Goal: Task Accomplishment & Management: Complete application form

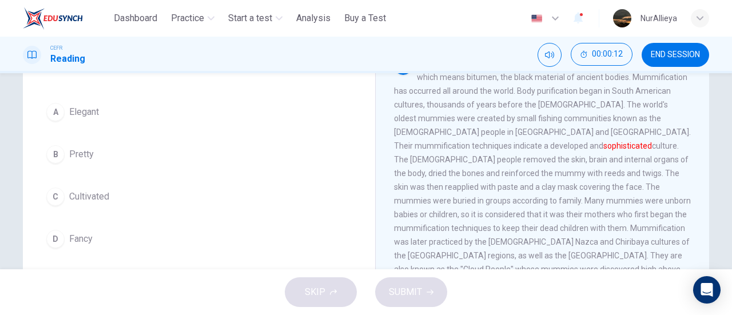
scroll to position [89, 0]
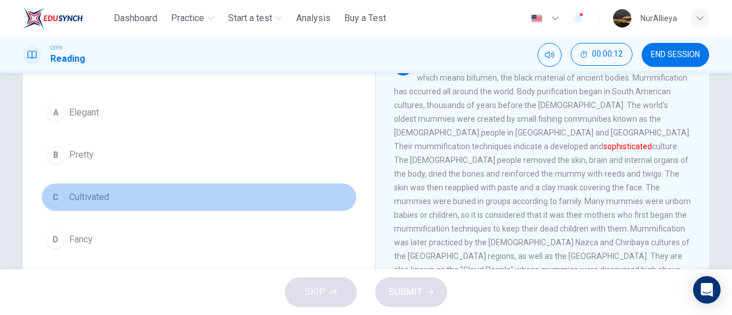
click at [133, 183] on button "C Cultivated" at bounding box center [199, 197] width 316 height 29
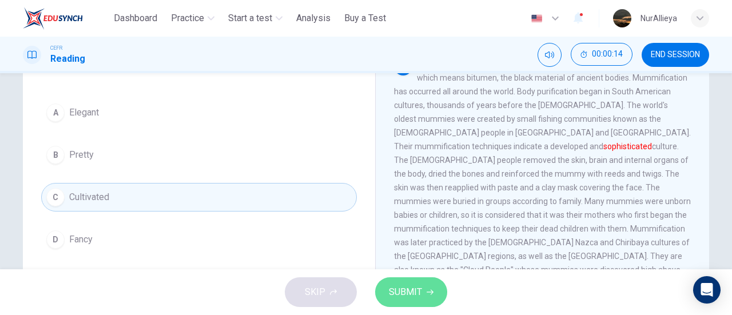
click at [429, 286] on button "SUBMIT" at bounding box center [411, 292] width 72 height 30
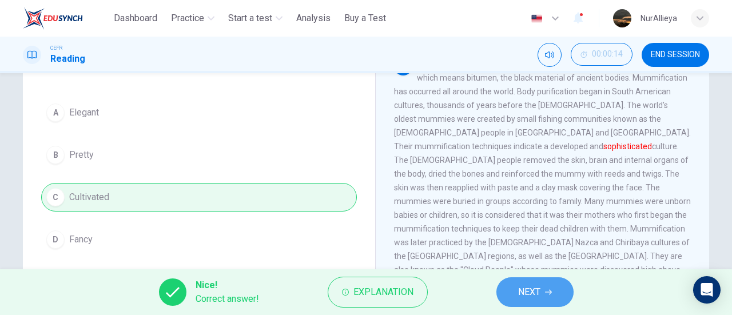
click at [552, 282] on button "NEXT" at bounding box center [535, 292] width 77 height 30
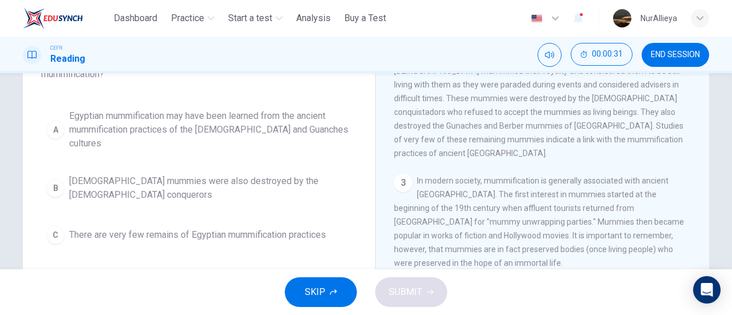
scroll to position [97, 0]
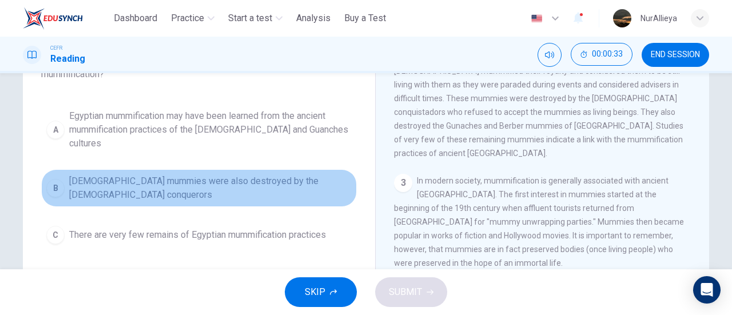
click at [256, 174] on span "[DEMOGRAPHIC_DATA] mummies were also destroyed by the [DEMOGRAPHIC_DATA] conque…" at bounding box center [210, 187] width 283 height 27
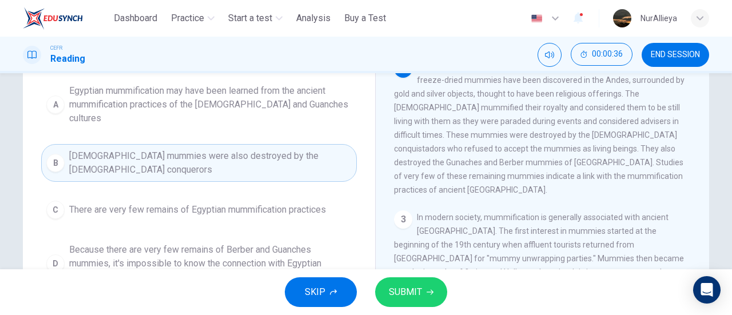
scroll to position [184, 0]
click at [416, 289] on span "SUBMIT" at bounding box center [405, 292] width 33 height 16
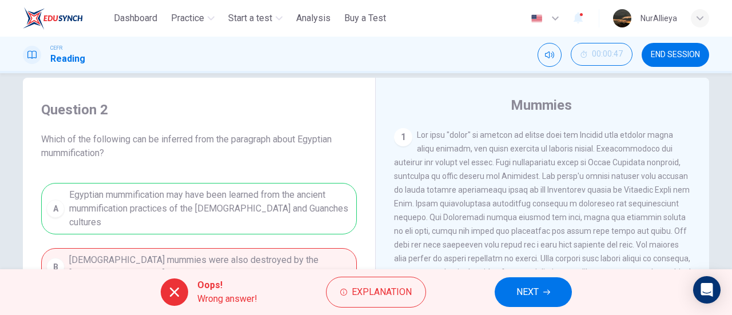
scroll to position [18, 0]
click at [521, 291] on span "NEXT" at bounding box center [528, 292] width 22 height 16
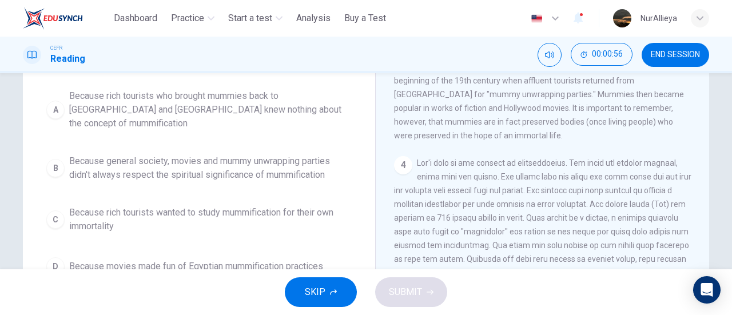
scroll to position [118, 0]
click at [205, 156] on span "Because general society, movies and mummy unwrapping parties didn't always resp…" at bounding box center [210, 166] width 283 height 27
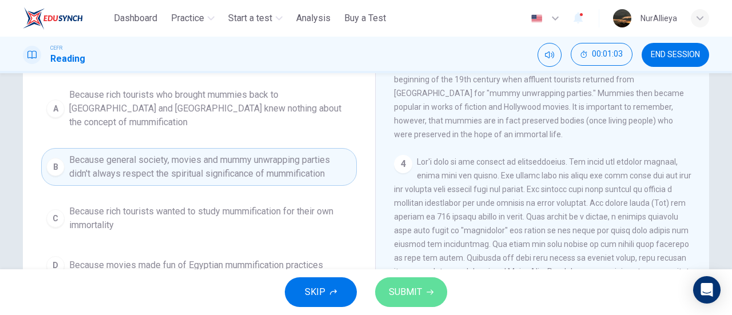
click at [426, 298] on button "SUBMIT" at bounding box center [411, 292] width 72 height 30
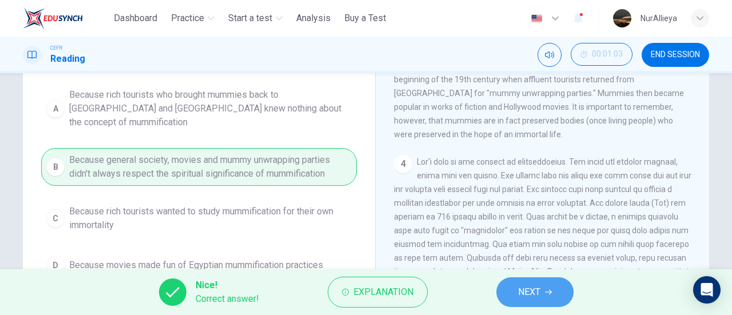
click at [559, 290] on button "NEXT" at bounding box center [535, 292] width 77 height 30
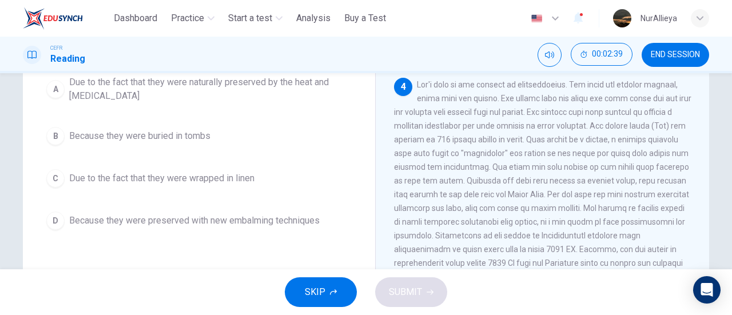
scroll to position [130, 0]
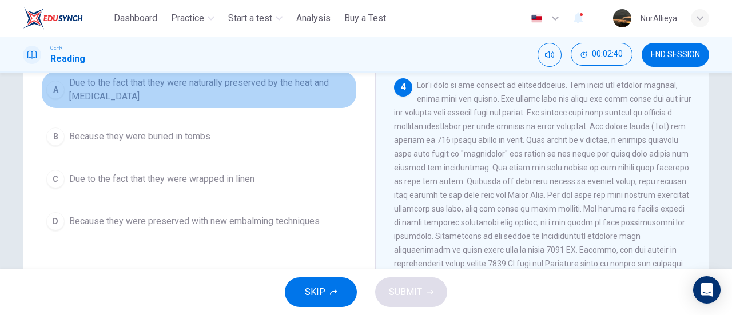
click at [292, 98] on span "Due to the fact that they were naturally preserved by the heat and [MEDICAL_DAT…" at bounding box center [210, 89] width 283 height 27
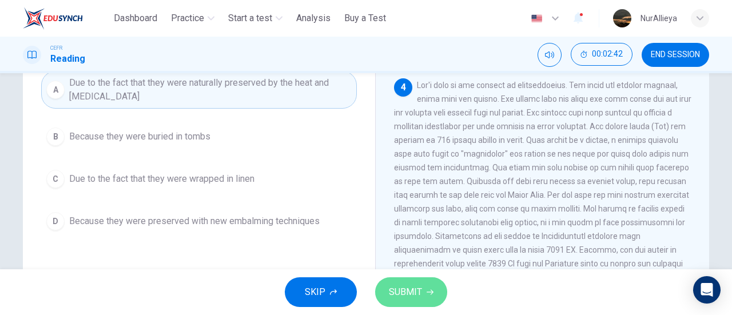
click at [406, 289] on span "SUBMIT" at bounding box center [405, 292] width 33 height 16
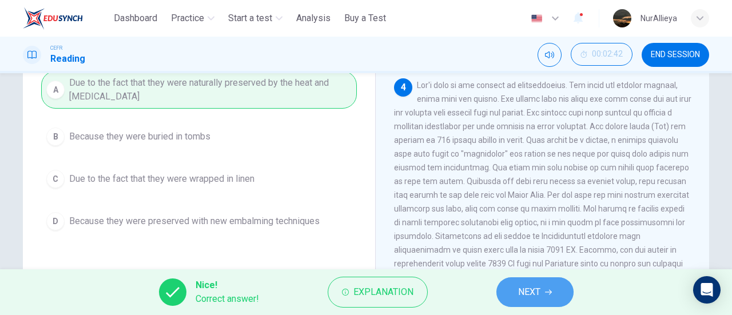
click at [515, 289] on button "NEXT" at bounding box center [535, 292] width 77 height 30
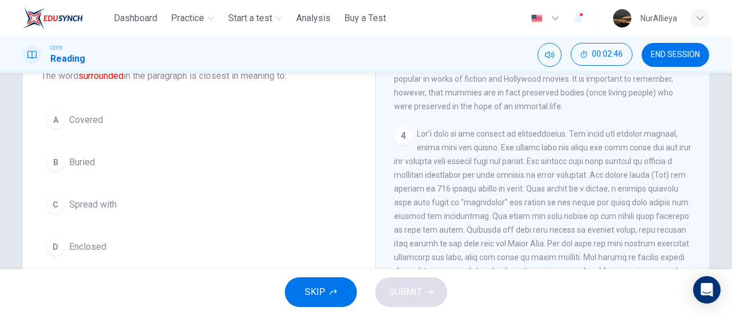
scroll to position [81, 0]
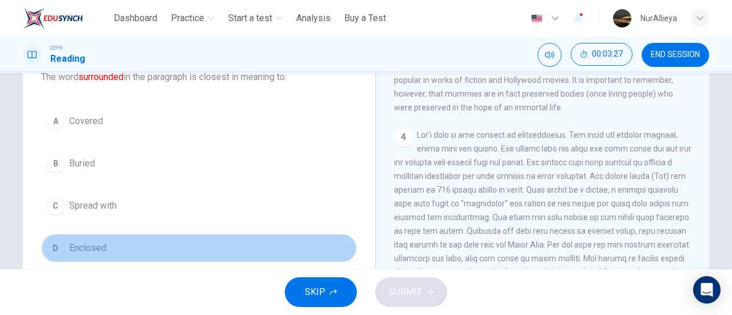
click at [110, 257] on button "D Enclosed" at bounding box center [199, 248] width 316 height 29
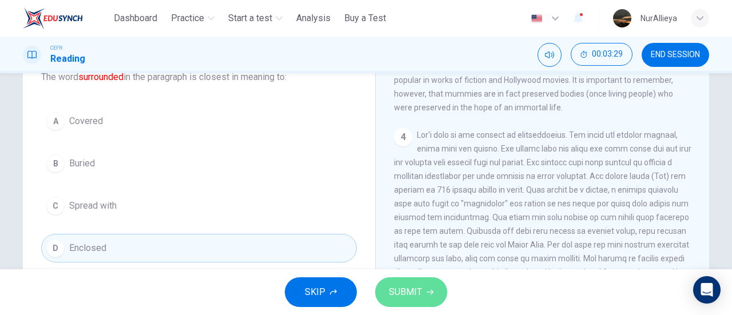
click at [410, 282] on button "SUBMIT" at bounding box center [411, 292] width 72 height 30
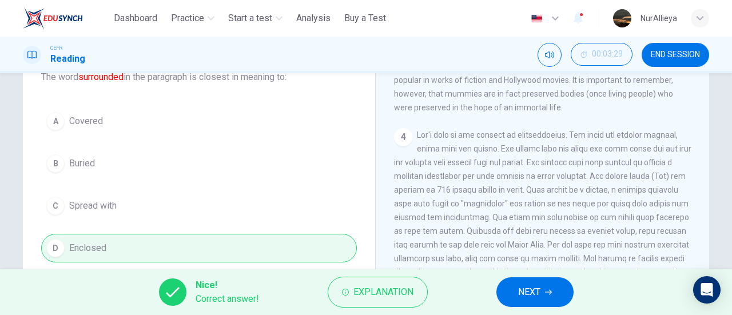
click at [300, 208] on div "A Covered B Buried C Spread with D Enclosed" at bounding box center [199, 185] width 316 height 156
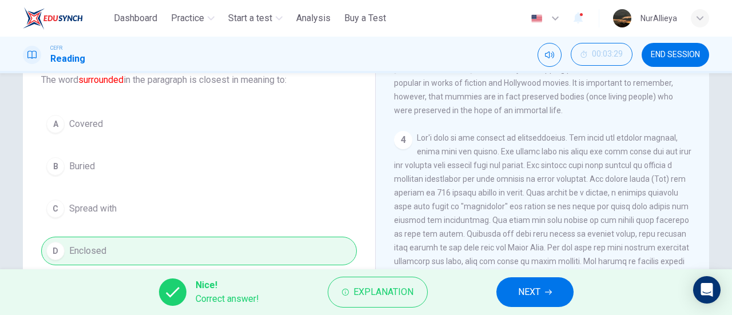
scroll to position [78, 0]
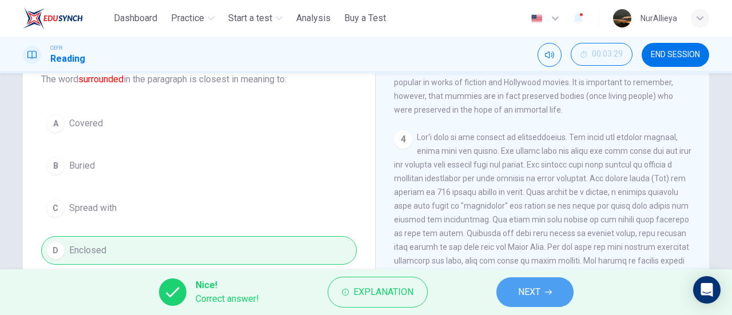
click at [504, 292] on button "NEXT" at bounding box center [535, 292] width 77 height 30
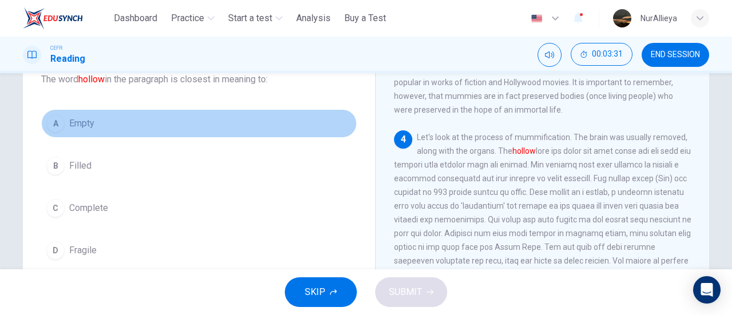
click at [188, 118] on button "A Empty" at bounding box center [199, 123] width 316 height 29
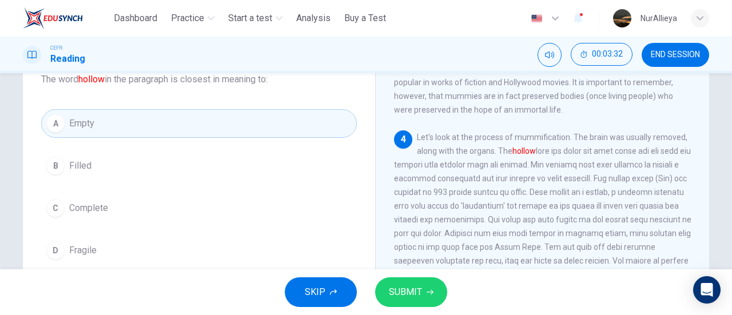
click at [398, 296] on span "SUBMIT" at bounding box center [405, 292] width 33 height 16
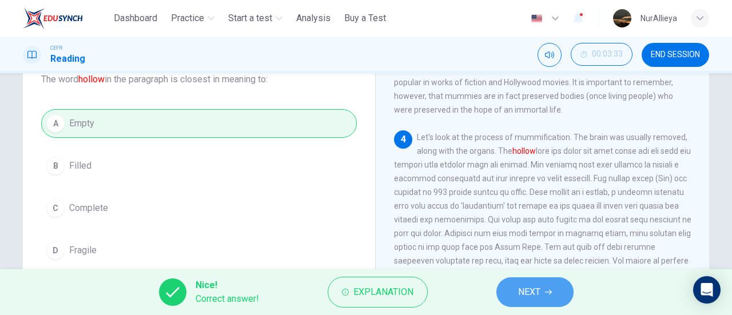
click at [509, 298] on button "NEXT" at bounding box center [535, 292] width 77 height 30
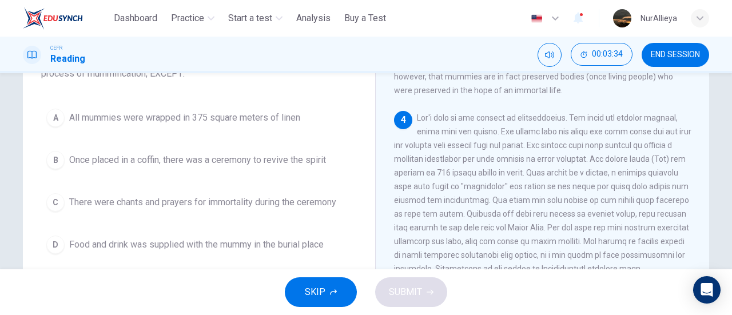
scroll to position [98, 0]
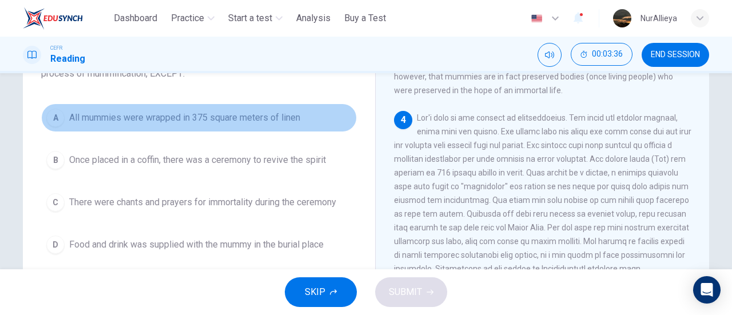
click at [122, 128] on button "A All mummies were wrapped in 375 square meters of linen" at bounding box center [199, 118] width 316 height 29
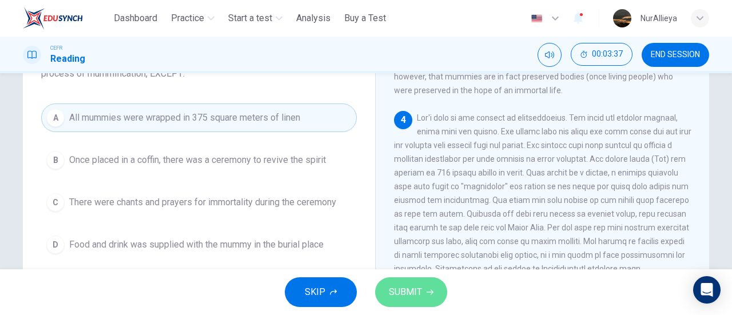
click at [396, 295] on span "SUBMIT" at bounding box center [405, 292] width 33 height 16
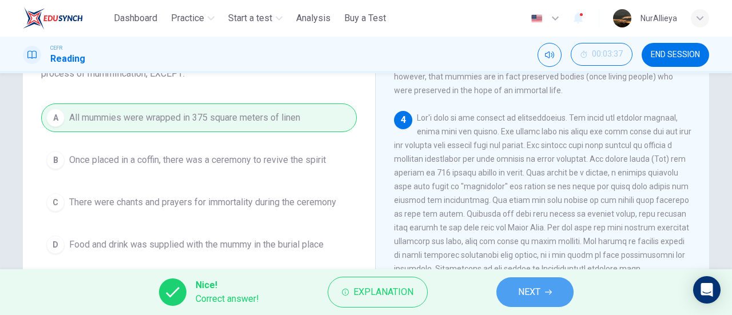
click at [509, 292] on button "NEXT" at bounding box center [535, 292] width 77 height 30
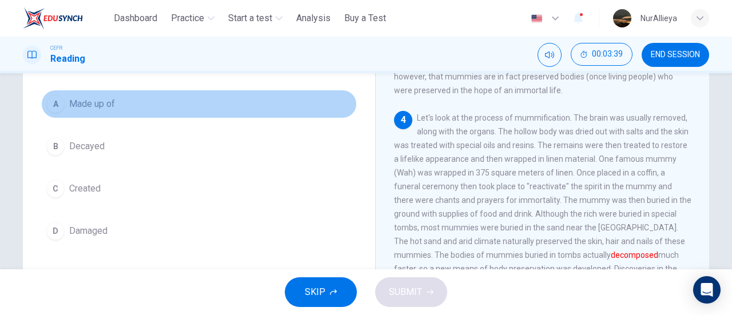
click at [170, 113] on button "A Made up of" at bounding box center [199, 104] width 316 height 29
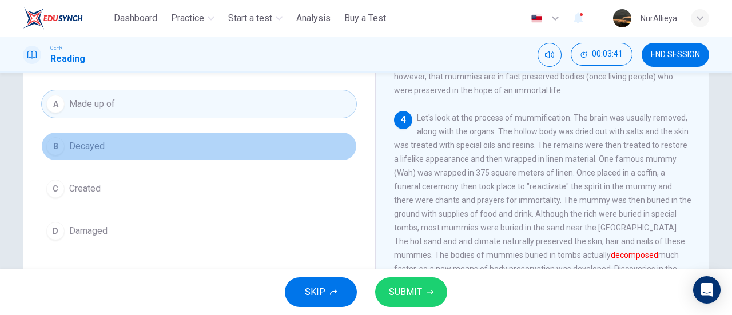
click at [171, 137] on button "B Decayed" at bounding box center [199, 146] width 316 height 29
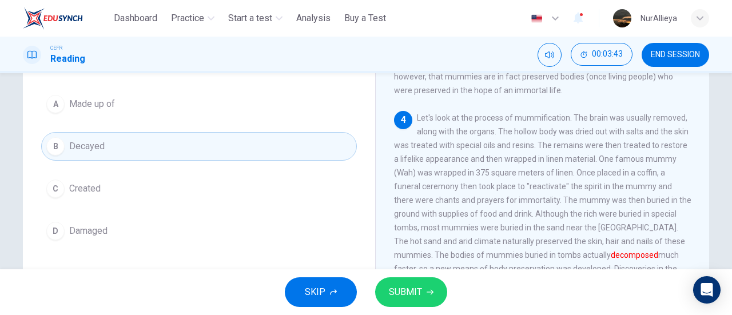
click at [411, 279] on button "SUBMIT" at bounding box center [411, 292] width 72 height 30
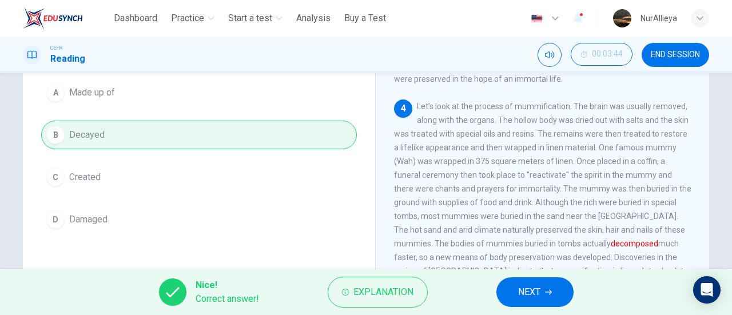
scroll to position [128, 0]
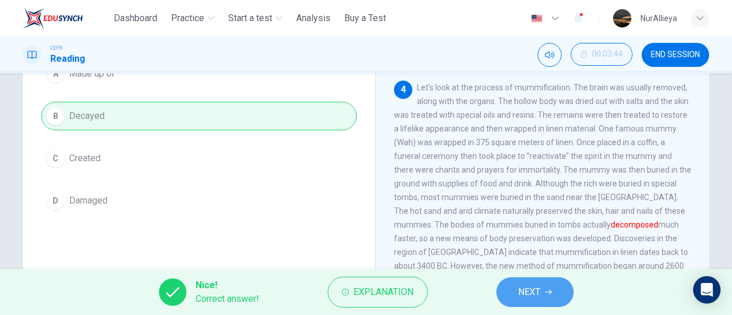
click at [543, 307] on button "NEXT" at bounding box center [535, 292] width 77 height 30
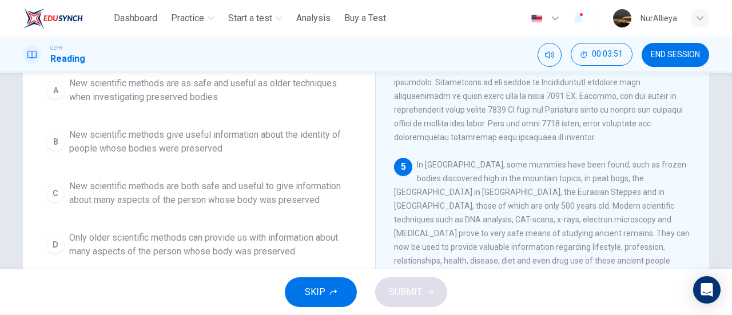
scroll to position [130, 0]
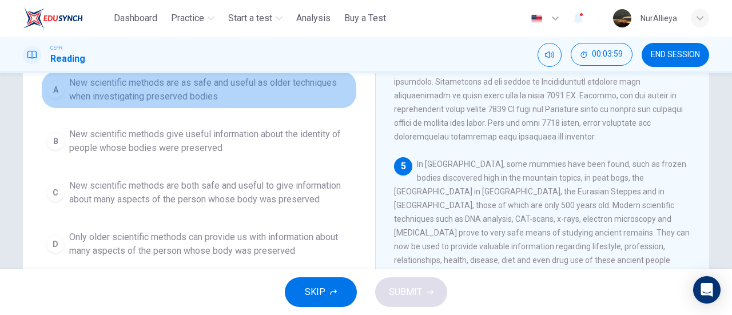
click at [217, 88] on span "New scientific methods are as safe and useful as older techniques when investig…" at bounding box center [210, 89] width 283 height 27
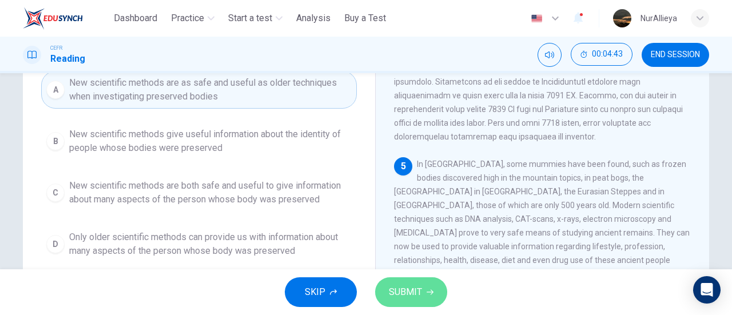
click at [399, 277] on button "SUBMIT" at bounding box center [411, 292] width 72 height 30
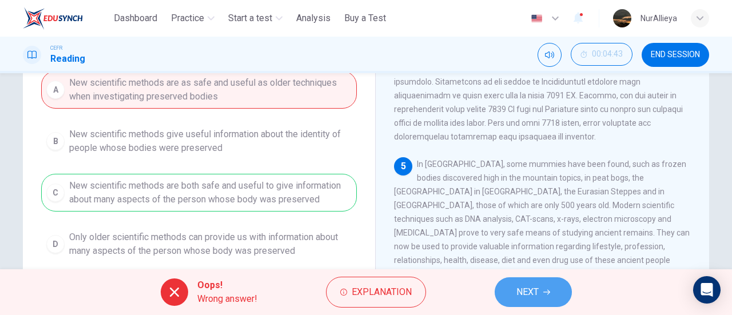
click at [522, 286] on span "NEXT" at bounding box center [528, 292] width 22 height 16
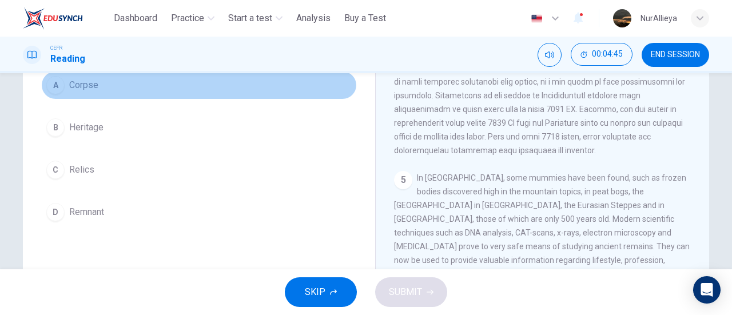
click at [118, 86] on button "A Corpse" at bounding box center [199, 85] width 316 height 29
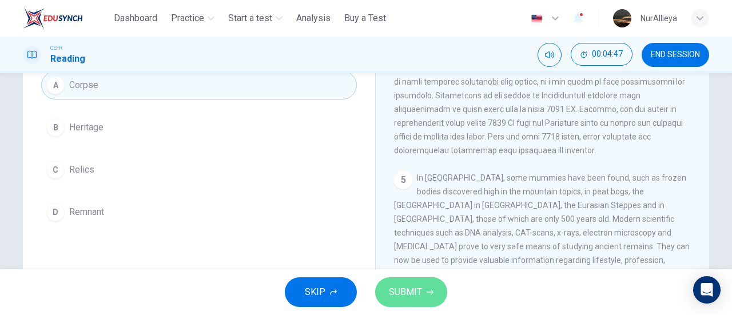
click at [413, 290] on span "SUBMIT" at bounding box center [405, 292] width 33 height 16
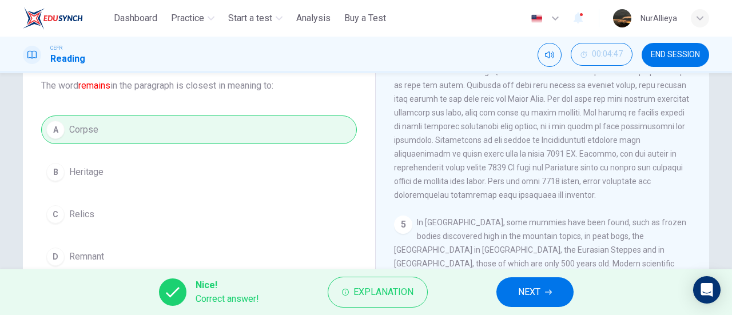
scroll to position [72, 0]
click at [517, 281] on button "NEXT" at bounding box center [535, 292] width 77 height 30
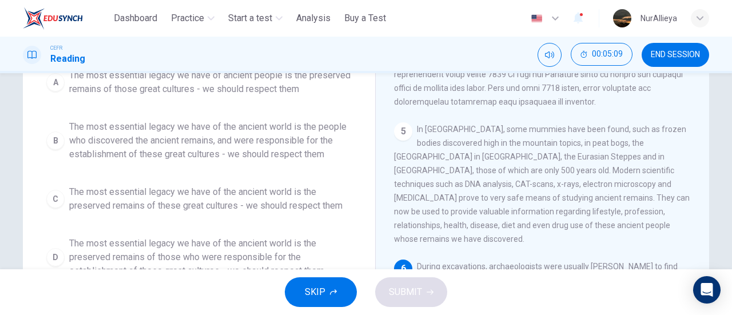
scroll to position [165, 0]
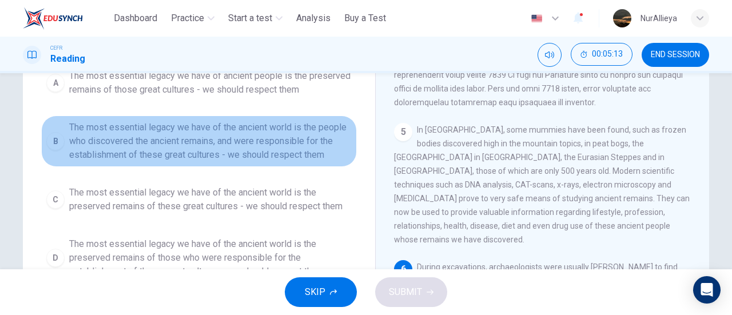
click at [225, 154] on span "The most essential legacy we have of the ancient world is the people who discov…" at bounding box center [210, 141] width 283 height 41
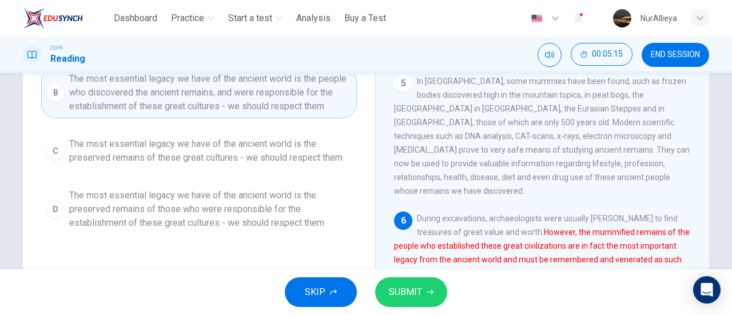
scroll to position [214, 0]
click at [389, 281] on button "SUBMIT" at bounding box center [411, 292] width 72 height 30
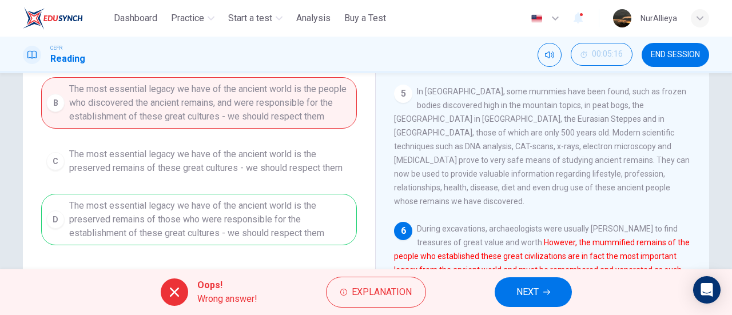
scroll to position [215, 0]
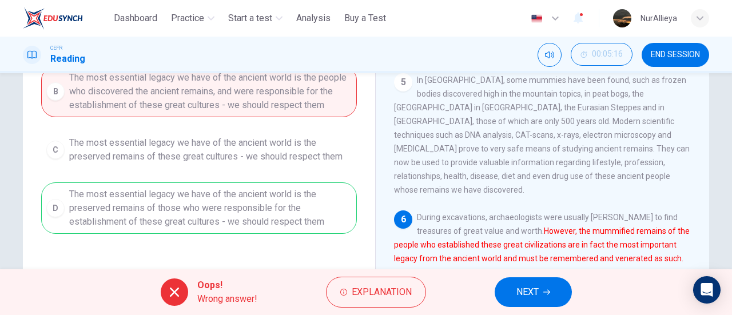
click at [550, 307] on div "Oops! Wrong answer! Explanation NEXT" at bounding box center [366, 292] width 732 height 46
click at [547, 296] on button "NEXT" at bounding box center [533, 292] width 77 height 30
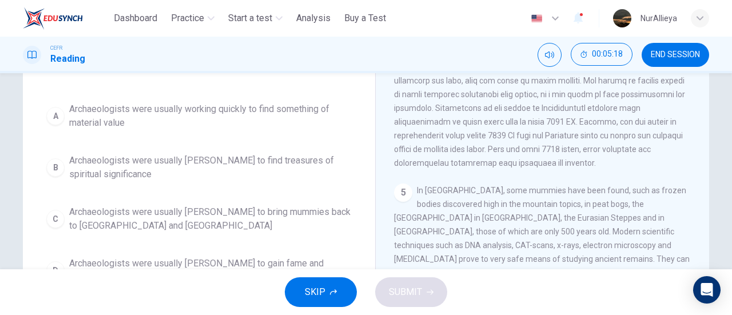
scroll to position [104, 0]
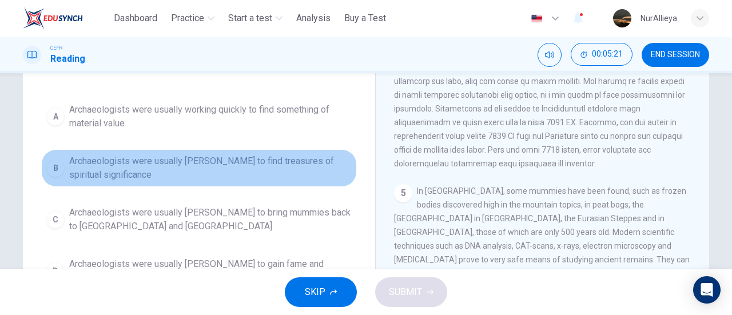
click at [289, 172] on span "Archaeologists were usually [PERSON_NAME] to find treasures of spiritual signif…" at bounding box center [210, 167] width 283 height 27
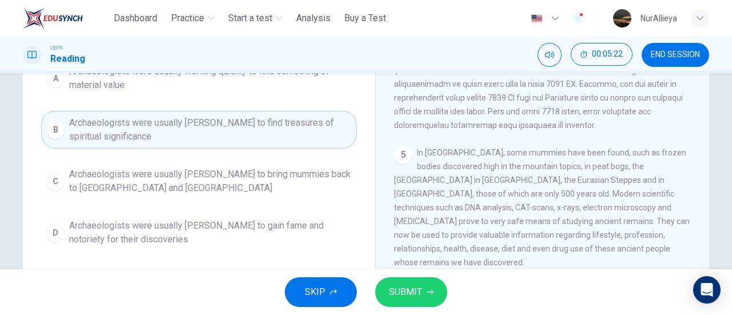
scroll to position [141, 0]
click at [411, 287] on span "SUBMIT" at bounding box center [405, 292] width 33 height 16
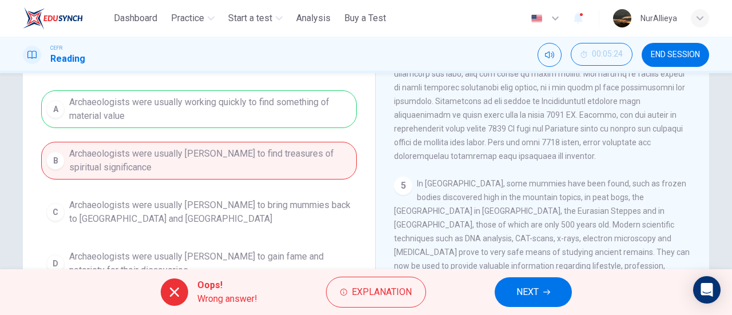
scroll to position [110, 0]
click at [511, 278] on button "NEXT" at bounding box center [533, 292] width 77 height 30
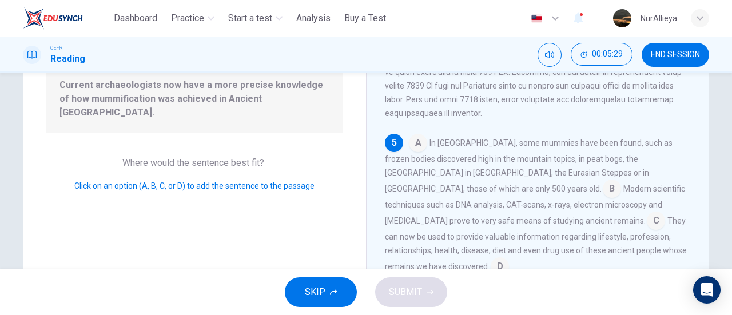
scroll to position [126, 0]
click at [603, 192] on input at bounding box center [612, 189] width 18 height 18
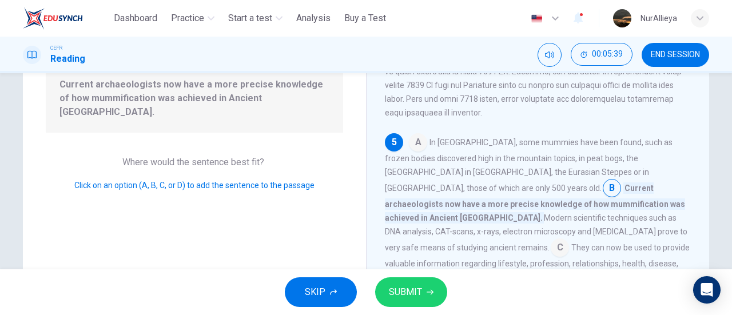
click at [412, 150] on input at bounding box center [418, 143] width 18 height 18
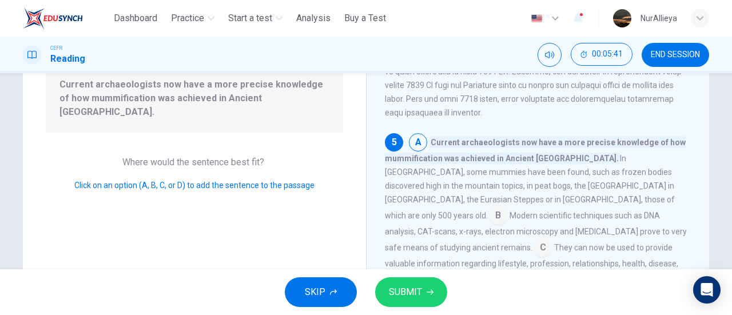
click at [422, 273] on div "SKIP SUBMIT" at bounding box center [366, 292] width 732 height 46
click at [428, 296] on button "SUBMIT" at bounding box center [411, 292] width 72 height 30
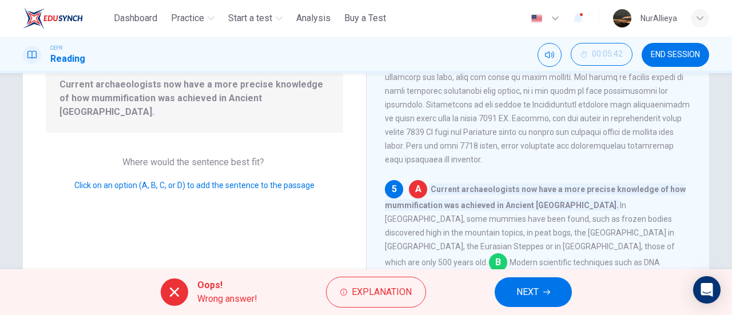
scroll to position [554, 0]
click at [522, 291] on span "NEXT" at bounding box center [528, 292] width 22 height 16
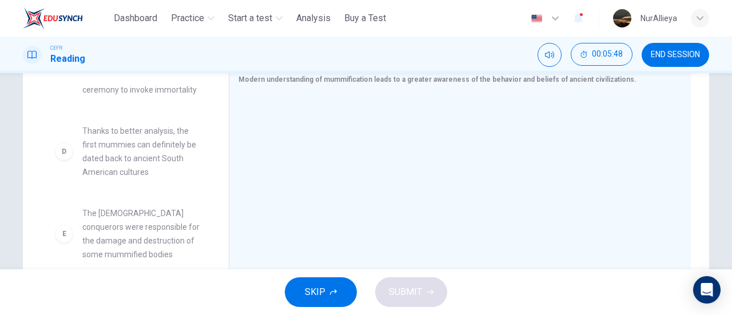
scroll to position [200, 0]
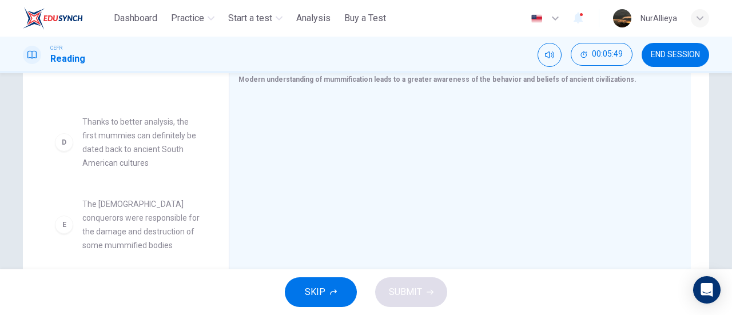
click at [152, 150] on span "Thanks to better analysis, the first mummies can definitely be dated back to an…" at bounding box center [141, 142] width 119 height 55
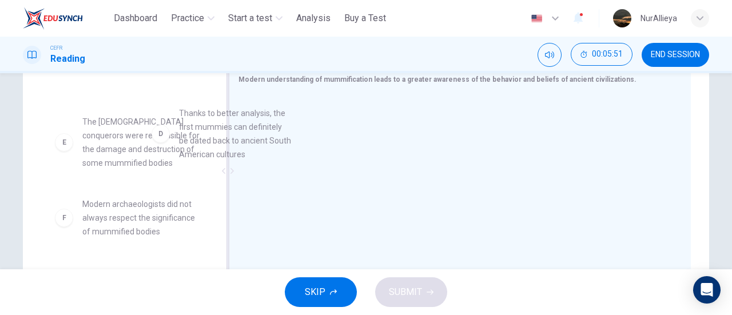
drag, startPoint x: 153, startPoint y: 166, endPoint x: 339, endPoint y: 172, distance: 186.0
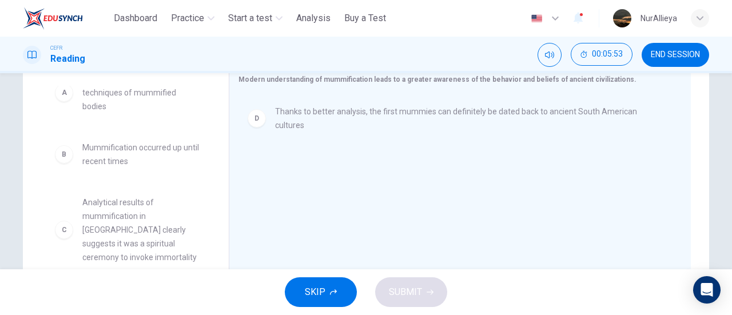
scroll to position [0, 0]
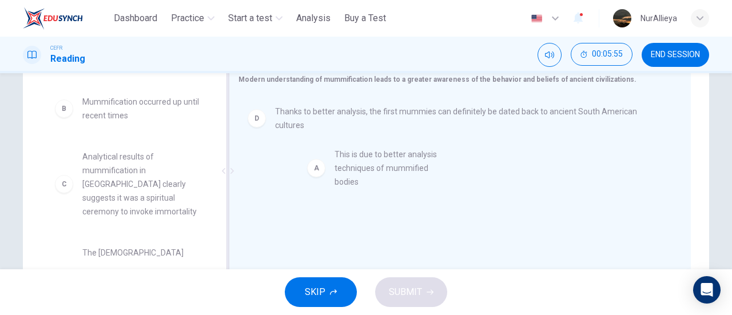
drag, startPoint x: 125, startPoint y: 133, endPoint x: 386, endPoint y: 186, distance: 266.2
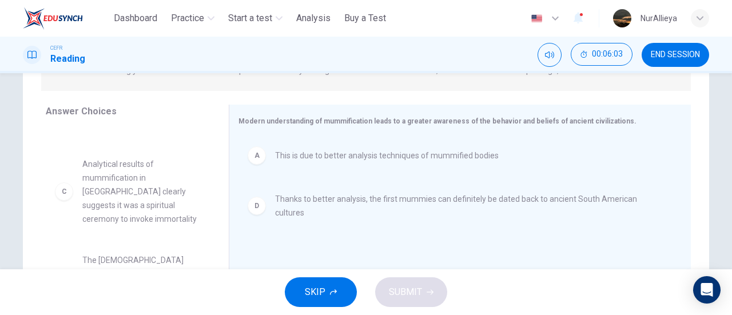
scroll to position [37, 0]
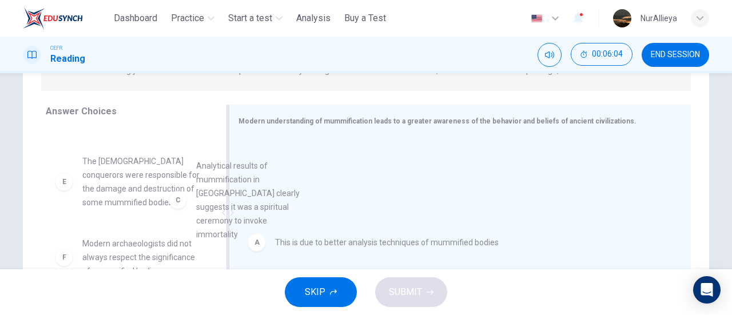
drag, startPoint x: 148, startPoint y: 186, endPoint x: 289, endPoint y: 192, distance: 142.0
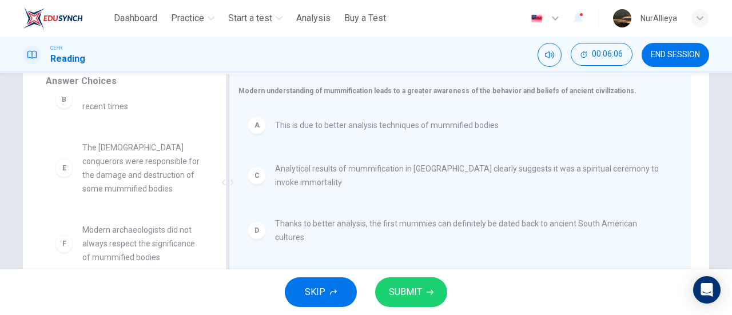
scroll to position [199, 0]
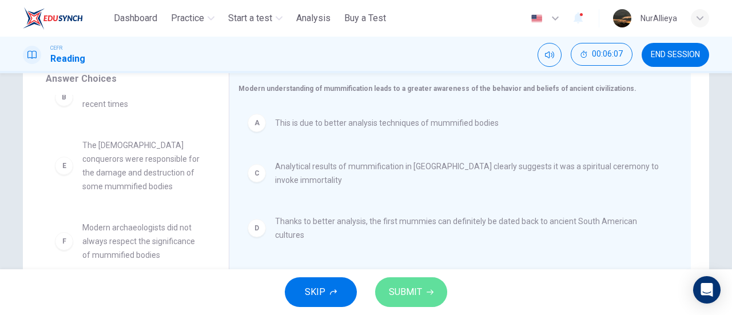
click at [421, 291] on span "SUBMIT" at bounding box center [405, 292] width 33 height 16
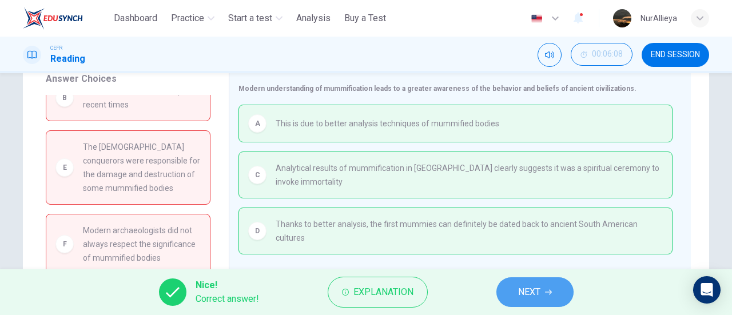
click at [550, 291] on icon "button" at bounding box center [548, 292] width 7 height 7
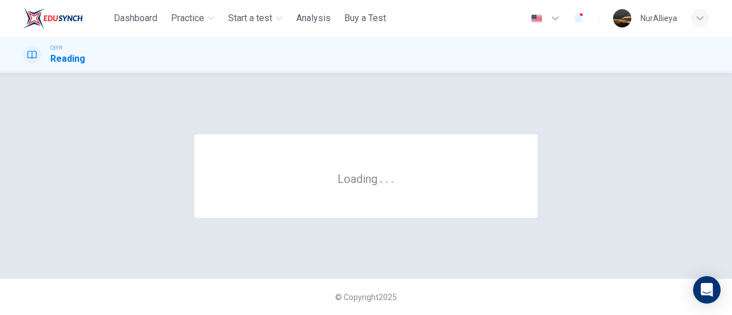
scroll to position [0, 0]
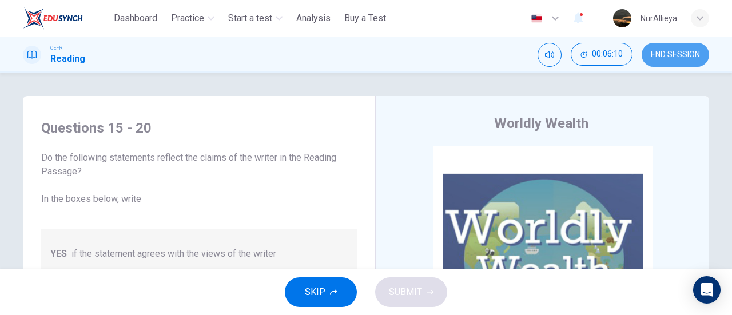
click at [700, 65] on button "END SESSION" at bounding box center [676, 55] width 68 height 24
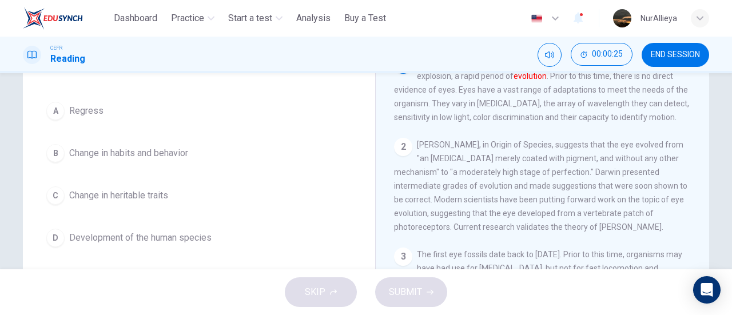
scroll to position [91, 0]
click at [116, 112] on button "A Regress" at bounding box center [199, 111] width 316 height 29
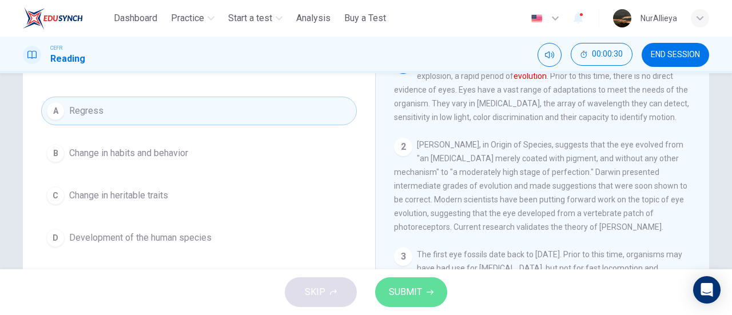
click at [421, 303] on button "SUBMIT" at bounding box center [411, 292] width 72 height 30
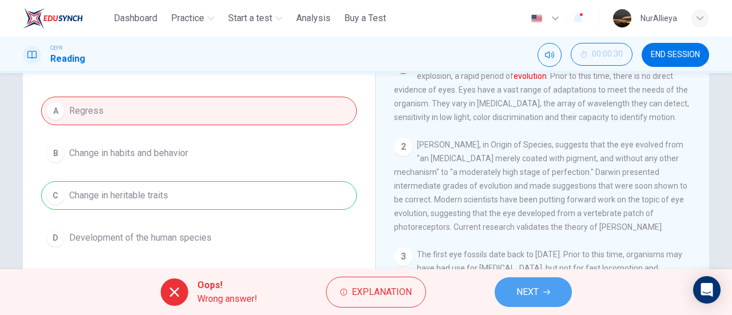
click at [546, 290] on icon "button" at bounding box center [546, 292] width 7 height 7
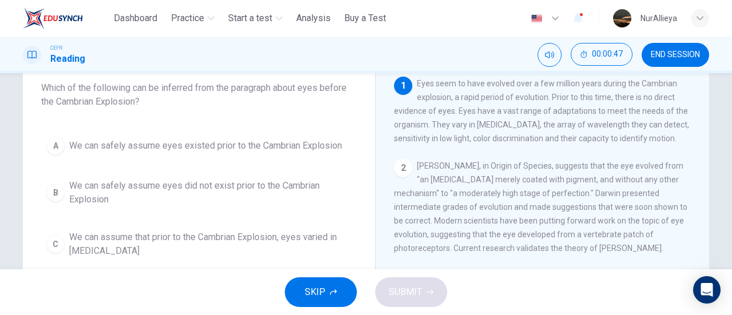
scroll to position [70, 0]
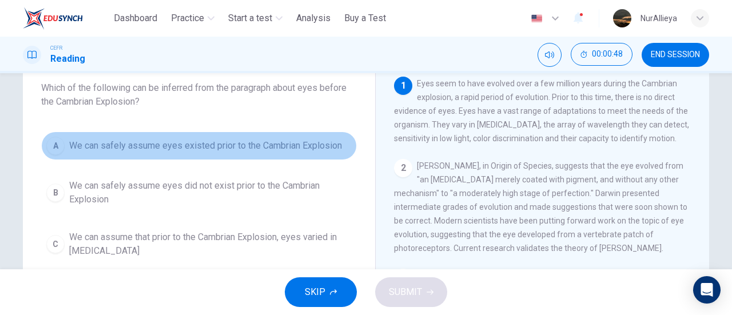
click at [130, 139] on span "We can safely assume eyes existed prior to the Cambrian Explosion" at bounding box center [205, 146] width 273 height 14
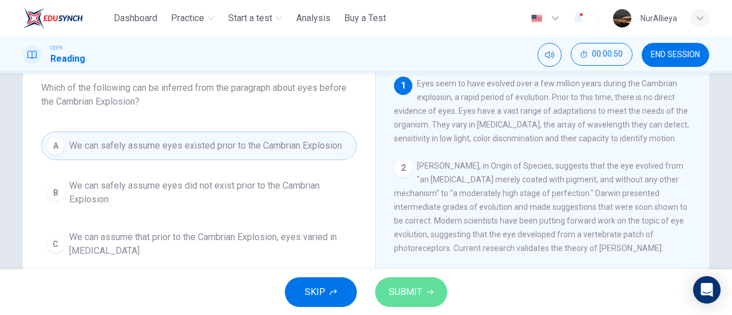
click at [412, 296] on span "SUBMIT" at bounding box center [405, 292] width 33 height 16
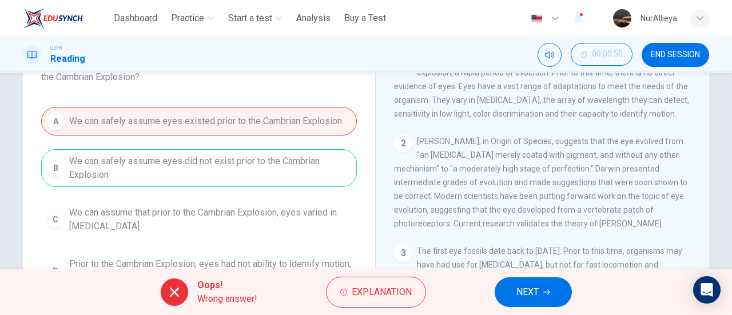
scroll to position [96, 0]
click at [535, 292] on span "NEXT" at bounding box center [528, 292] width 22 height 16
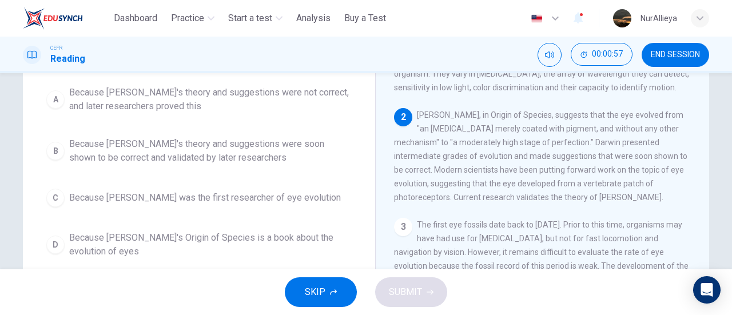
scroll to position [120, 0]
click at [270, 192] on span "Because Darwin was the first researcher of eye evolution" at bounding box center [205, 199] width 272 height 14
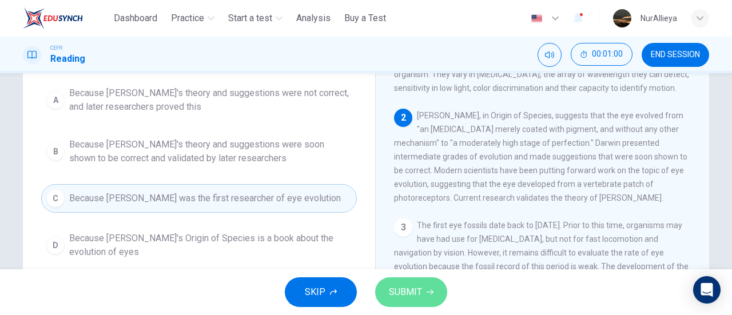
click at [401, 290] on span "SUBMIT" at bounding box center [405, 292] width 33 height 16
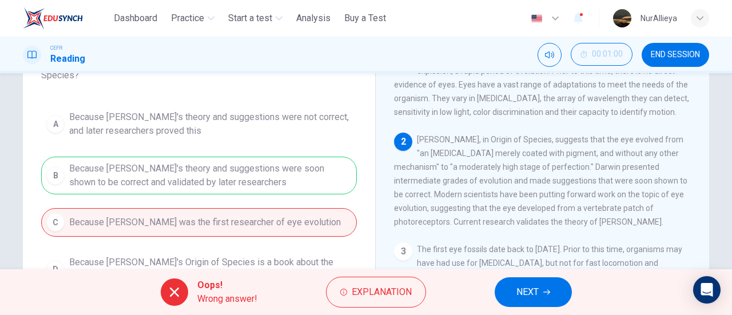
scroll to position [96, 0]
click at [535, 280] on button "NEXT" at bounding box center [533, 292] width 77 height 30
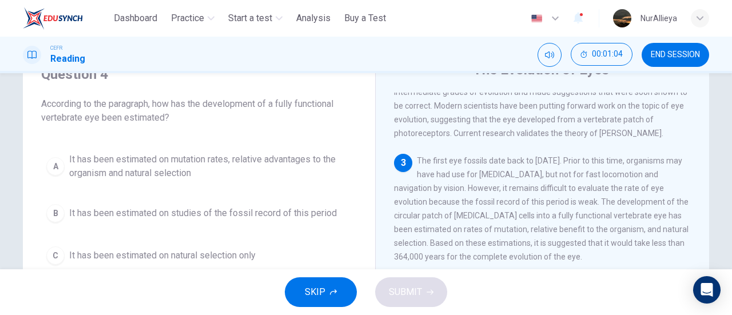
scroll to position [66, 0]
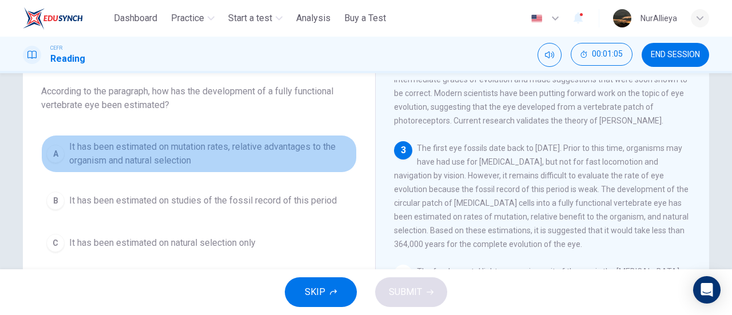
click at [215, 167] on span "It has been estimated on mutation rates, relative advantages to the organism an…" at bounding box center [210, 153] width 283 height 27
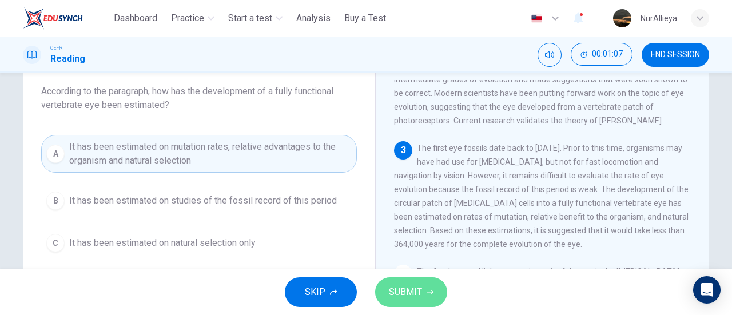
click at [383, 282] on button "SUBMIT" at bounding box center [411, 292] width 72 height 30
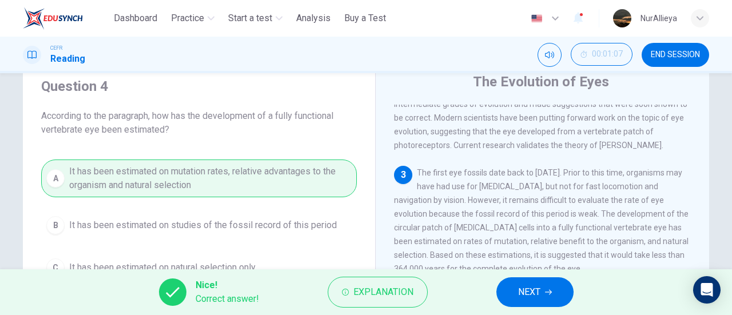
scroll to position [33, 0]
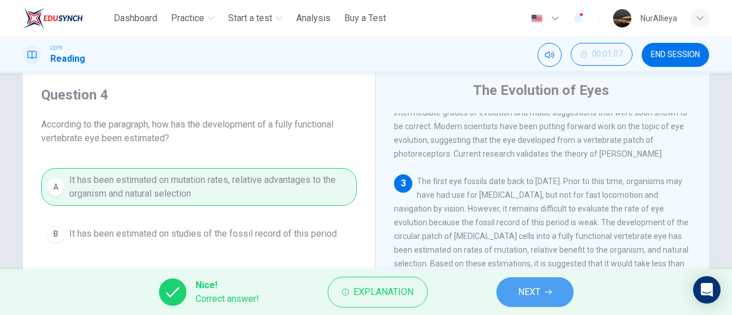
click at [513, 300] on button "NEXT" at bounding box center [535, 292] width 77 height 30
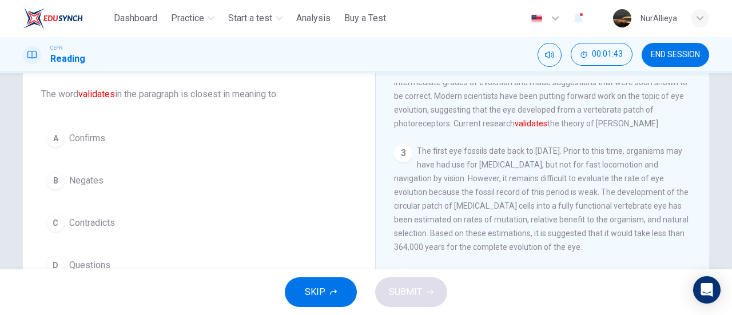
scroll to position [66, 0]
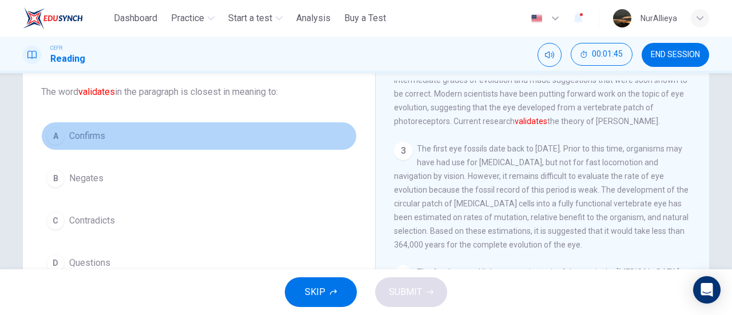
click at [94, 144] on button "A Confirms" at bounding box center [199, 136] width 316 height 29
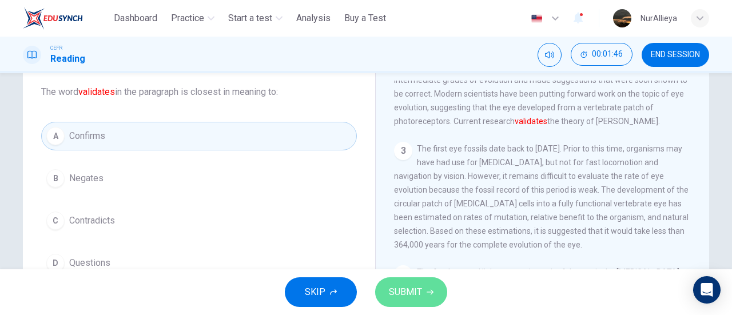
click at [390, 291] on span "SUBMIT" at bounding box center [405, 292] width 33 height 16
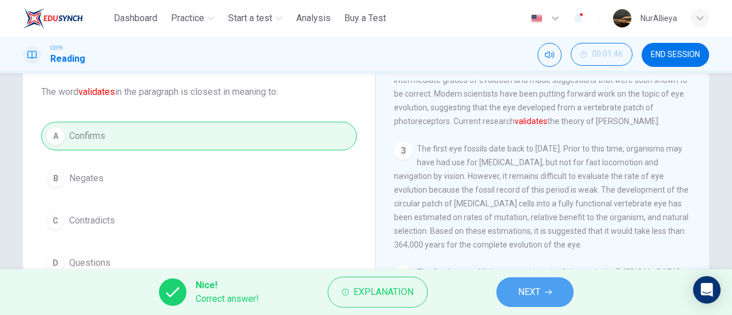
click at [521, 280] on button "NEXT" at bounding box center [535, 292] width 77 height 30
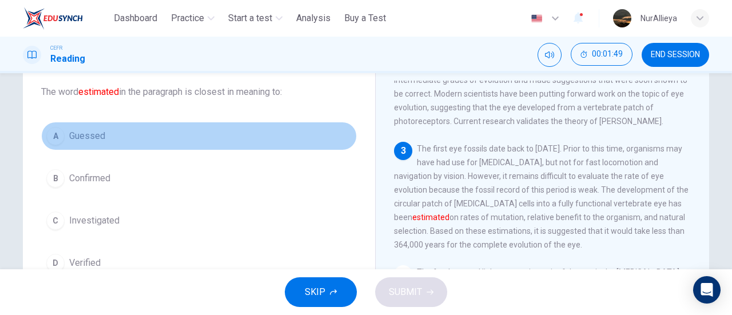
click at [113, 137] on button "A Guessed" at bounding box center [199, 136] width 316 height 29
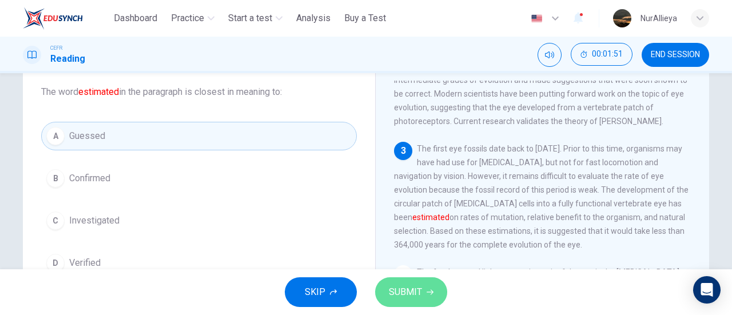
click at [416, 297] on span "SUBMIT" at bounding box center [405, 292] width 33 height 16
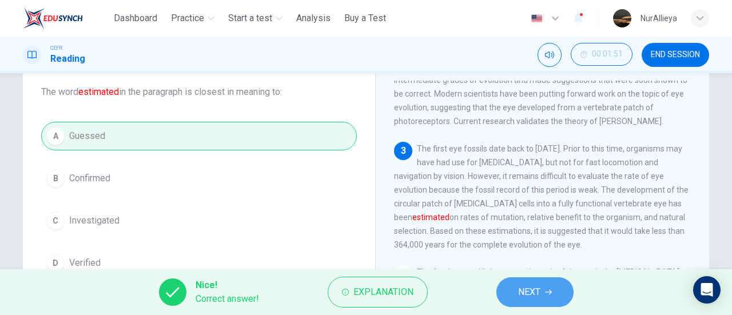
click at [567, 289] on button "NEXT" at bounding box center [535, 292] width 77 height 30
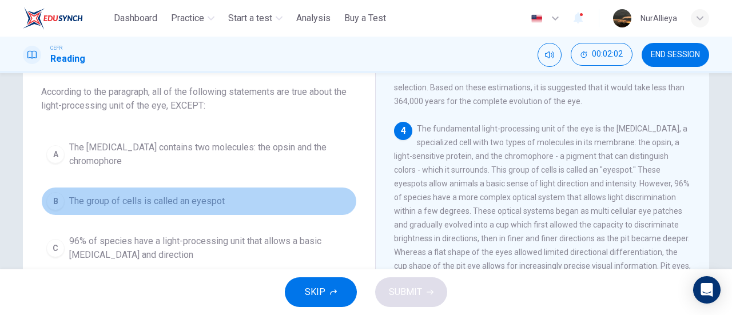
click at [184, 195] on span "The group of cells is called an eyespot" at bounding box center [147, 202] width 156 height 14
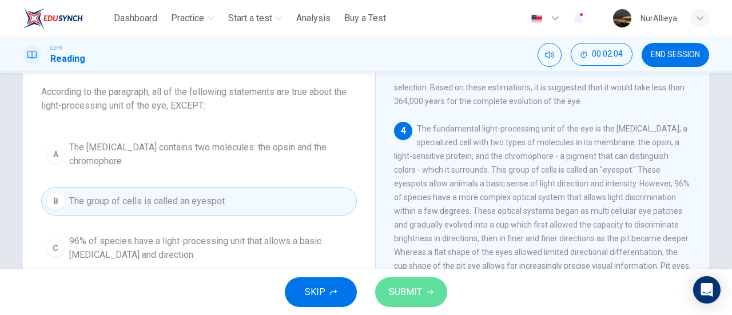
click at [424, 307] on button "SUBMIT" at bounding box center [411, 292] width 72 height 30
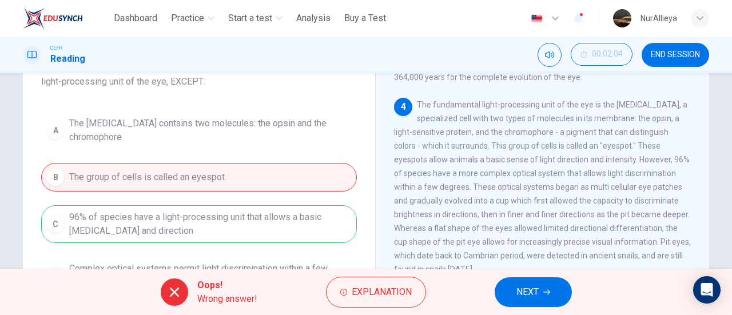
scroll to position [90, 0]
click at [537, 289] on span "NEXT" at bounding box center [528, 292] width 22 height 16
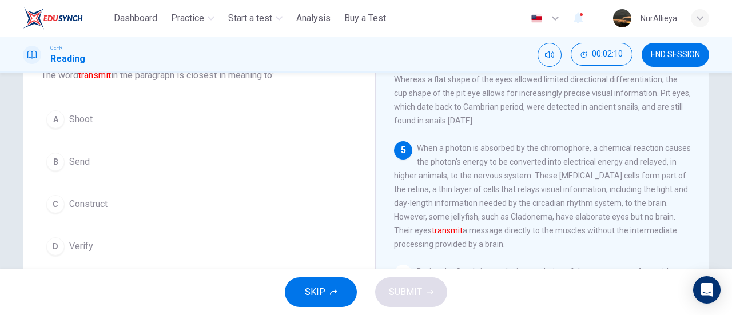
scroll to position [88, 0]
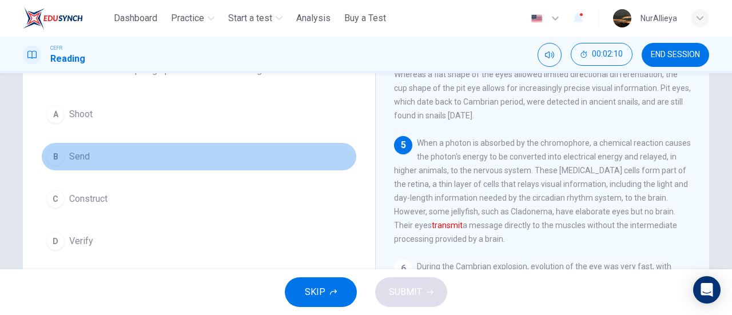
click at [104, 165] on button "B Send" at bounding box center [199, 156] width 316 height 29
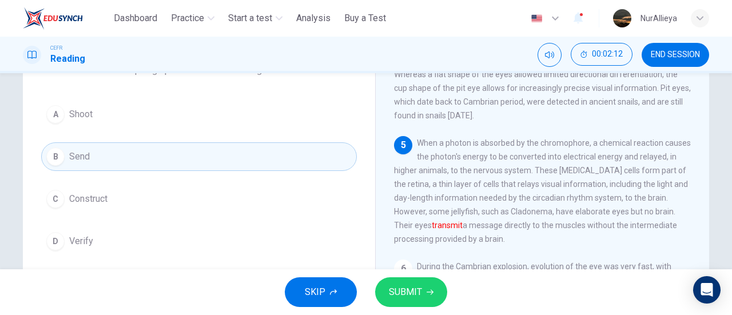
click at [404, 281] on button "SUBMIT" at bounding box center [411, 292] width 72 height 30
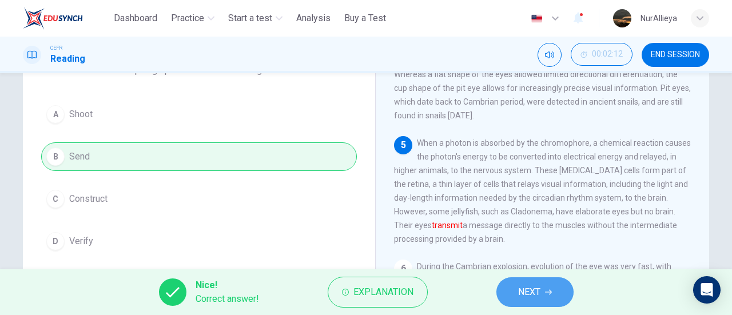
click at [527, 299] on span "NEXT" at bounding box center [529, 292] width 22 height 16
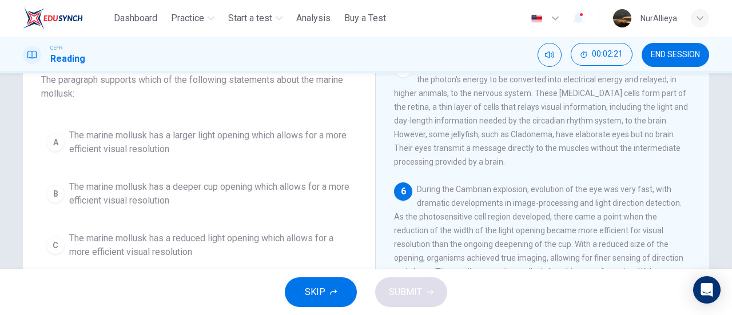
scroll to position [92, 0]
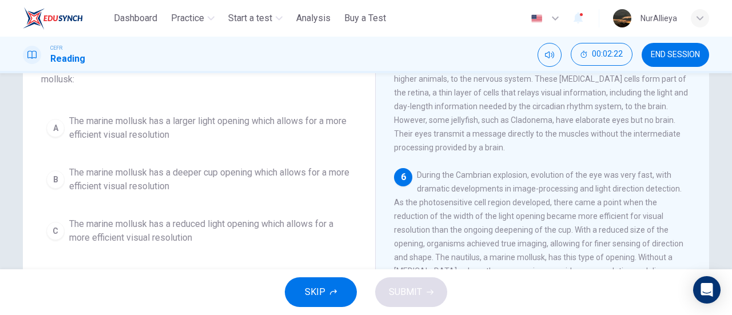
click at [279, 153] on div "A The marine mollusk has a larger light opening which allows for a more efficie…" at bounding box center [199, 205] width 316 height 192
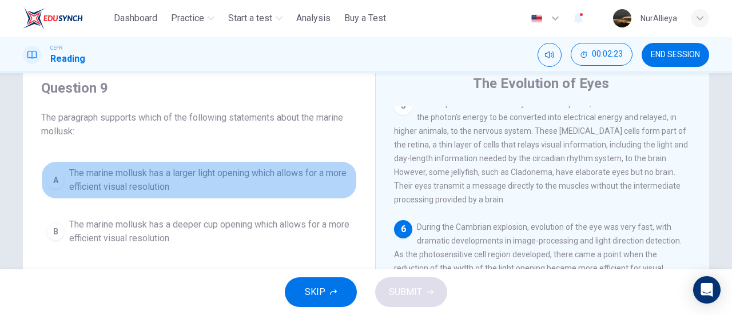
click at [291, 186] on span "The marine mollusk has a larger light opening which allows for a more efficient…" at bounding box center [210, 179] width 283 height 27
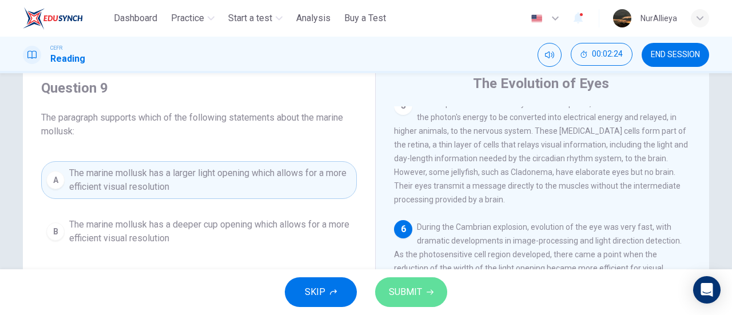
click at [382, 288] on button "SUBMIT" at bounding box center [411, 292] width 72 height 30
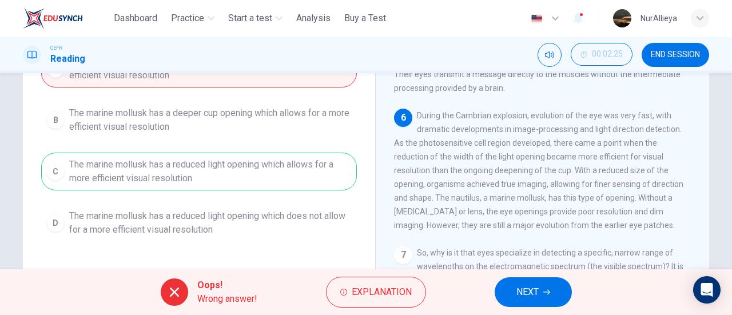
scroll to position [153, 0]
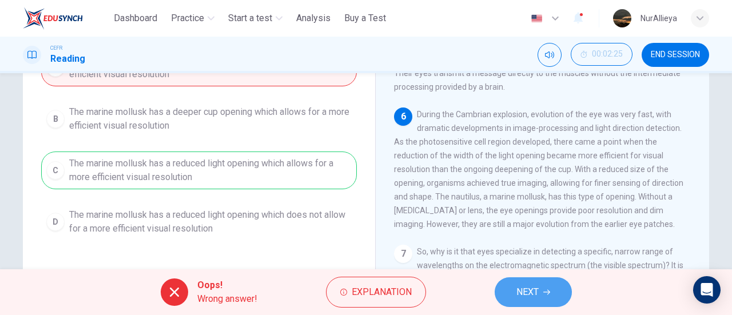
click at [533, 286] on span "NEXT" at bounding box center [528, 292] width 22 height 16
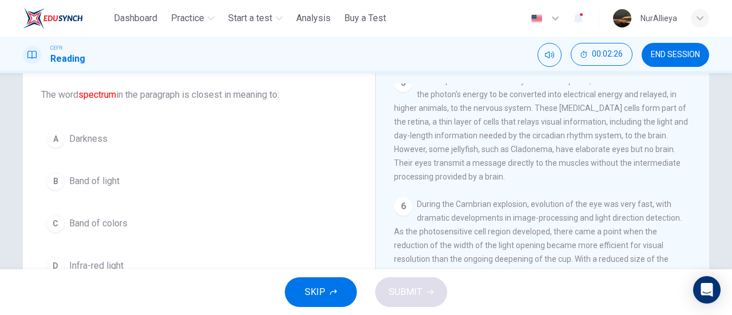
scroll to position [62, 0]
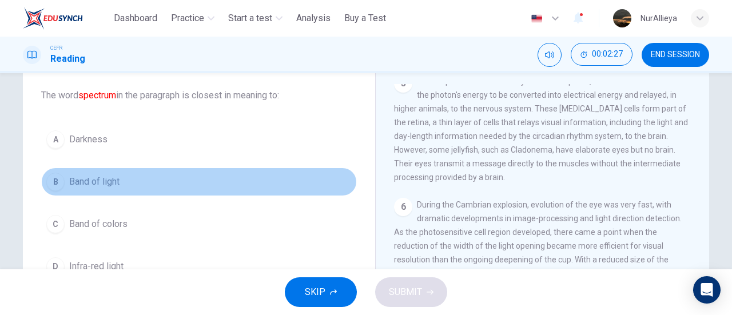
click at [158, 179] on button "B Band of light" at bounding box center [199, 182] width 316 height 29
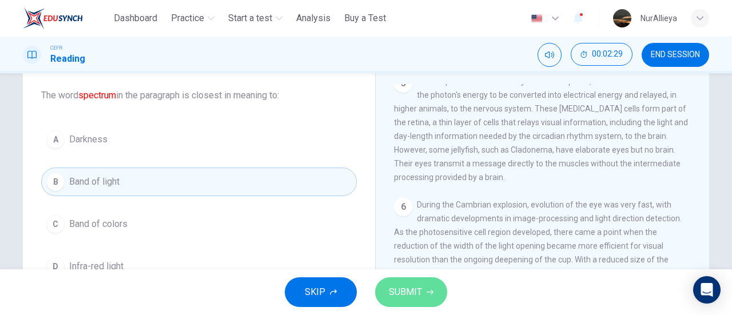
click at [405, 288] on span "SUBMIT" at bounding box center [405, 292] width 33 height 16
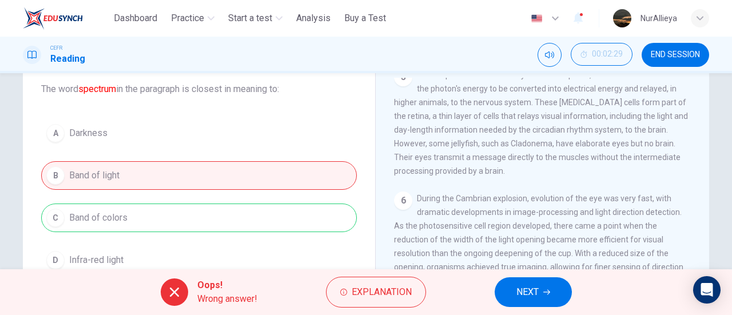
scroll to position [68, 0]
click at [534, 290] on span "NEXT" at bounding box center [528, 292] width 22 height 16
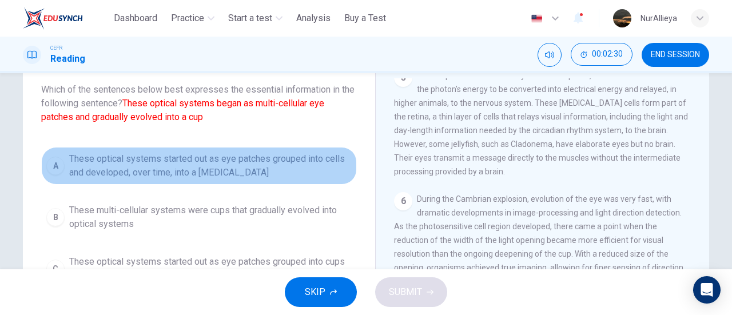
click at [269, 177] on span "These optical systems started out as eye patches grouped into cells and develop…" at bounding box center [210, 165] width 283 height 27
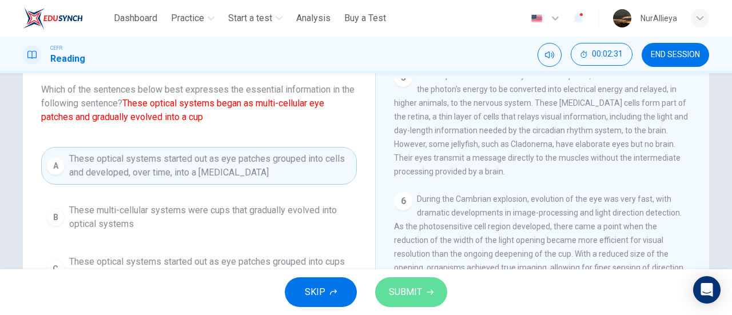
click at [415, 298] on span "SUBMIT" at bounding box center [405, 292] width 33 height 16
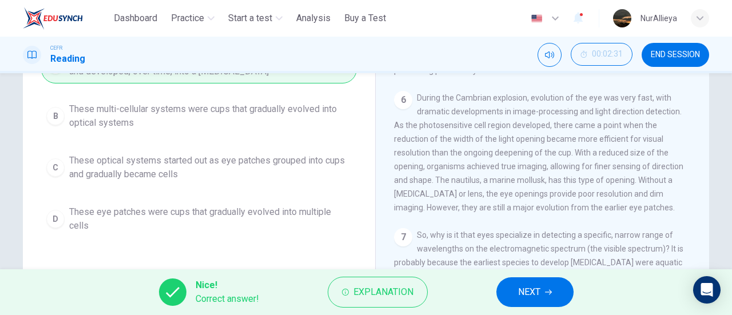
scroll to position [145, 0]
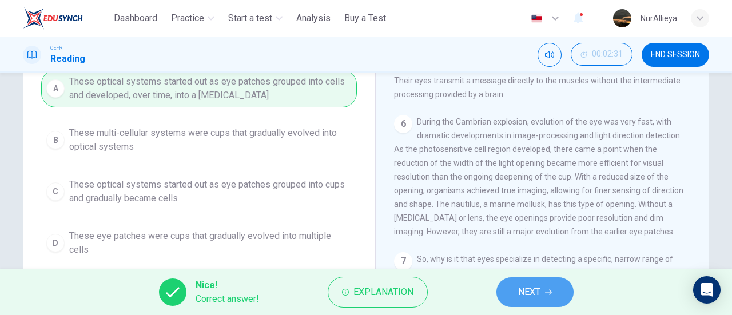
click at [514, 296] on button "NEXT" at bounding box center [535, 292] width 77 height 30
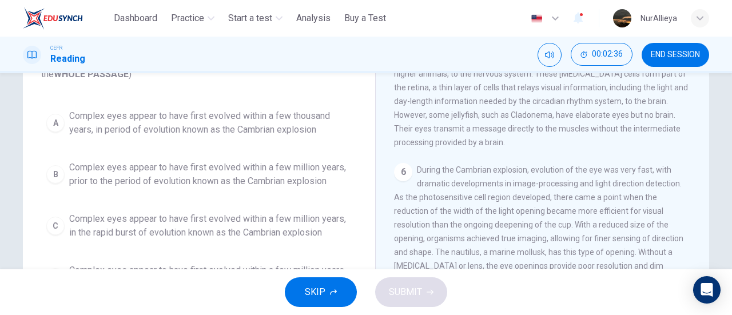
scroll to position [100, 0]
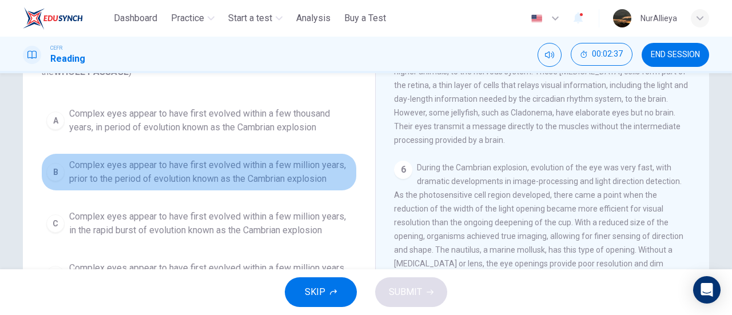
click at [292, 170] on span "Complex eyes appear to have first evolved within a few million years, prior to …" at bounding box center [210, 171] width 283 height 27
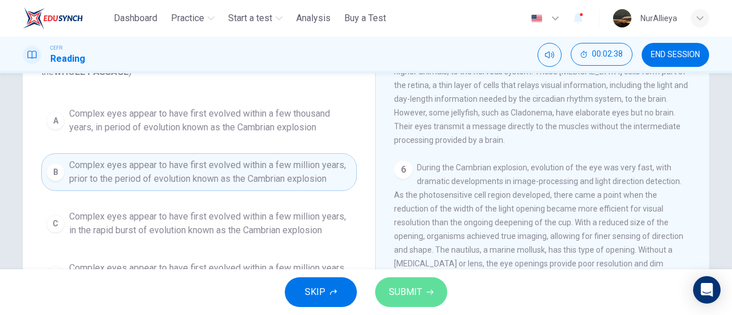
click at [418, 301] on button "SUBMIT" at bounding box center [411, 292] width 72 height 30
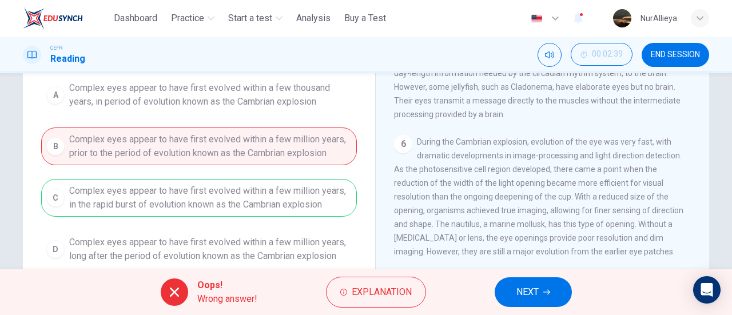
scroll to position [125, 0]
click at [515, 300] on button "NEXT" at bounding box center [533, 292] width 77 height 30
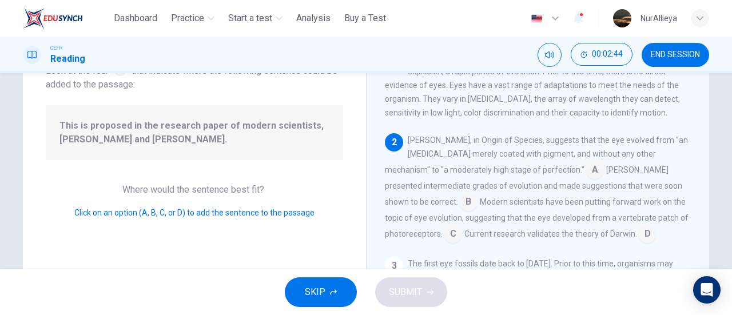
scroll to position [86, 0]
click at [478, 193] on input at bounding box center [468, 202] width 18 height 18
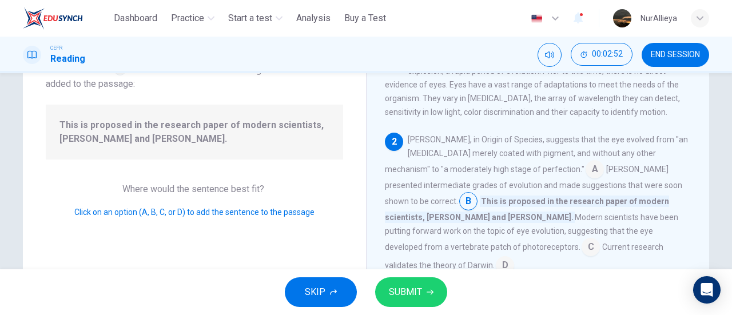
click at [407, 275] on div "SKIP SUBMIT" at bounding box center [366, 292] width 732 height 46
click at [407, 280] on button "SUBMIT" at bounding box center [411, 292] width 72 height 30
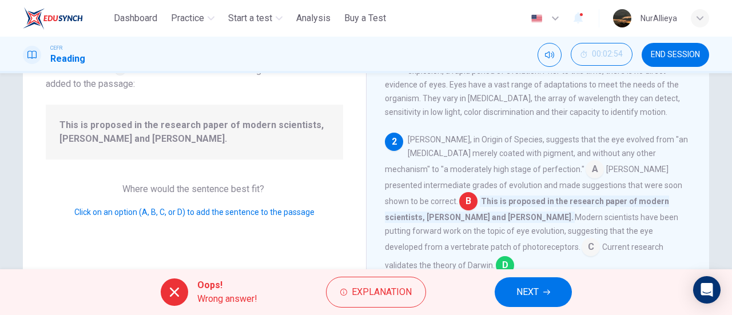
click at [540, 299] on button "NEXT" at bounding box center [533, 292] width 77 height 30
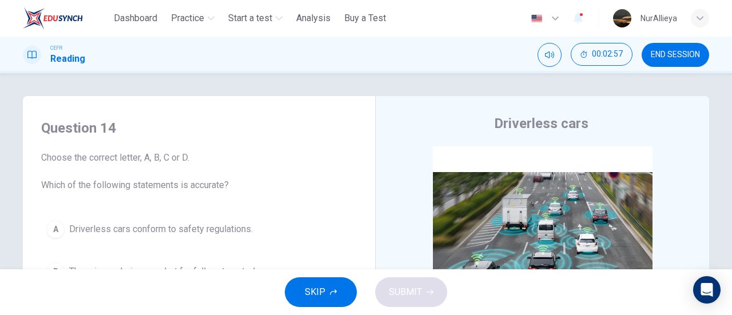
scroll to position [74, 0]
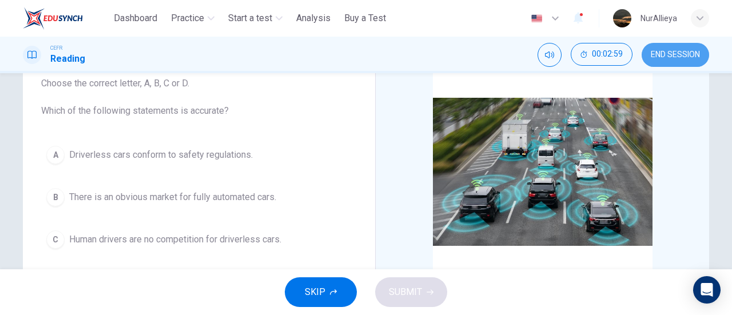
click at [673, 55] on span "END SESSION" at bounding box center [675, 54] width 49 height 9
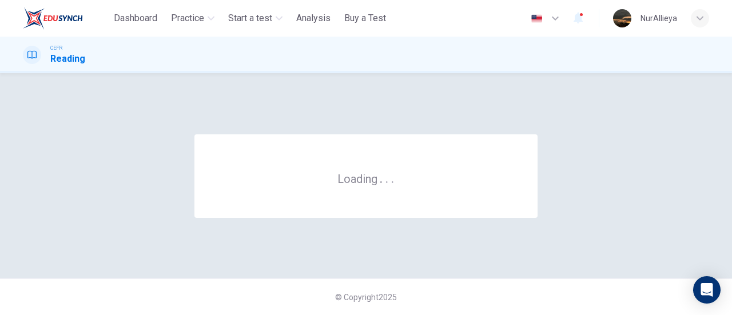
scroll to position [0, 0]
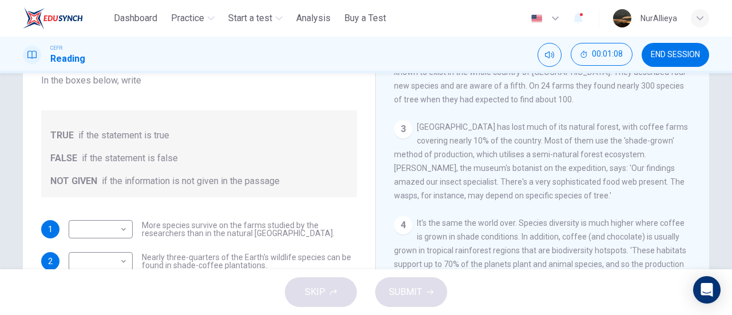
scroll to position [331, 0]
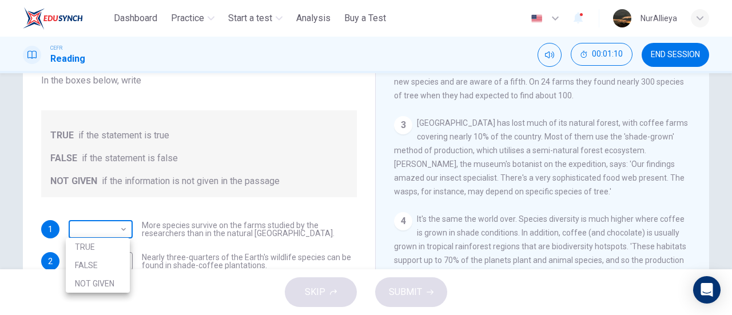
click at [95, 222] on body "This site uses cookies, as explained in our Privacy Policy . If you agree to th…" at bounding box center [366, 157] width 732 height 315
click at [102, 245] on li "TRUE" at bounding box center [98, 247] width 64 height 18
type input "****"
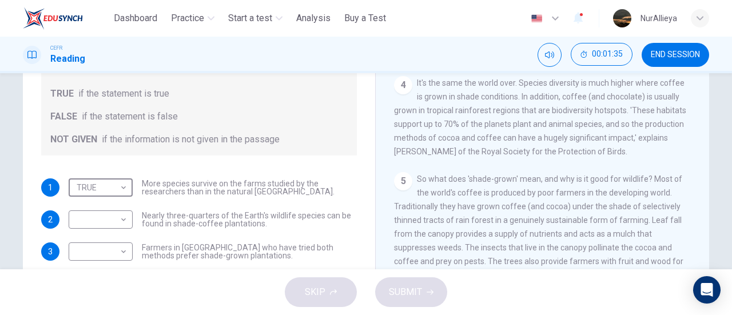
scroll to position [426, 0]
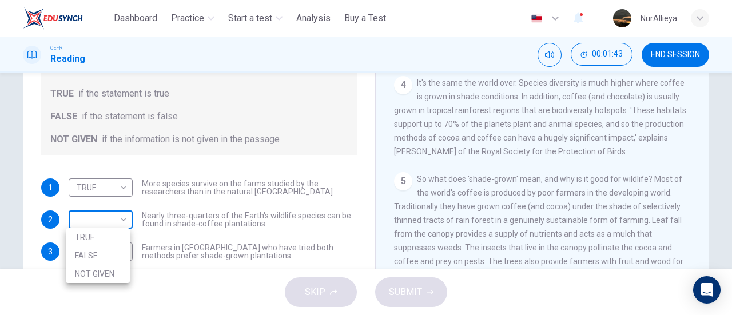
click at [108, 217] on body "This site uses cookies, as explained in our Privacy Policy . If you agree to th…" at bounding box center [366, 157] width 732 height 315
click at [108, 234] on li "TRUE" at bounding box center [98, 237] width 64 height 18
type input "****"
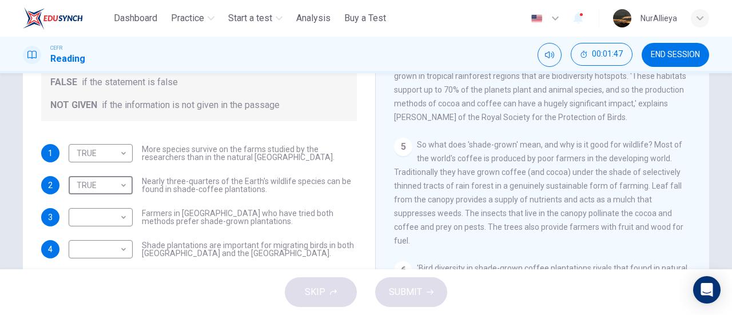
scroll to position [181, 0]
click at [115, 217] on body "This site uses cookies, as explained in our Privacy Policy . If you agree to th…" at bounding box center [366, 157] width 732 height 315
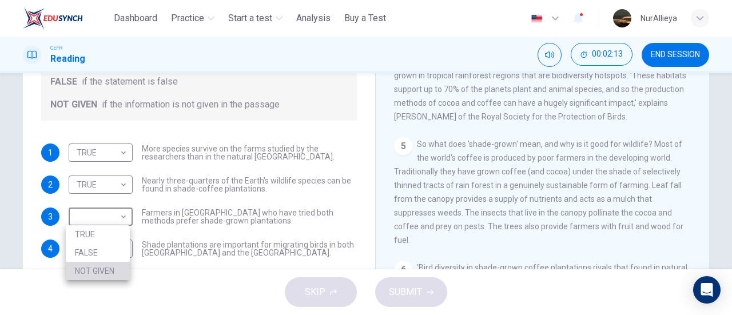
click at [114, 272] on li "NOT GIVEN" at bounding box center [98, 271] width 64 height 18
type input "*********"
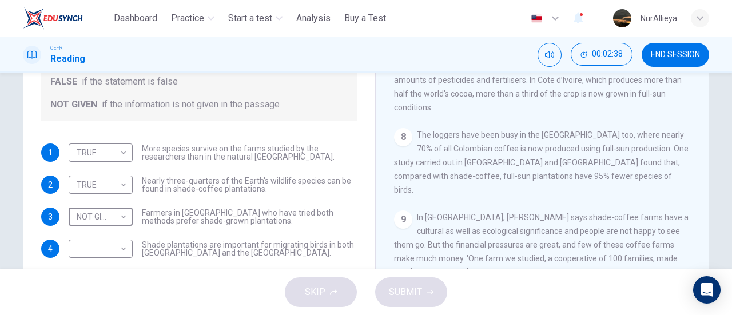
scroll to position [792, 0]
click at [124, 252] on body "This site uses cookies, as explained in our Privacy Policy . If you agree to th…" at bounding box center [366, 157] width 732 height 315
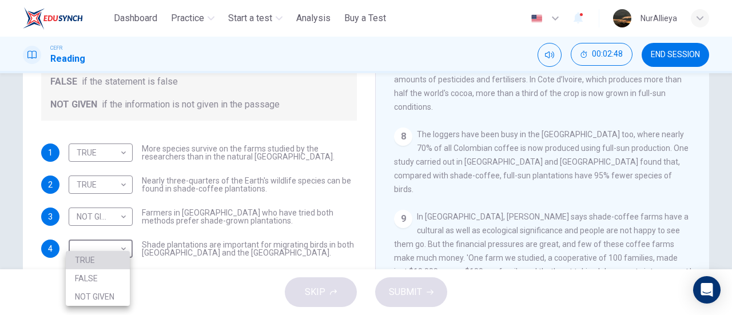
click at [114, 255] on li "TRUE" at bounding box center [98, 260] width 64 height 18
type input "****"
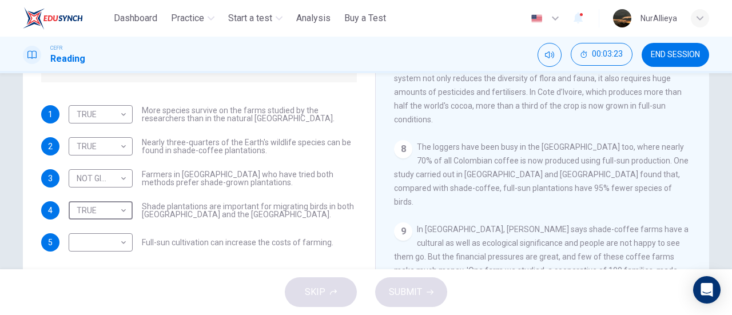
scroll to position [223, 0]
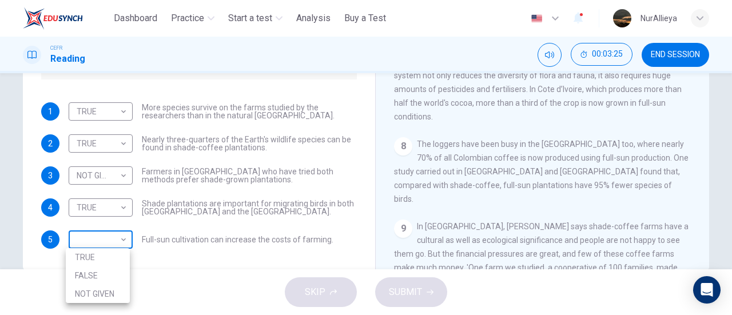
click at [114, 232] on body "This site uses cookies, as explained in our Privacy Policy . If you agree to th…" at bounding box center [366, 157] width 732 height 315
click at [115, 256] on li "TRUE" at bounding box center [98, 257] width 64 height 18
type input "****"
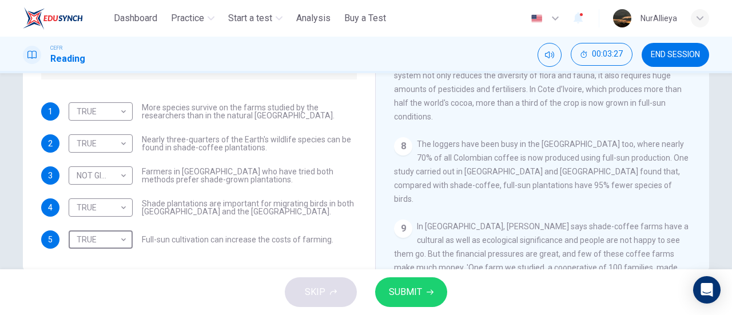
scroll to position [247, 0]
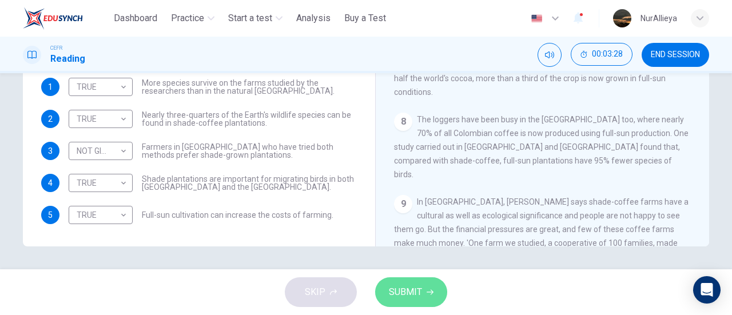
click at [421, 293] on span "SUBMIT" at bounding box center [405, 292] width 33 height 16
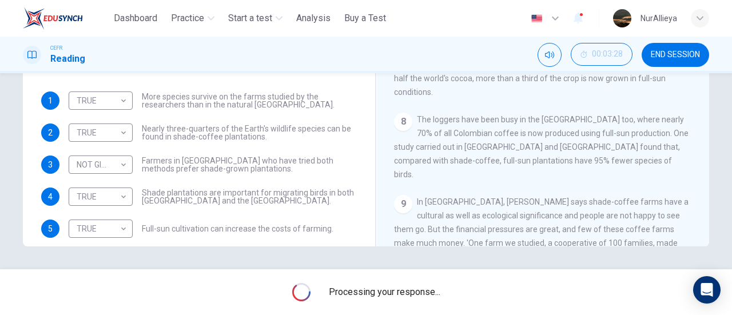
scroll to position [0, 0]
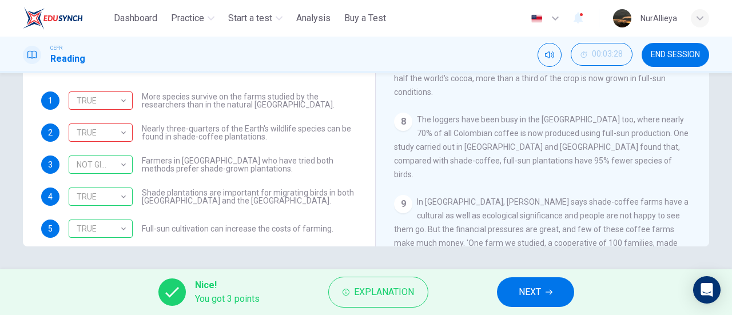
click at [530, 294] on span "NEXT" at bounding box center [530, 292] width 22 height 16
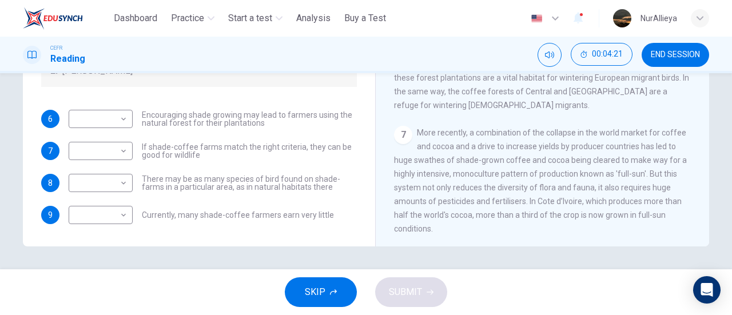
scroll to position [605, 0]
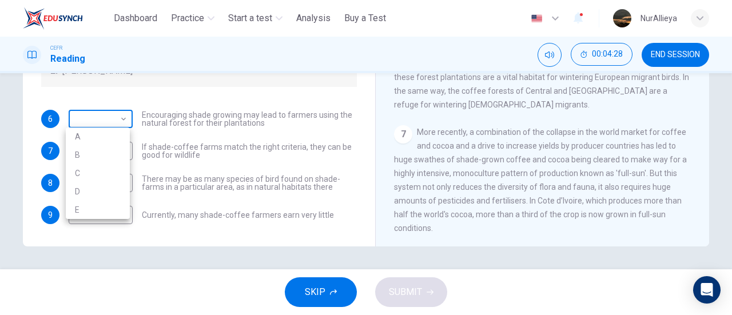
click at [104, 120] on body "This site uses cookies, as explained in our Privacy Policy . If you agree to th…" at bounding box center [366, 157] width 732 height 315
click at [105, 150] on li "B" at bounding box center [98, 155] width 64 height 18
type input "*"
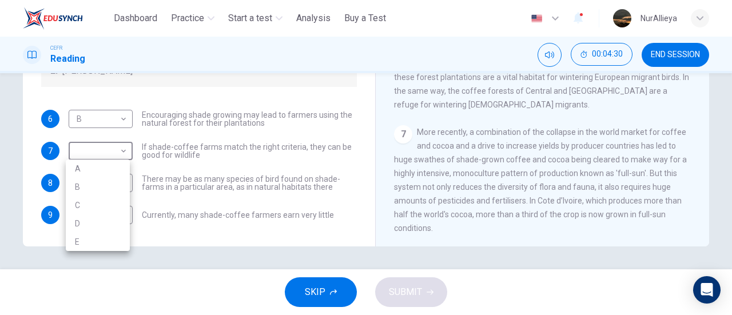
click at [105, 150] on body "This site uses cookies, as explained in our Privacy Policy . If you agree to th…" at bounding box center [366, 157] width 732 height 315
click at [111, 173] on li "A" at bounding box center [98, 169] width 64 height 18
type input "*"
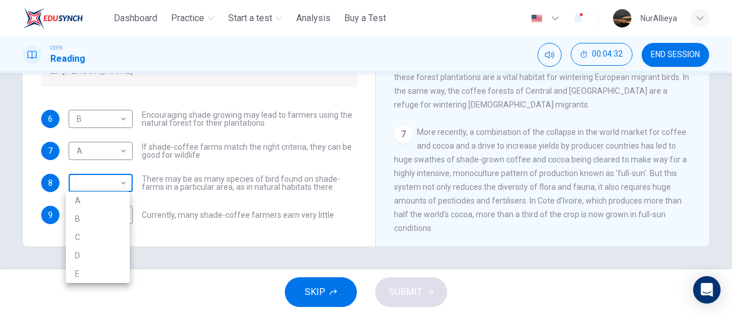
click at [113, 190] on body "This site uses cookies, as explained in our Privacy Policy . If you agree to th…" at bounding box center [366, 157] width 732 height 315
click at [117, 213] on li "B" at bounding box center [98, 219] width 64 height 18
type input "*"
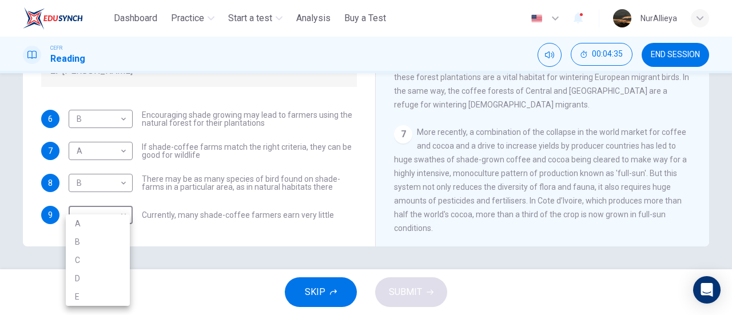
drag, startPoint x: 120, startPoint y: 223, endPoint x: 120, endPoint y: 279, distance: 56.6
click at [120, 279] on body "This site uses cookies, as explained in our Privacy Policy . If you agree to th…" at bounding box center [366, 157] width 732 height 315
click at [120, 279] on li "D" at bounding box center [98, 278] width 64 height 18
type input "*"
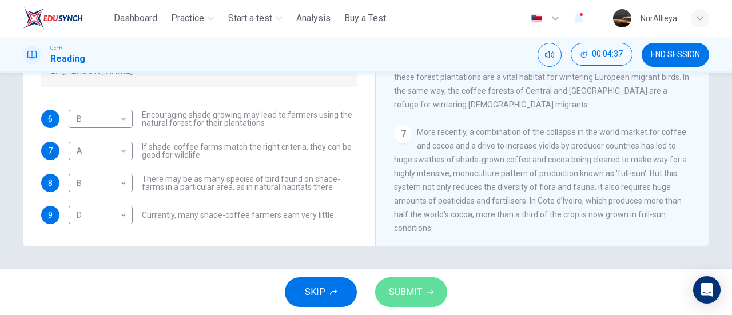
click at [398, 291] on span "SUBMIT" at bounding box center [405, 292] width 33 height 16
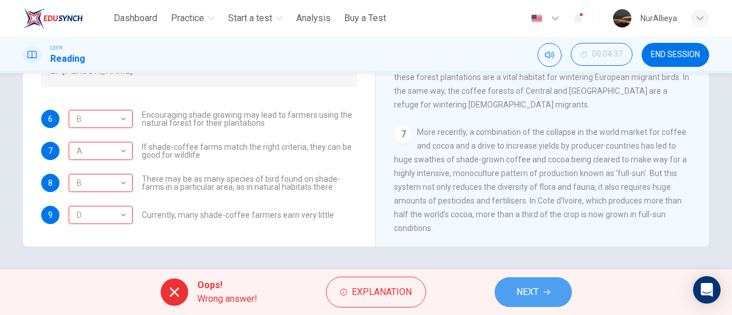
click at [538, 294] on span "NEXT" at bounding box center [528, 292] width 22 height 16
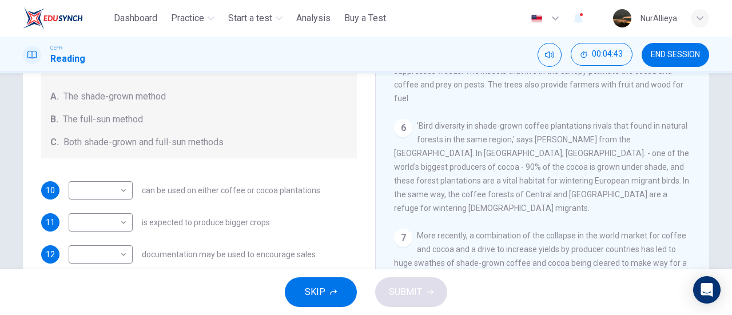
scroll to position [146, 0]
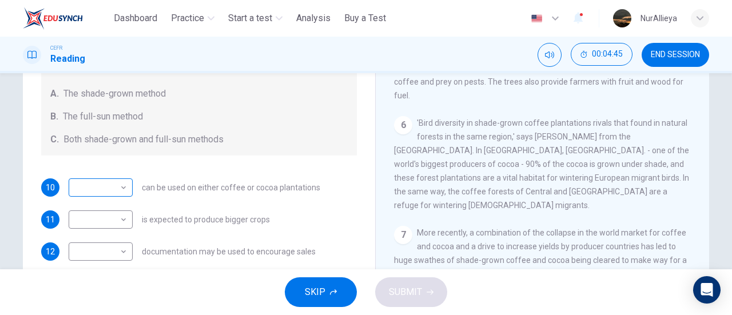
click at [117, 192] on body "This site uses cookies, as explained in our Privacy Policy . If you agree to th…" at bounding box center [366, 157] width 732 height 315
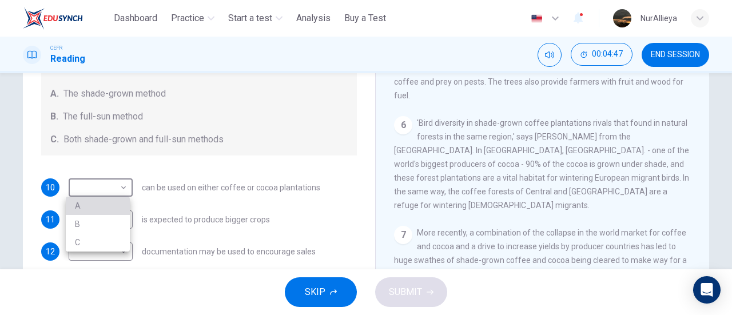
click at [116, 207] on li "A" at bounding box center [98, 206] width 64 height 18
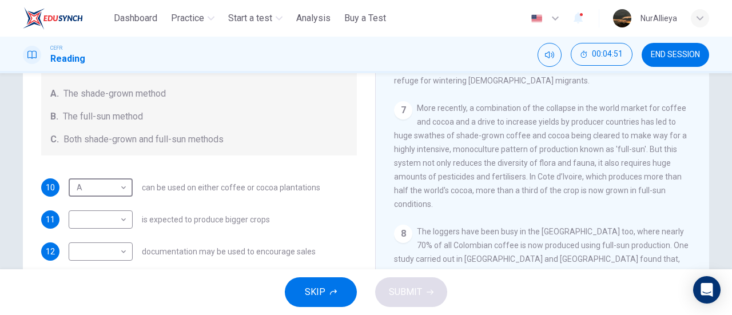
scroll to position [743, 0]
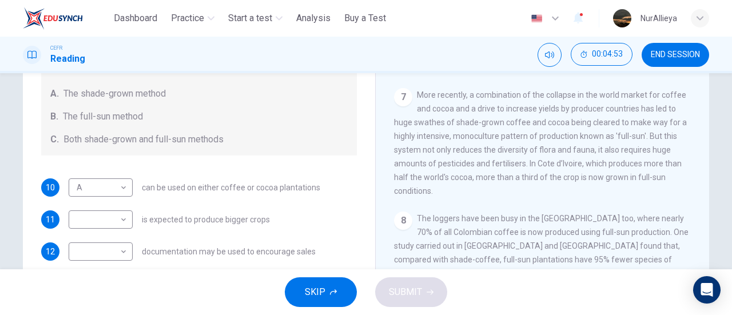
drag, startPoint x: 659, startPoint y: 156, endPoint x: 427, endPoint y: 163, distance: 232.4
click at [427, 163] on span "More recently, a combination of the collapse in the world market for coffee and…" at bounding box center [540, 142] width 293 height 105
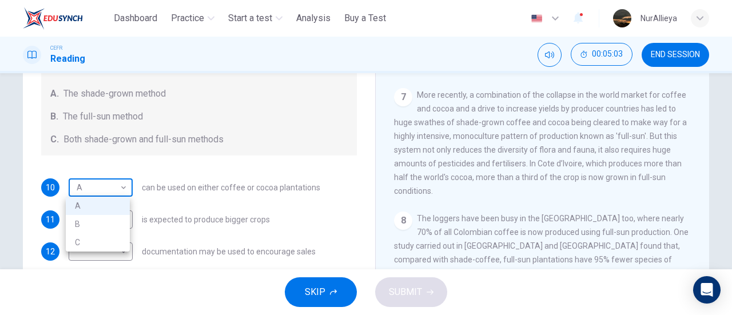
click at [105, 191] on body "This site uses cookies, as explained in our Privacy Policy . If you agree to th…" at bounding box center [366, 157] width 732 height 315
click at [109, 222] on li "B" at bounding box center [98, 224] width 64 height 18
type input "*"
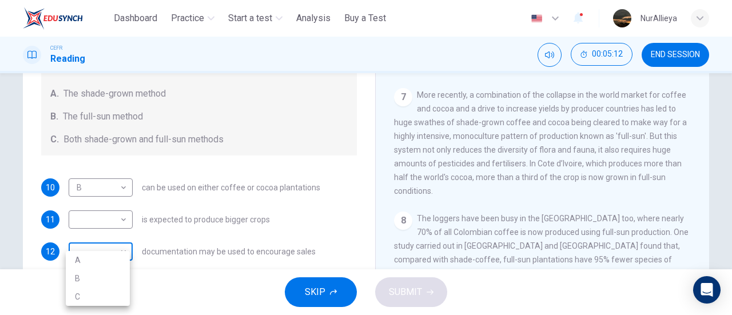
click at [116, 252] on body "This site uses cookies, as explained in our Privacy Policy . If you agree to th…" at bounding box center [366, 157] width 732 height 315
click at [121, 300] on li "C" at bounding box center [98, 297] width 64 height 18
type input "*"
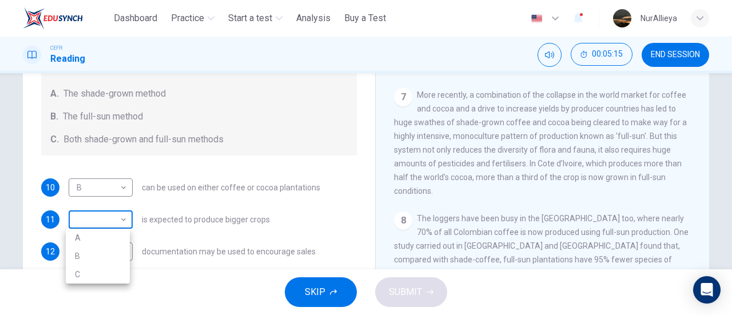
click at [110, 219] on body "This site uses cookies, as explained in our Privacy Policy . If you agree to th…" at bounding box center [366, 157] width 732 height 315
click at [109, 236] on li "A" at bounding box center [98, 238] width 64 height 18
type input "*"
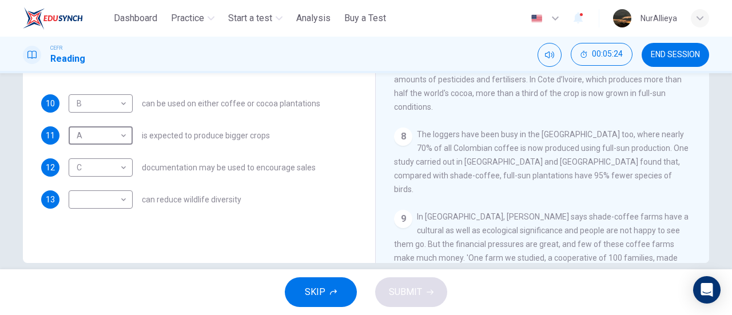
scroll to position [247, 0]
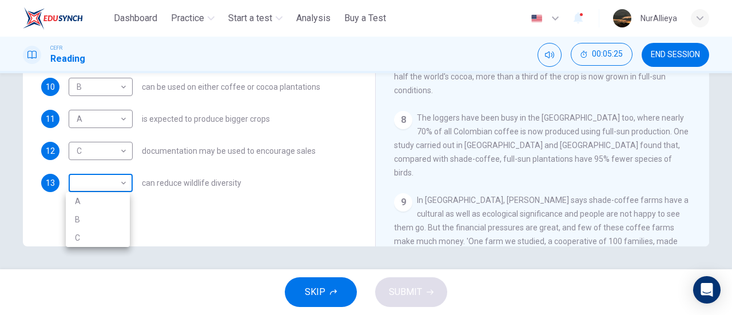
click at [103, 176] on body "This site uses cookies, as explained in our Privacy Policy . If you agree to th…" at bounding box center [366, 157] width 732 height 315
click at [108, 218] on li "B" at bounding box center [98, 220] width 64 height 18
type input "*"
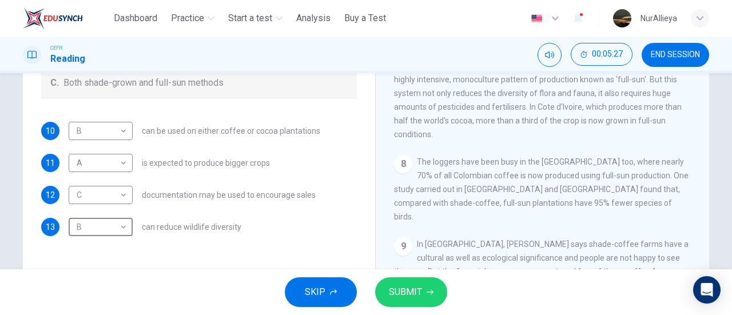
scroll to position [201, 0]
click at [429, 297] on button "SUBMIT" at bounding box center [411, 292] width 72 height 30
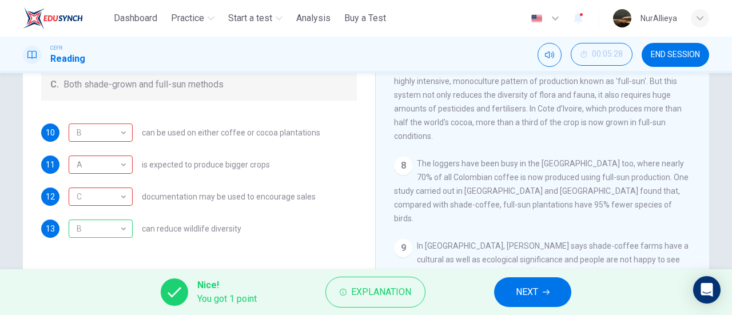
click at [517, 284] on button "NEXT" at bounding box center [532, 292] width 77 height 30
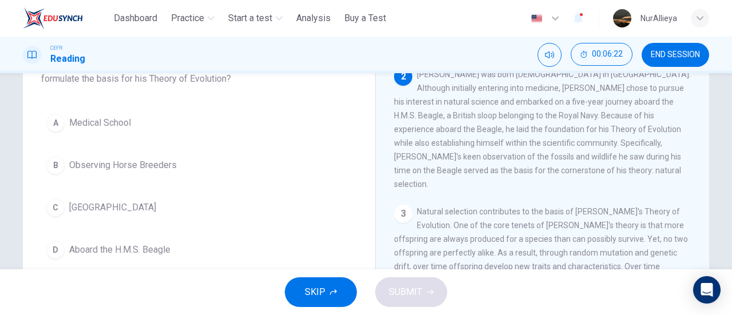
scroll to position [93, 0]
click at [95, 203] on span "England" at bounding box center [112, 207] width 87 height 14
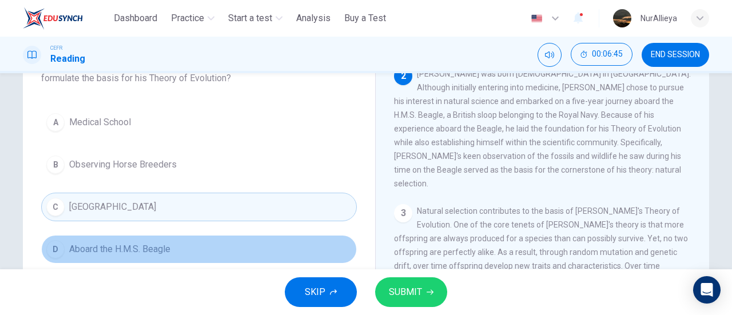
click at [56, 245] on div "D" at bounding box center [55, 249] width 18 height 18
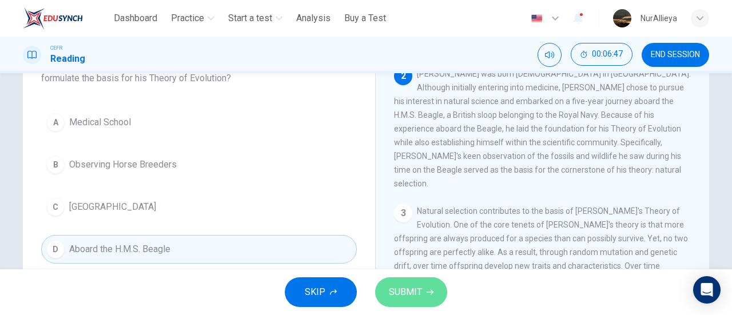
click at [388, 301] on button "SUBMIT" at bounding box center [411, 292] width 72 height 30
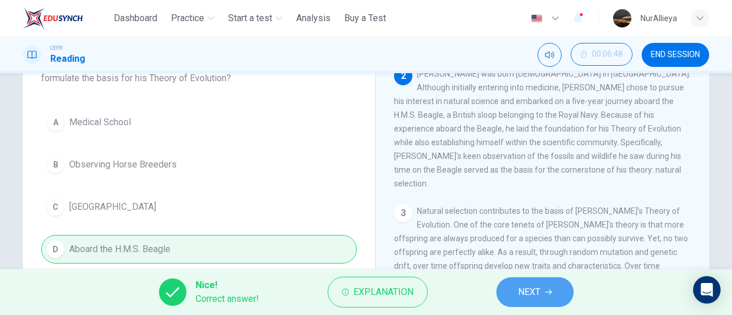
click at [518, 297] on span "NEXT" at bounding box center [529, 292] width 22 height 16
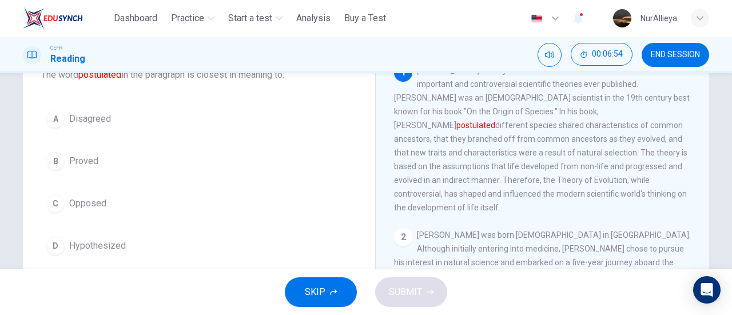
scroll to position [85, 0]
click at [101, 199] on span "Opposed" at bounding box center [87, 202] width 37 height 14
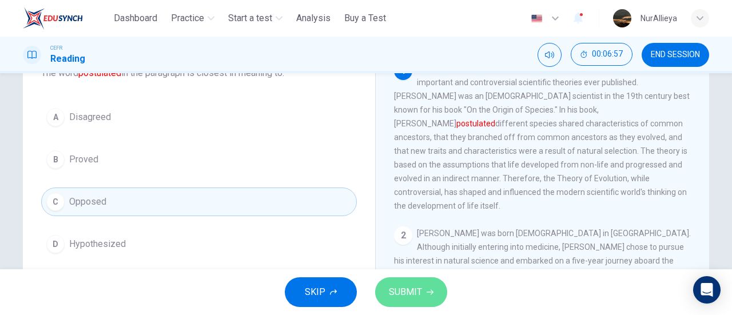
click at [403, 302] on button "SUBMIT" at bounding box center [411, 292] width 72 height 30
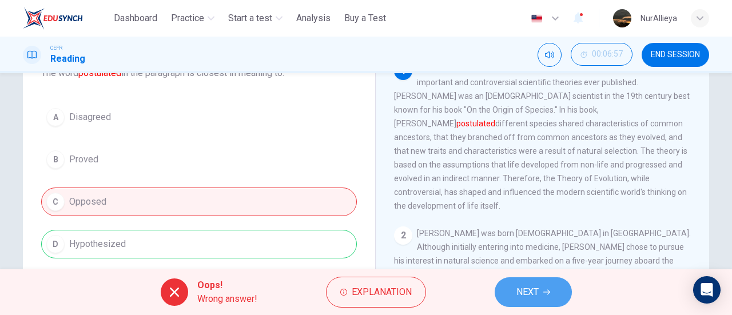
click at [524, 290] on span "NEXT" at bounding box center [528, 292] width 22 height 16
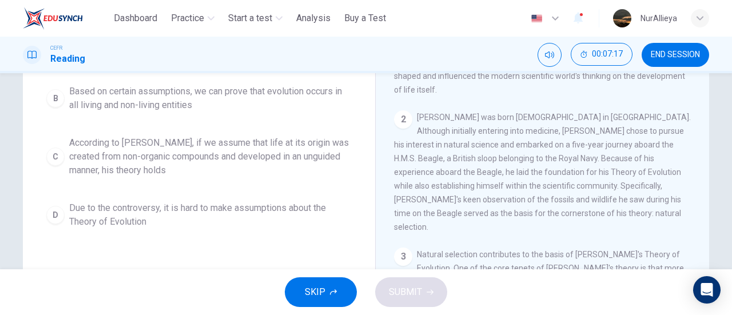
scroll to position [200, 0]
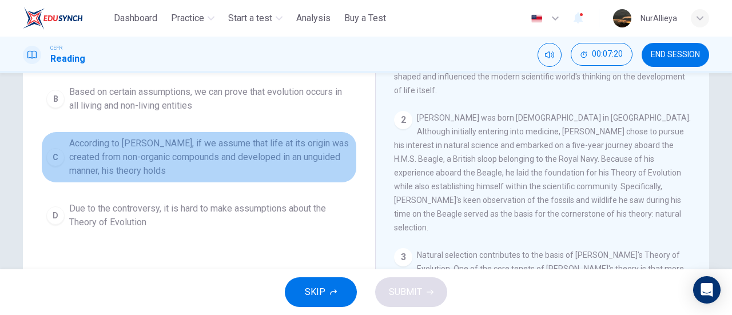
click at [221, 173] on span "According to Darwin, if we assume that life at its origin was created from non-…" at bounding box center [210, 157] width 283 height 41
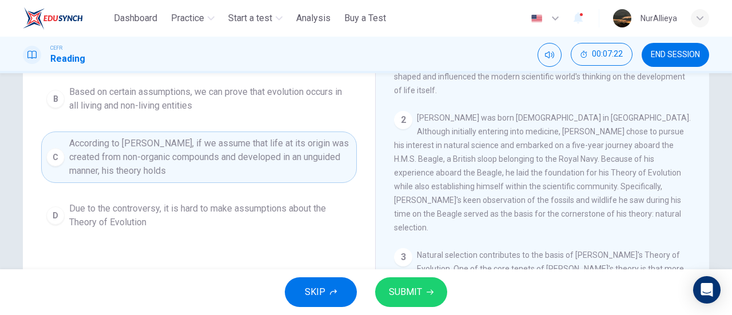
click at [406, 291] on span "SUBMIT" at bounding box center [405, 292] width 33 height 16
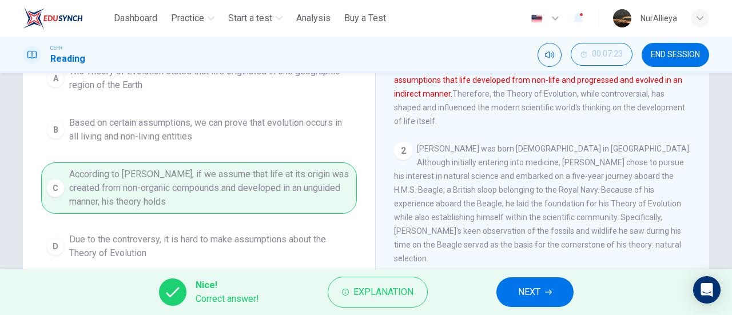
scroll to position [159, 0]
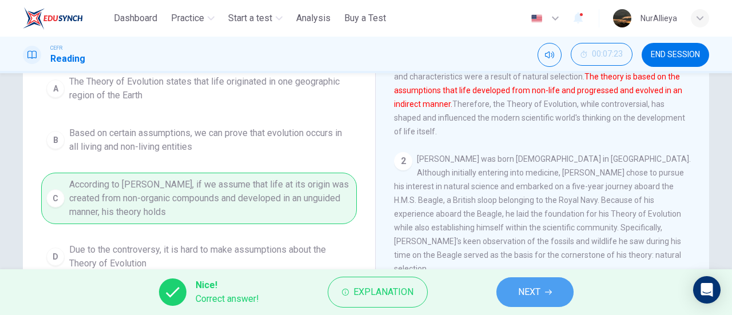
click at [510, 289] on button "NEXT" at bounding box center [535, 292] width 77 height 30
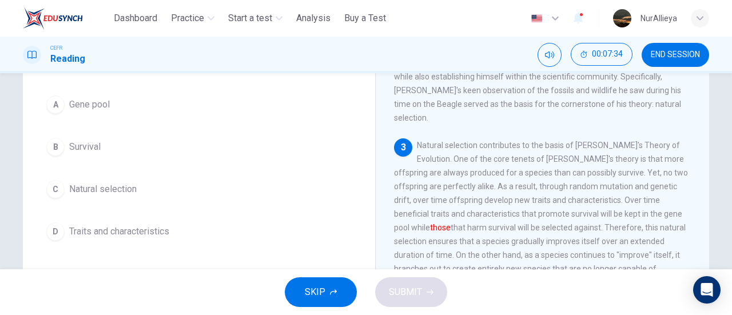
scroll to position [97, 0]
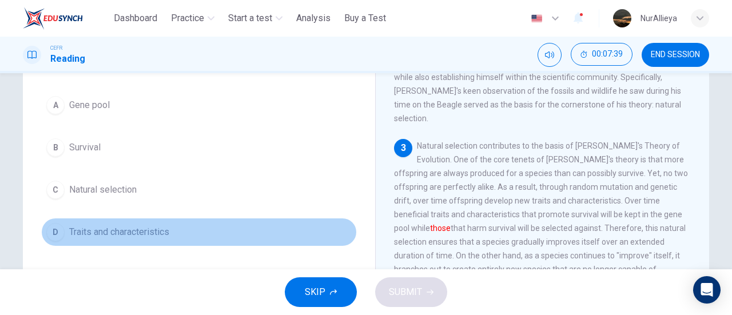
click at [174, 223] on button "D Traits and characteristics" at bounding box center [199, 232] width 316 height 29
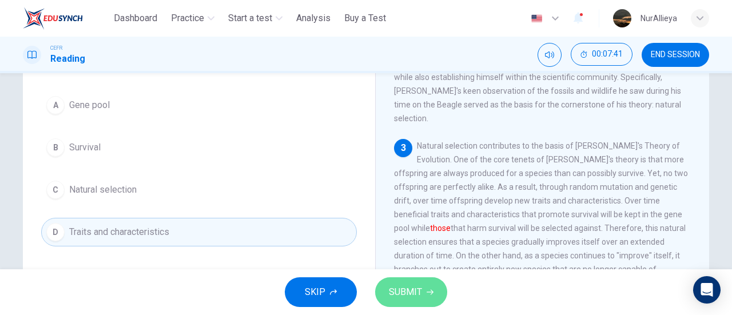
click at [390, 290] on span "SUBMIT" at bounding box center [405, 292] width 33 height 16
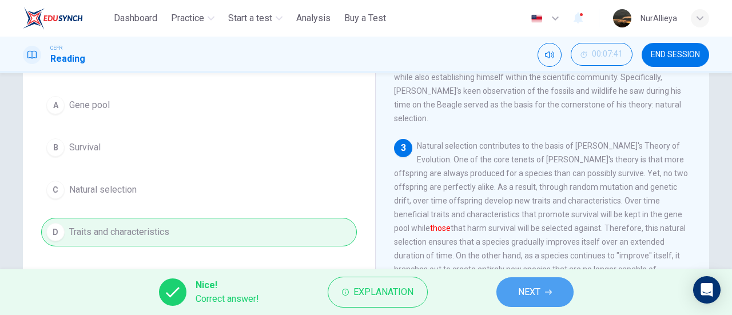
click at [535, 285] on span "NEXT" at bounding box center [529, 292] width 22 height 16
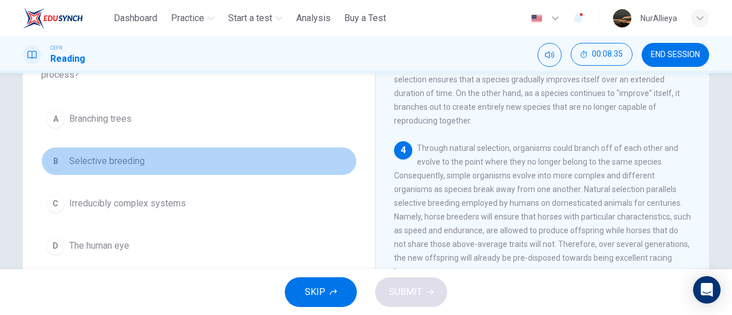
click at [125, 162] on span "Selective breeding" at bounding box center [107, 161] width 76 height 14
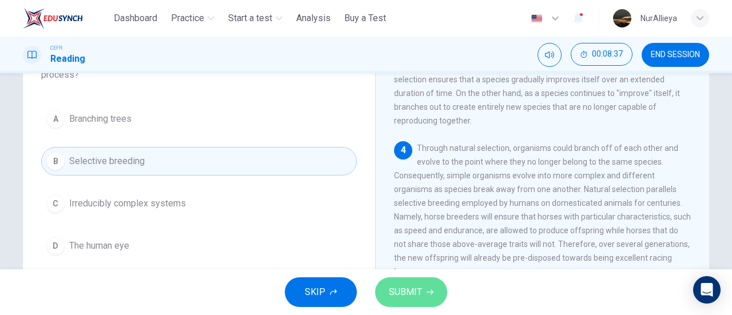
click at [389, 293] on span "SUBMIT" at bounding box center [405, 292] width 33 height 16
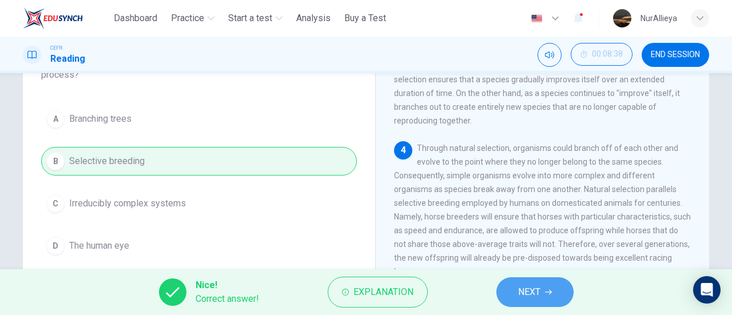
click at [528, 291] on span "NEXT" at bounding box center [529, 292] width 22 height 16
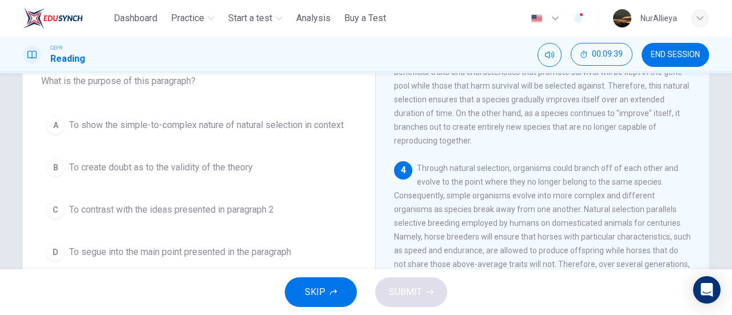
scroll to position [77, 0]
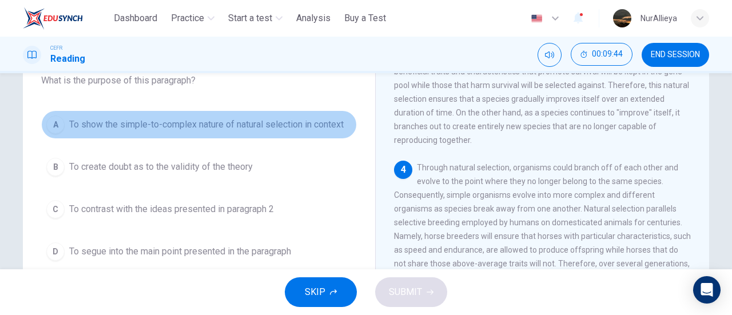
click at [246, 128] on span "To show the simple-to-complex nature of natural selection in context" at bounding box center [206, 125] width 275 height 14
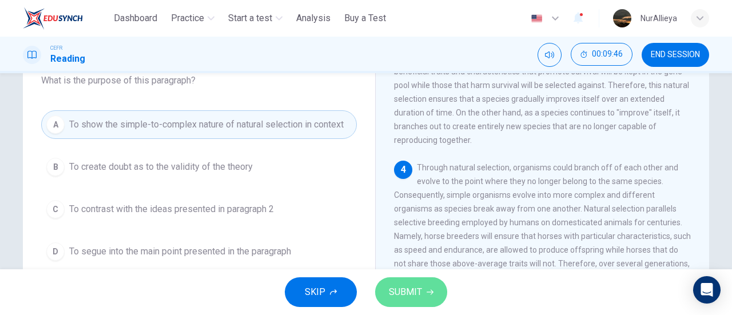
click at [406, 295] on span "SUBMIT" at bounding box center [405, 292] width 33 height 16
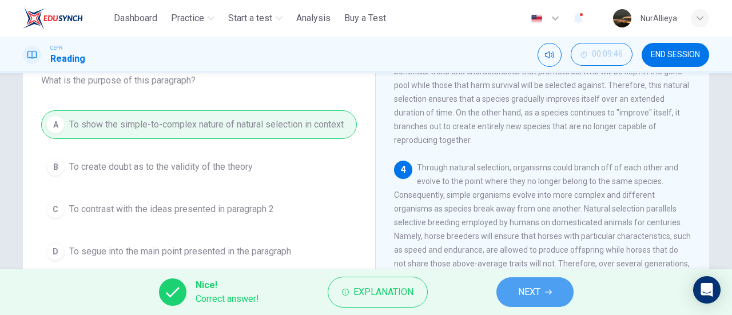
click at [533, 300] on button "NEXT" at bounding box center [535, 292] width 77 height 30
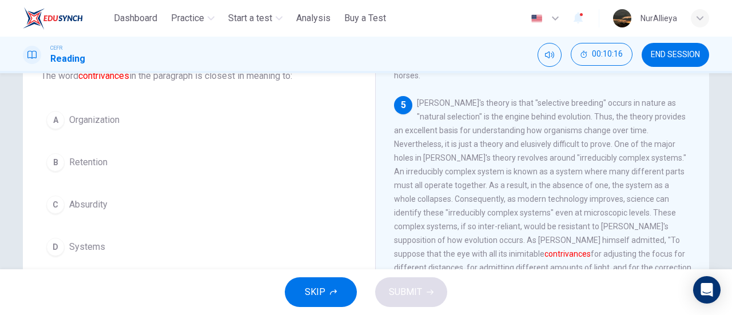
scroll to position [82, 0]
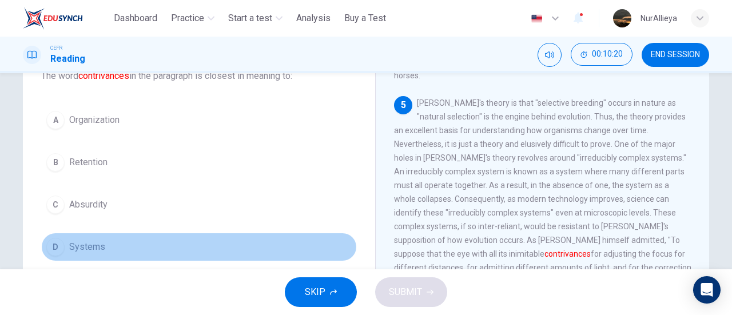
click at [101, 250] on span "Systems" at bounding box center [87, 247] width 36 height 14
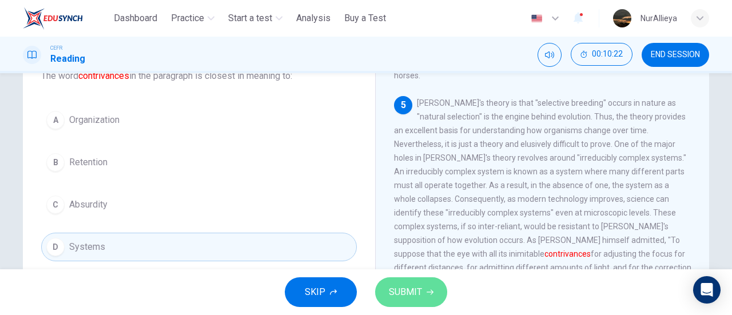
click at [395, 283] on button "SUBMIT" at bounding box center [411, 292] width 72 height 30
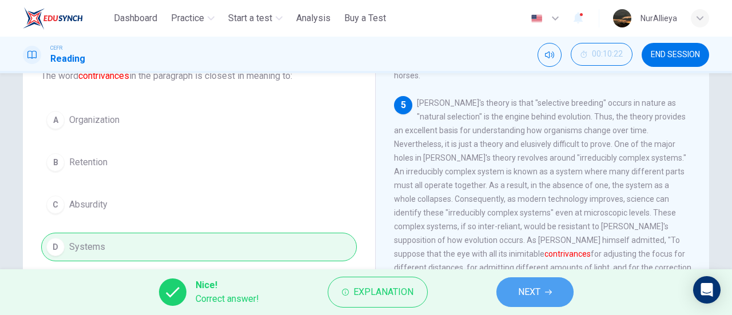
click at [531, 293] on span "NEXT" at bounding box center [529, 292] width 22 height 16
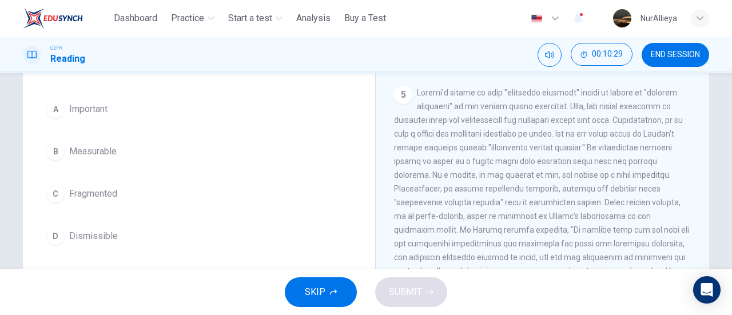
scroll to position [92, 0]
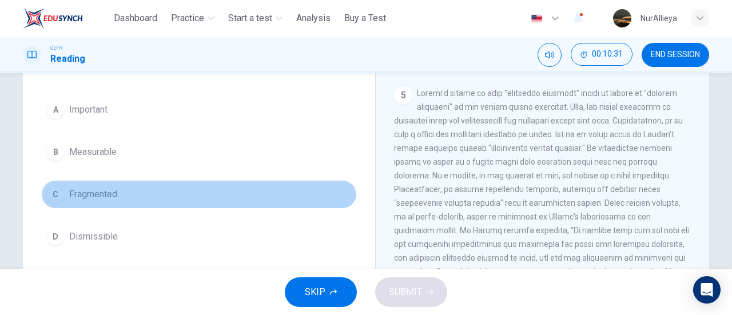
click at [105, 199] on span "Fragmented" at bounding box center [93, 195] width 48 height 14
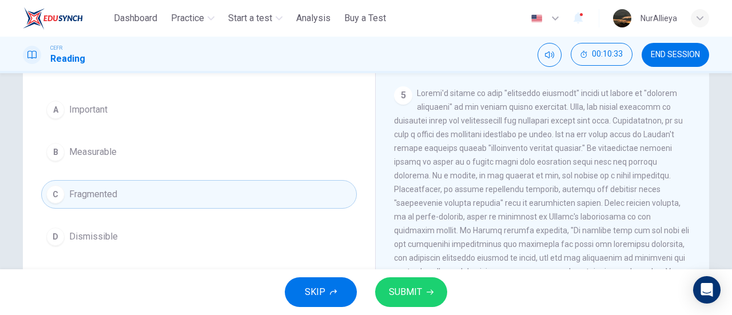
click at [414, 290] on span "SUBMIT" at bounding box center [405, 292] width 33 height 16
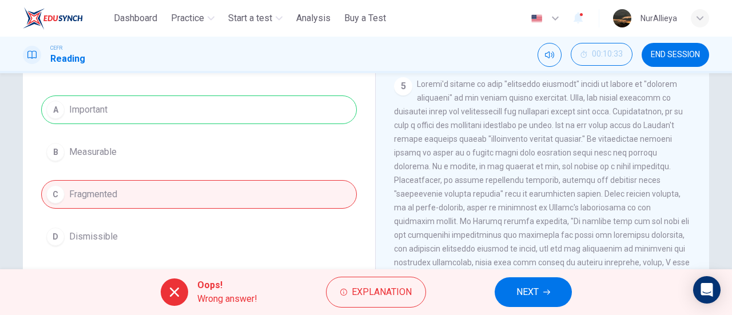
scroll to position [595, 0]
click at [551, 290] on button "NEXT" at bounding box center [533, 292] width 77 height 30
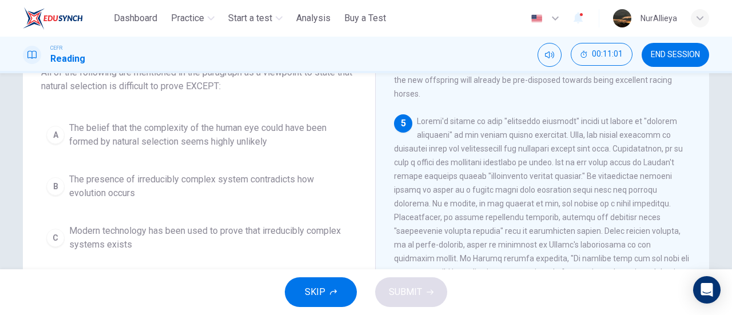
scroll to position [97, 0]
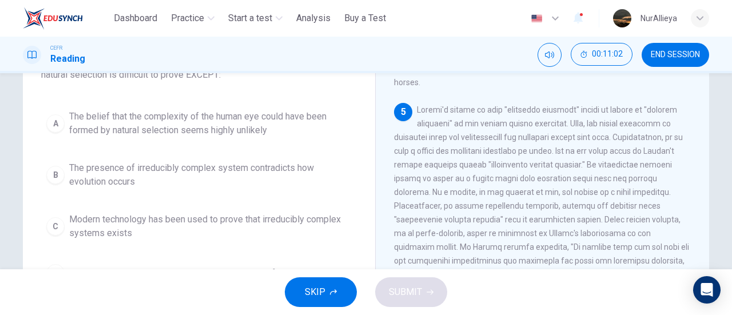
click at [211, 173] on span "The presence of irreducibly complex system contradicts how evolution occurs" at bounding box center [210, 174] width 283 height 27
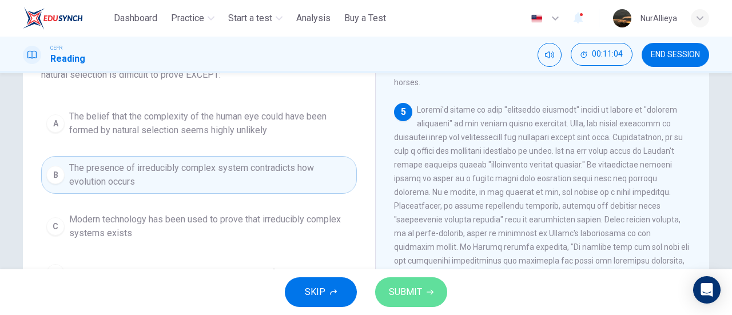
click at [396, 284] on span "SUBMIT" at bounding box center [405, 292] width 33 height 16
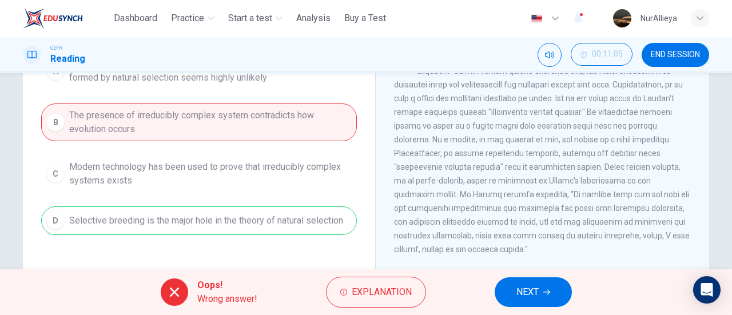
scroll to position [155, 0]
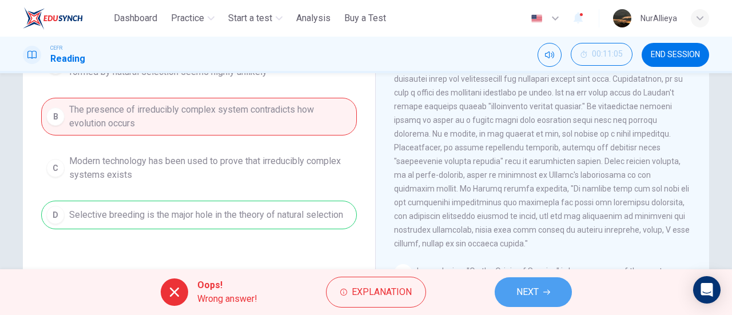
click at [566, 297] on button "NEXT" at bounding box center [533, 292] width 77 height 30
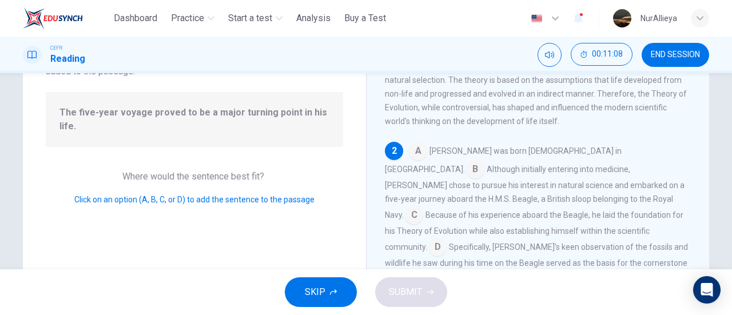
scroll to position [98, 0]
click at [423, 208] on input at bounding box center [414, 217] width 18 height 18
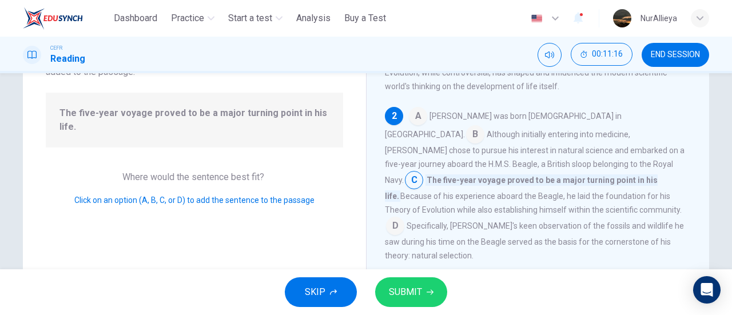
scroll to position [94, 0]
click at [394, 217] on input at bounding box center [395, 226] width 18 height 18
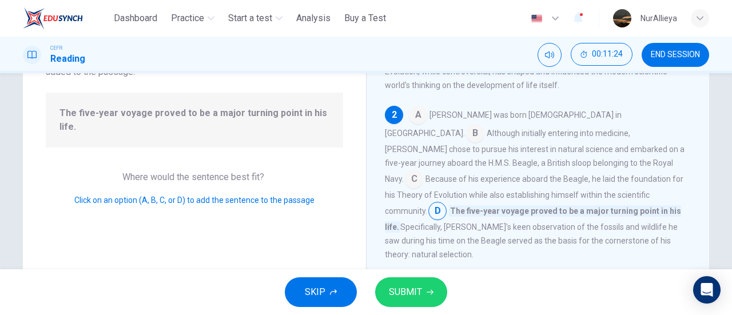
click at [485, 125] on input at bounding box center [475, 134] width 18 height 18
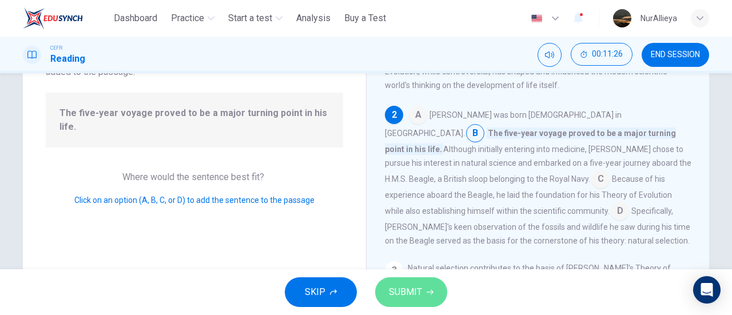
click at [419, 293] on span "SUBMIT" at bounding box center [405, 292] width 33 height 16
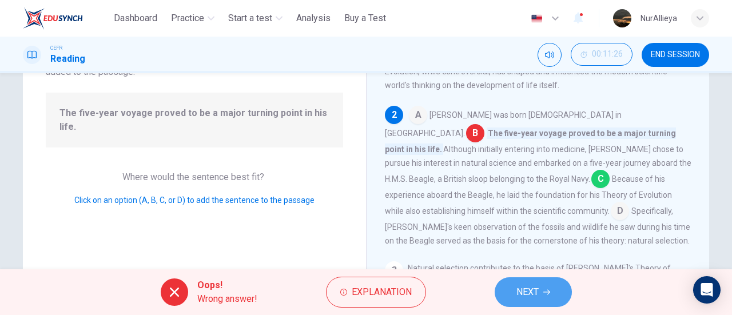
click at [539, 289] on button "NEXT" at bounding box center [533, 292] width 77 height 30
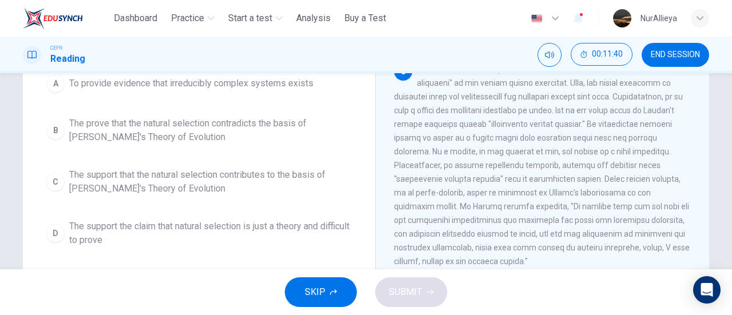
scroll to position [570, 0]
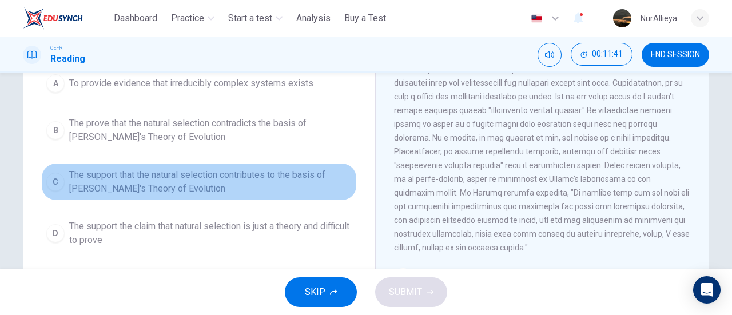
click at [191, 186] on span "The support that the natural selection contributes to the basis of Darwin's The…" at bounding box center [210, 181] width 283 height 27
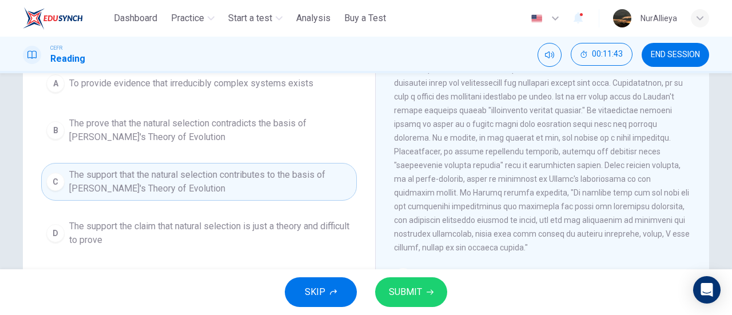
click at [436, 288] on button "SUBMIT" at bounding box center [411, 292] width 72 height 30
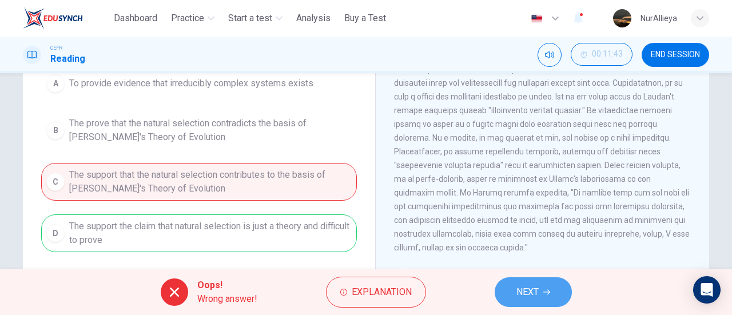
click at [538, 297] on span "NEXT" at bounding box center [528, 292] width 22 height 16
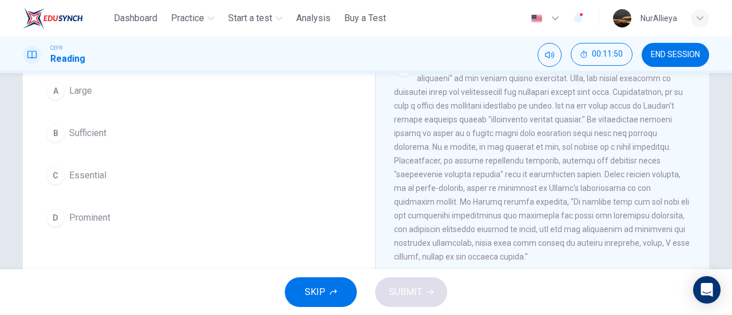
scroll to position [110, 0]
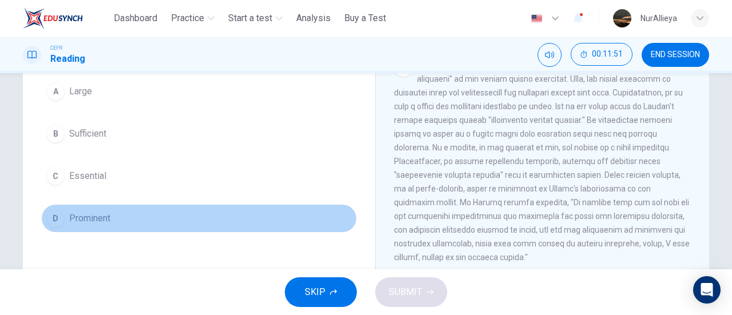
click at [132, 217] on button "D Prominent" at bounding box center [199, 218] width 316 height 29
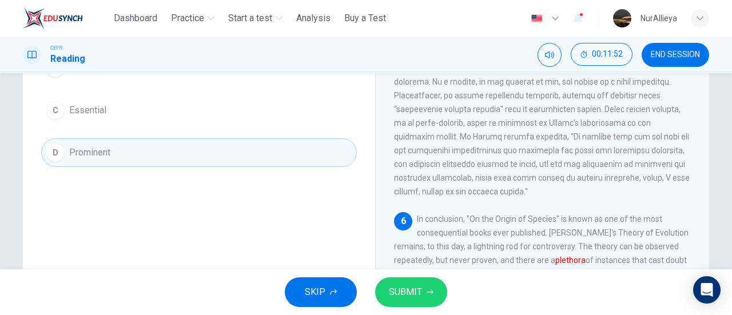
scroll to position [193, 0]
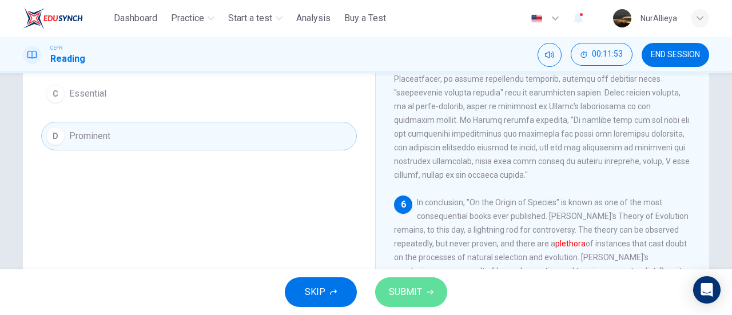
click at [420, 284] on button "SUBMIT" at bounding box center [411, 292] width 72 height 30
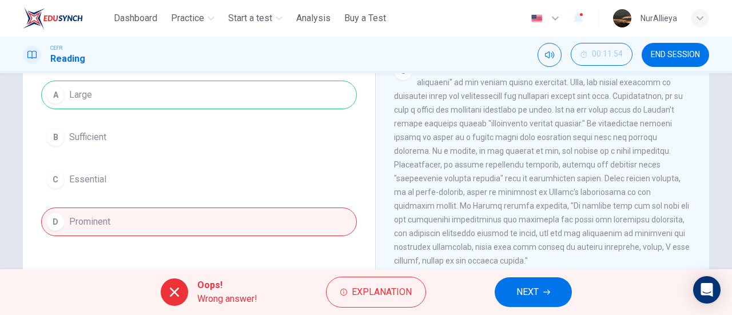
scroll to position [106, 0]
click at [522, 303] on button "NEXT" at bounding box center [533, 292] width 77 height 30
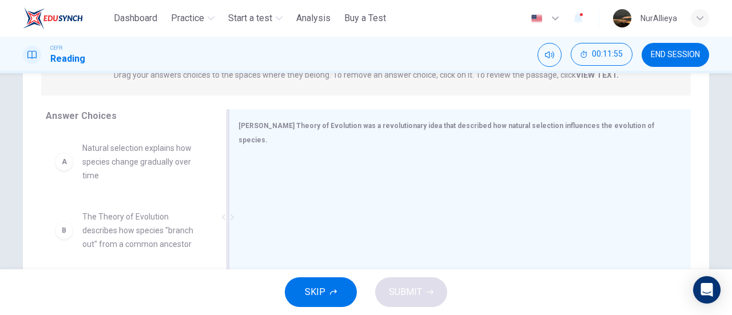
scroll to position [162, 0]
click at [150, 164] on span "Natural selection explains how species change gradually over time" at bounding box center [141, 160] width 119 height 41
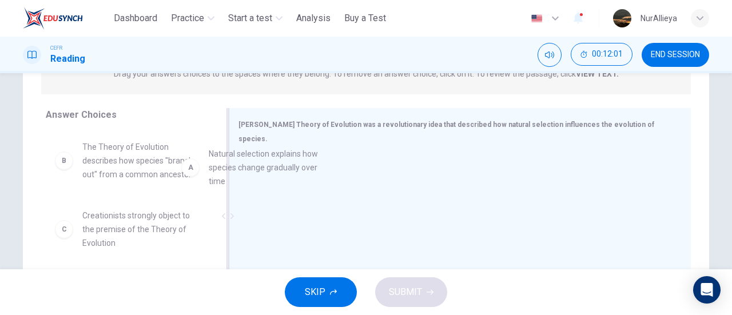
drag, startPoint x: 165, startPoint y: 160, endPoint x: 360, endPoint y: 176, distance: 195.7
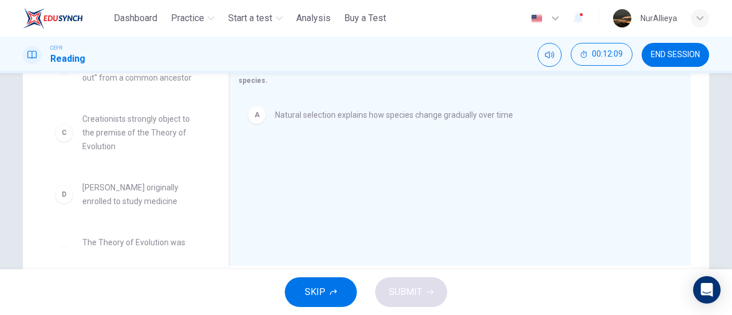
scroll to position [0, 0]
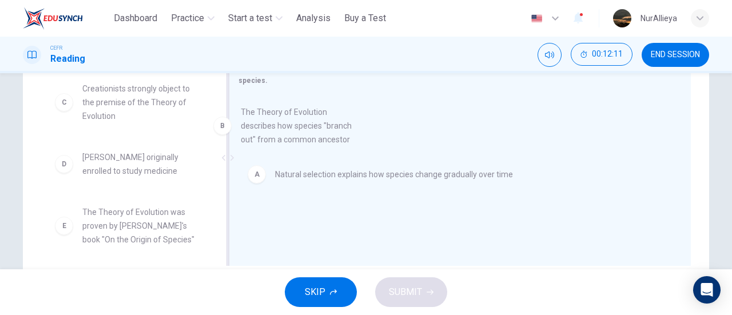
drag, startPoint x: 137, startPoint y: 114, endPoint x: 376, endPoint y: 134, distance: 239.4
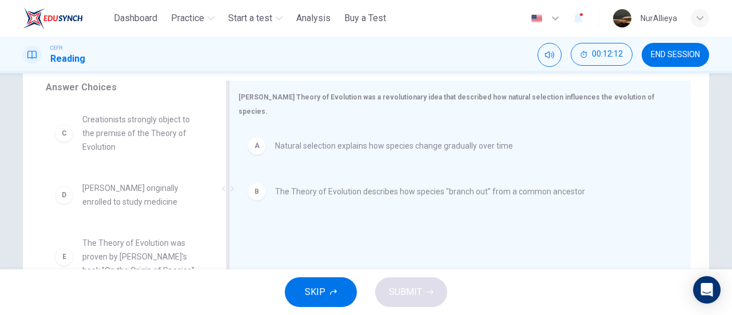
scroll to position [185, 0]
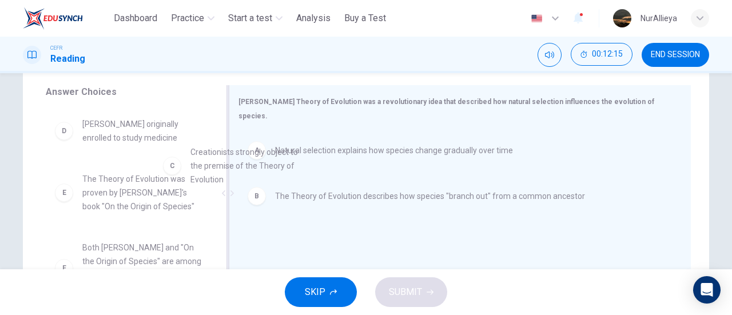
drag, startPoint x: 136, startPoint y: 158, endPoint x: 332, endPoint y: 213, distance: 203.4
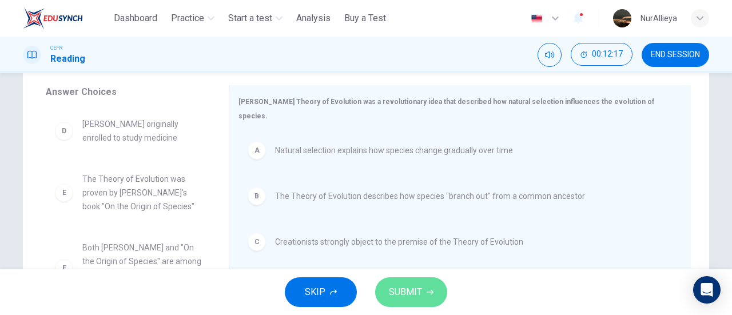
click at [430, 307] on button "SUBMIT" at bounding box center [411, 292] width 72 height 30
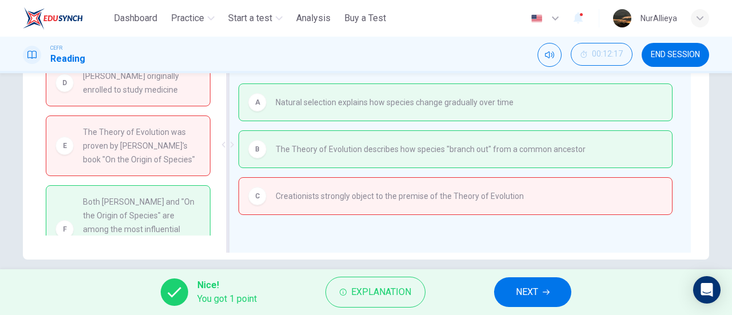
scroll to position [235, 0]
click at [542, 284] on button "NEXT" at bounding box center [532, 292] width 77 height 30
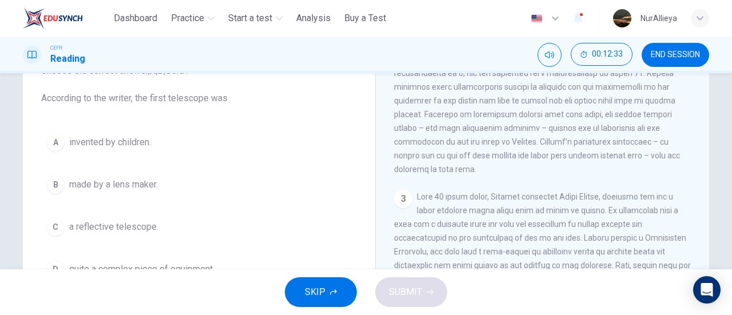
scroll to position [129, 0]
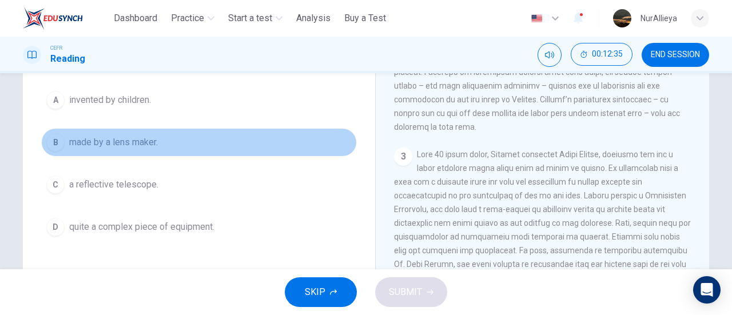
click at [100, 141] on span "made by a lens maker." at bounding box center [113, 143] width 89 height 14
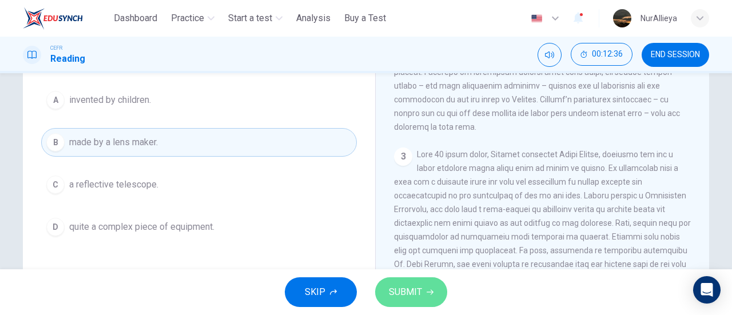
click at [399, 283] on button "SUBMIT" at bounding box center [411, 292] width 72 height 30
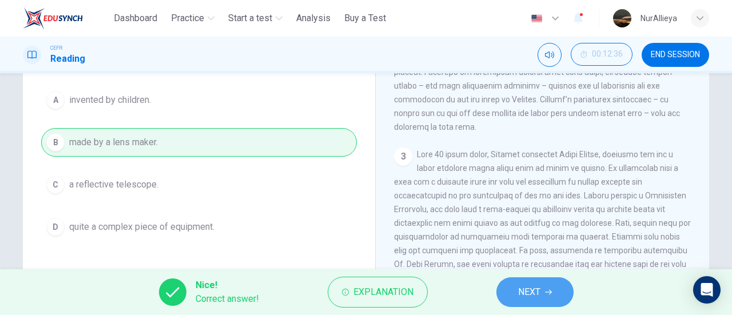
click at [531, 292] on span "NEXT" at bounding box center [529, 292] width 22 height 16
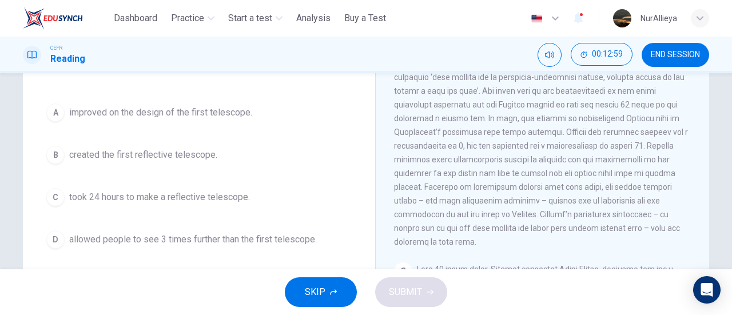
scroll to position [121, 0]
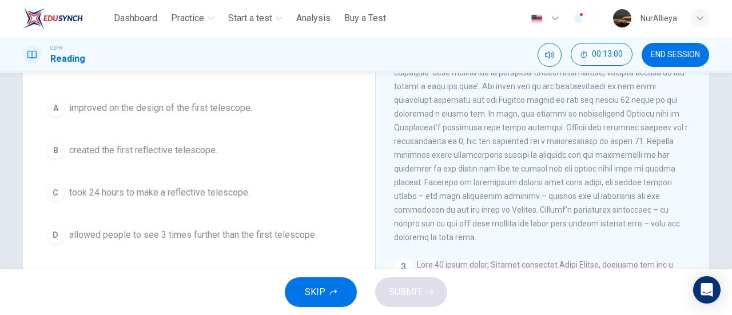
click at [168, 141] on button "B created the first reflective telescope." at bounding box center [199, 150] width 316 height 29
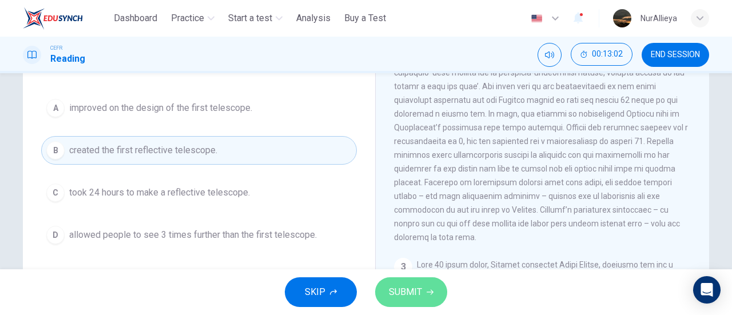
click at [395, 300] on span "SUBMIT" at bounding box center [405, 292] width 33 height 16
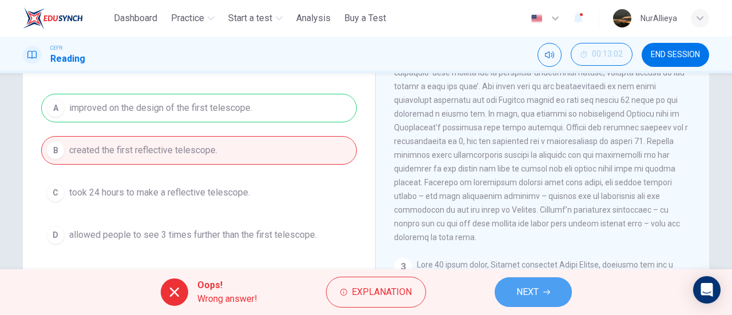
click at [533, 295] on span "NEXT" at bounding box center [528, 292] width 22 height 16
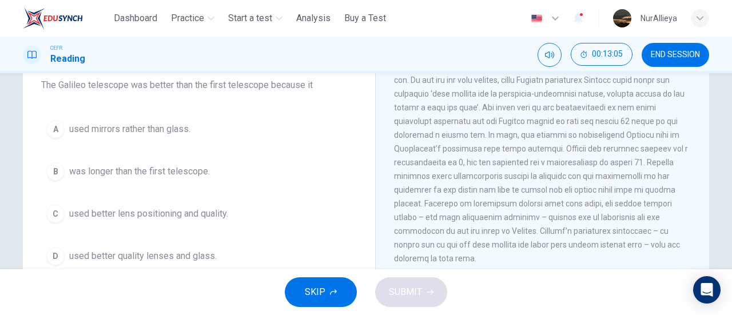
scroll to position [114, 0]
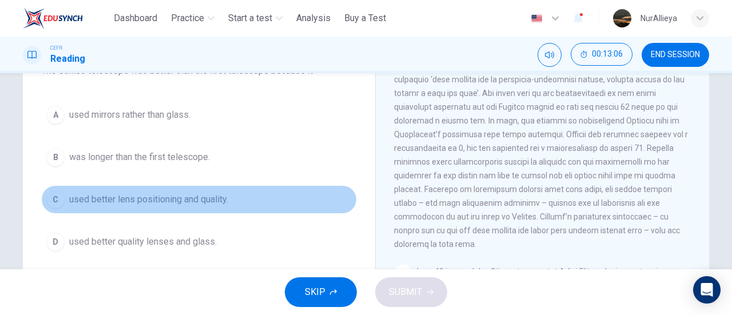
click at [212, 197] on span "used better lens positioning and quality." at bounding box center [148, 200] width 159 height 14
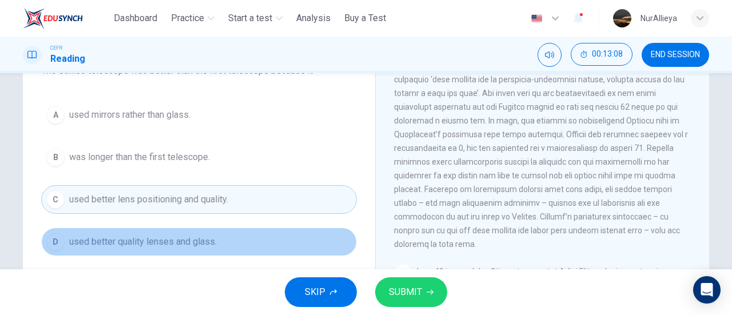
click at [211, 248] on button "D used better quality lenses and glass." at bounding box center [199, 242] width 316 height 29
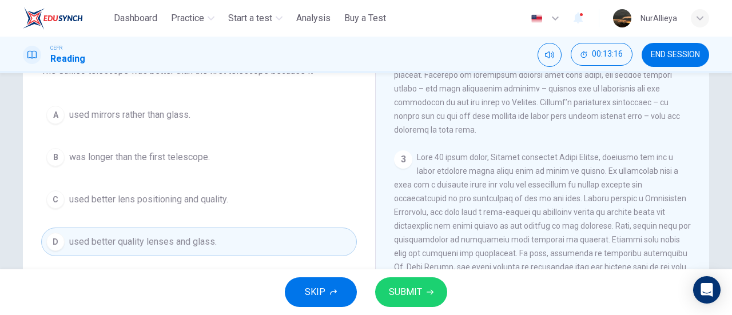
scroll to position [490, 0]
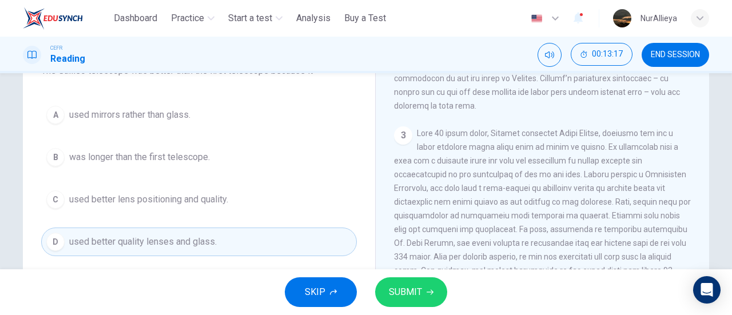
click at [438, 288] on button "SUBMIT" at bounding box center [411, 292] width 72 height 30
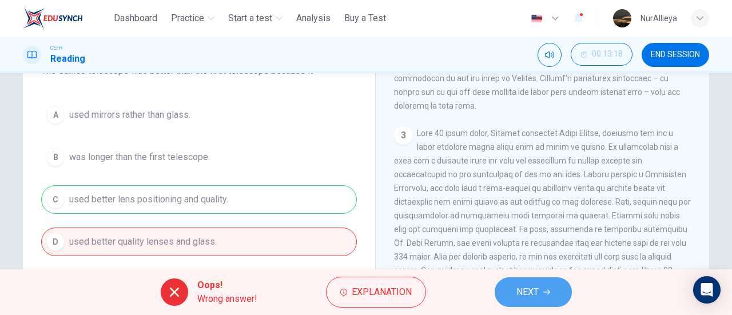
click at [512, 284] on button "NEXT" at bounding box center [533, 292] width 77 height 30
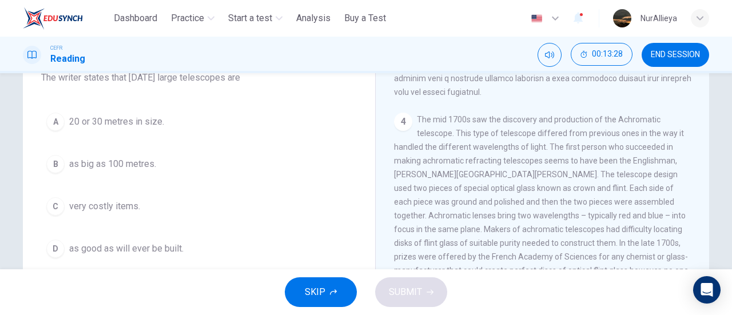
scroll to position [730, 0]
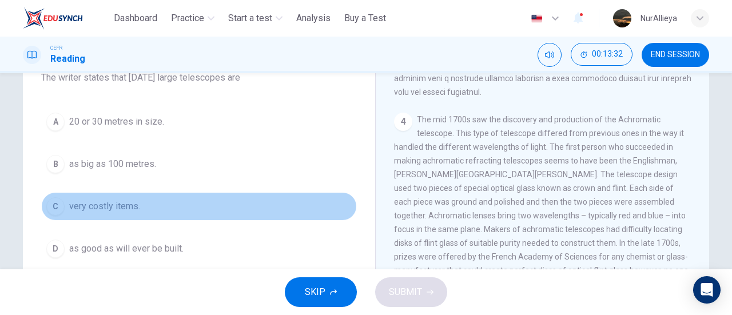
click at [137, 213] on button "C very costly items." at bounding box center [199, 206] width 316 height 29
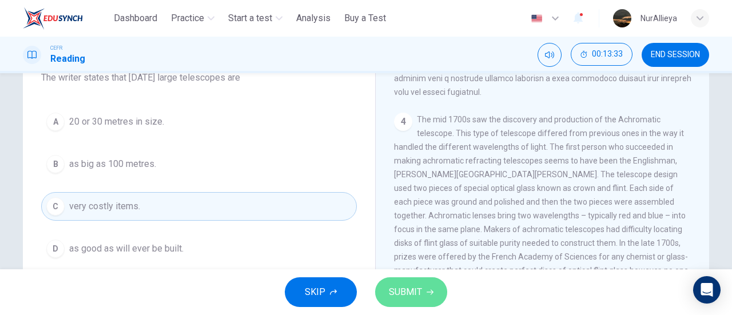
click at [420, 283] on button "SUBMIT" at bounding box center [411, 292] width 72 height 30
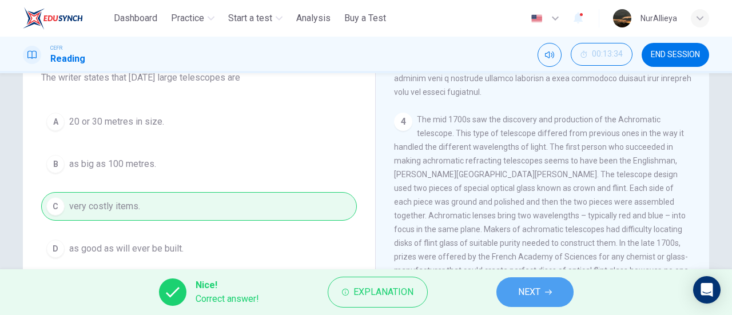
click at [521, 295] on span "NEXT" at bounding box center [529, 292] width 22 height 16
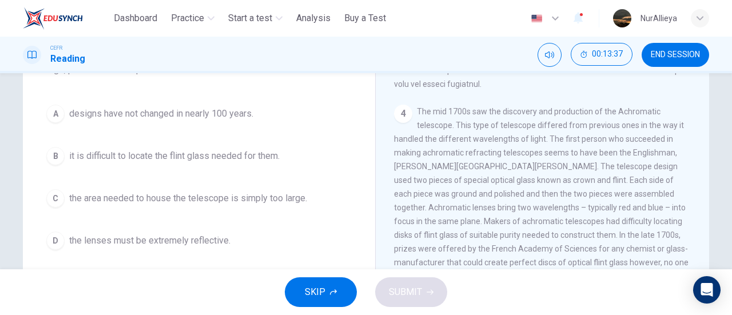
scroll to position [113, 0]
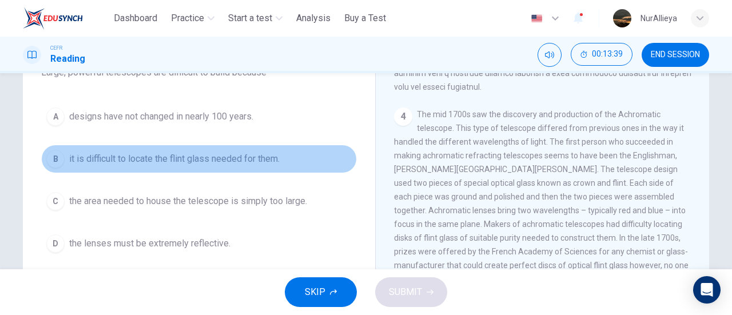
click at [207, 161] on span "it is difficult to locate the flint glass needed for them." at bounding box center [174, 159] width 211 height 14
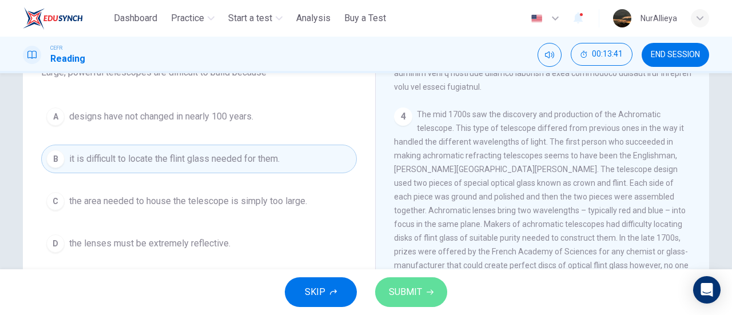
click at [403, 292] on span "SUBMIT" at bounding box center [405, 292] width 33 height 16
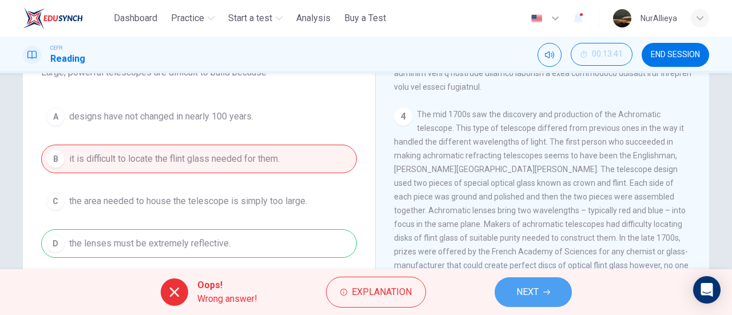
click at [525, 285] on span "NEXT" at bounding box center [528, 292] width 22 height 16
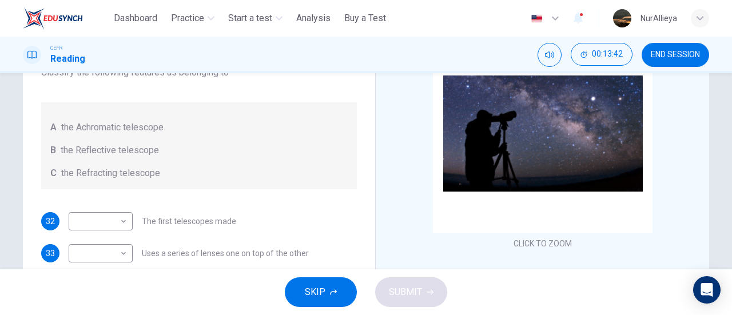
scroll to position [0, 0]
click at [116, 221] on body "This site uses cookies, as explained in our Privacy Policy . If you agree to th…" at bounding box center [366, 157] width 732 height 315
click at [698, 124] on div at bounding box center [366, 157] width 732 height 315
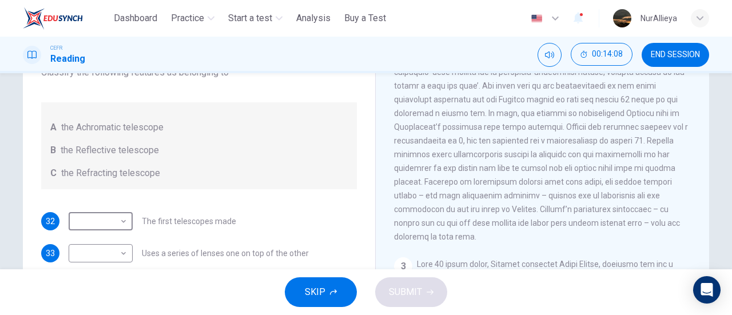
scroll to position [360, 0]
click at [82, 212] on body "This site uses cookies, as explained in our Privacy Policy . If you agree to th…" at bounding box center [366, 157] width 732 height 315
click at [102, 248] on li "B" at bounding box center [98, 257] width 64 height 18
type input "*"
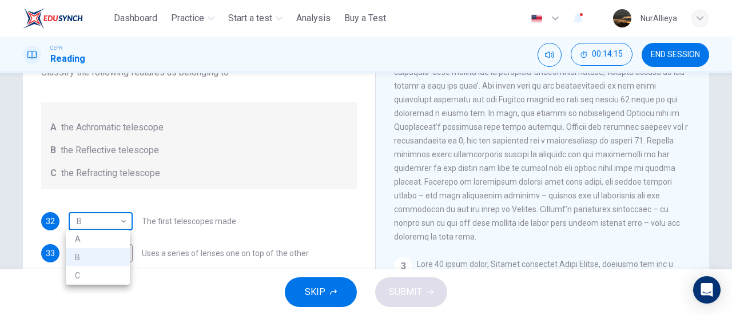
click at [101, 226] on body "This site uses cookies, as explained in our Privacy Policy . If you agree to th…" at bounding box center [366, 157] width 732 height 315
click at [157, 245] on div at bounding box center [366, 157] width 732 height 315
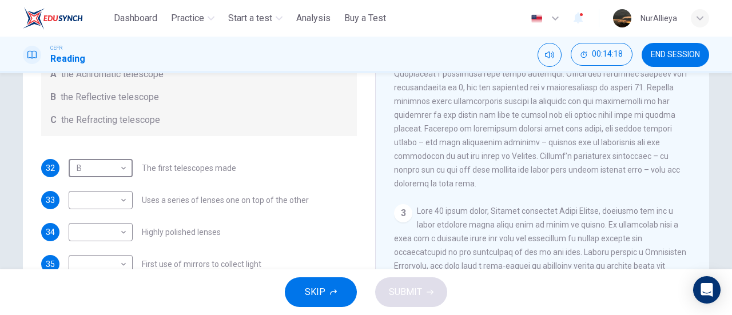
scroll to position [166, 0]
click at [114, 208] on body "This site uses cookies, as explained in our Privacy Policy . If you agree to th…" at bounding box center [366, 157] width 732 height 315
click at [122, 248] on li "C" at bounding box center [98, 254] width 64 height 18
type input "*"
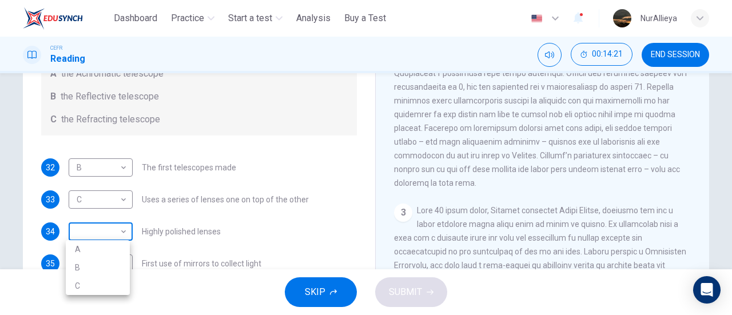
click at [120, 240] on body "This site uses cookies, as explained in our Privacy Policy . If you agree to th…" at bounding box center [366, 157] width 732 height 315
click at [120, 242] on li "A" at bounding box center [98, 249] width 64 height 18
type input "*"
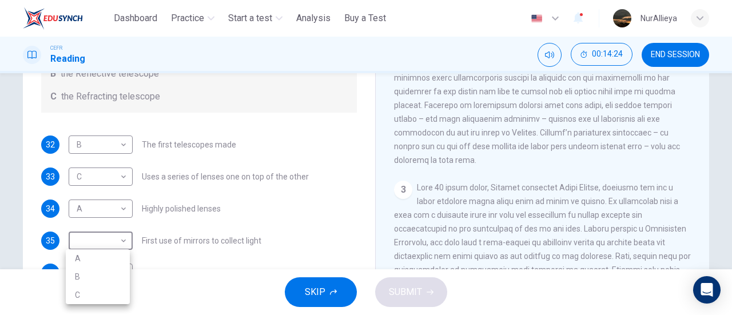
click at [120, 242] on body "This site uses cookies, as explained in our Privacy Policy . If you agree to th…" at bounding box center [366, 157] width 732 height 315
click at [115, 268] on li "B" at bounding box center [98, 277] width 64 height 18
type input "*"
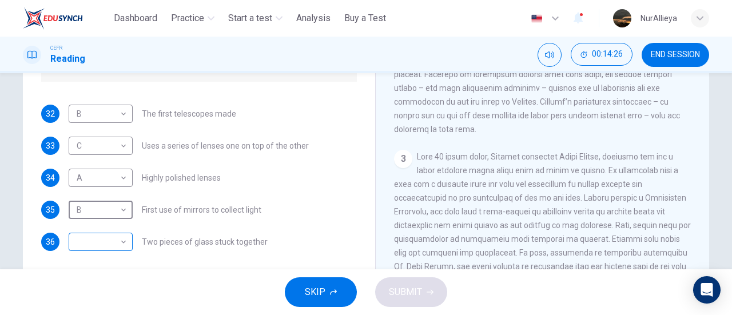
scroll to position [221, 0]
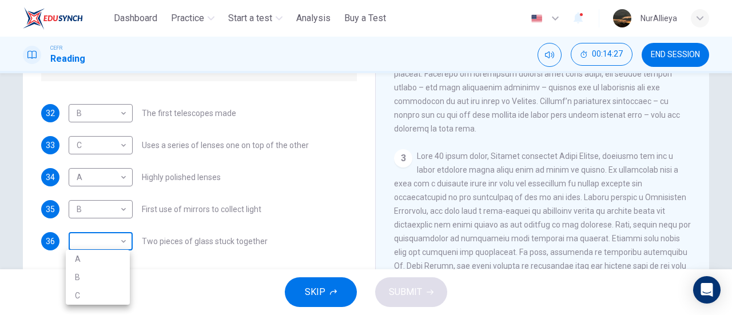
click at [109, 239] on body "This site uses cookies, as explained in our Privacy Policy . If you agree to th…" at bounding box center [366, 157] width 732 height 315
click at [119, 289] on li "C" at bounding box center [98, 296] width 64 height 18
type input "*"
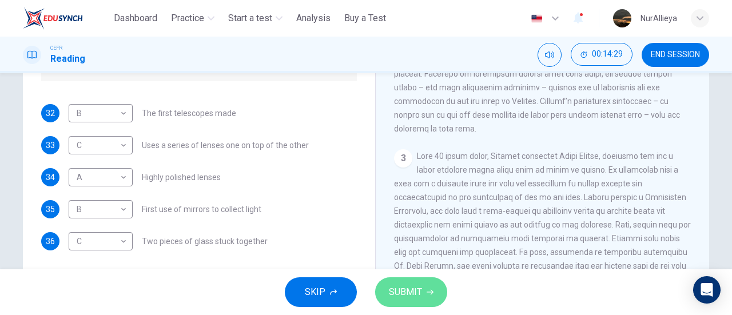
click at [388, 302] on button "SUBMIT" at bounding box center [411, 292] width 72 height 30
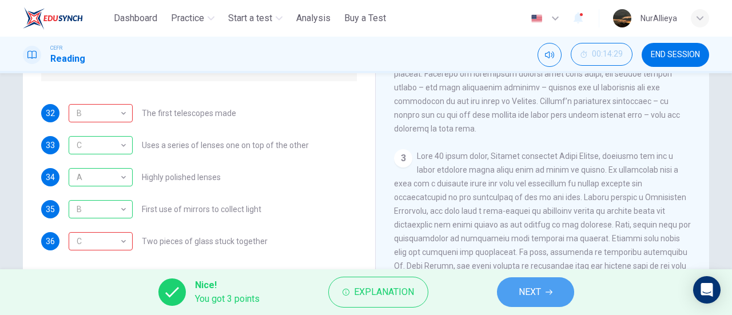
click at [536, 289] on span "NEXT" at bounding box center [530, 292] width 22 height 16
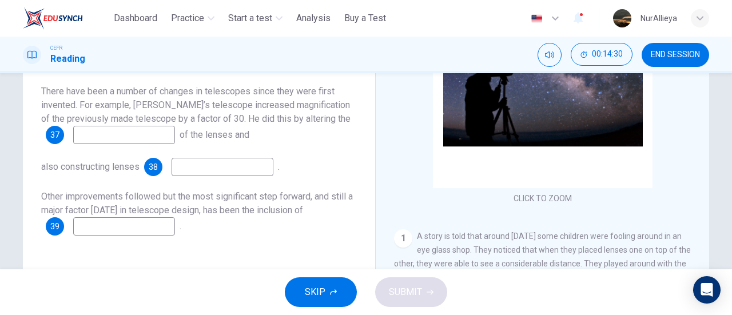
scroll to position [157, 0]
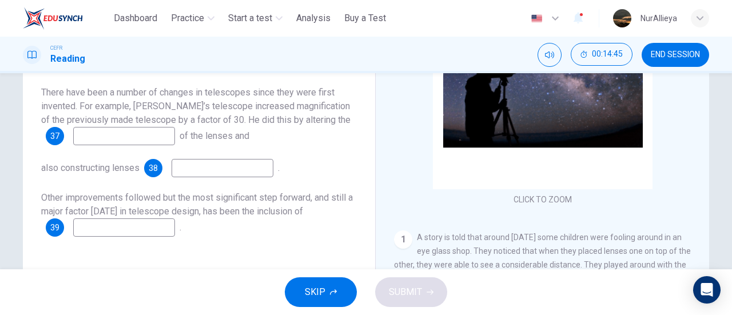
click at [174, 134] on input at bounding box center [124, 136] width 102 height 18
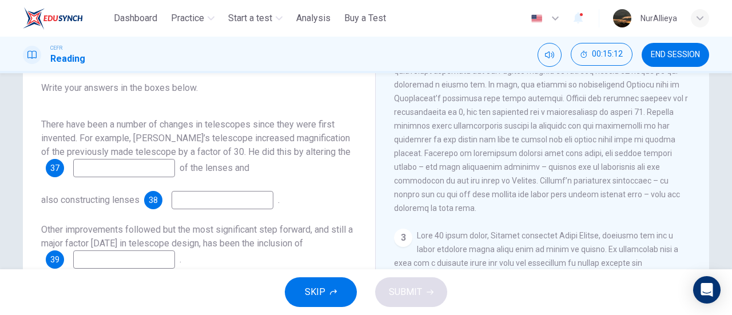
scroll to position [386, 0]
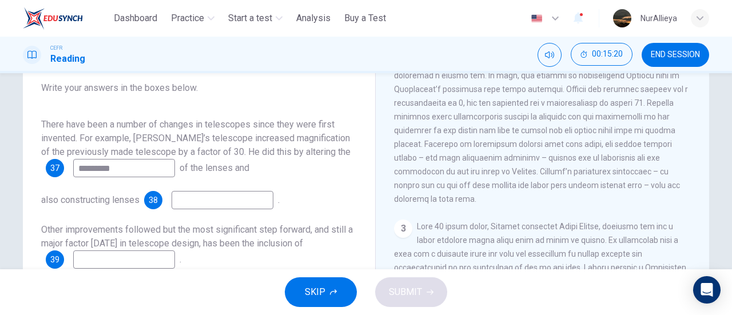
click at [236, 205] on input at bounding box center [223, 200] width 102 height 18
click at [169, 168] on input "********" at bounding box center [124, 168] width 102 height 18
type input "**********"
click at [227, 201] on input at bounding box center [223, 200] width 102 height 18
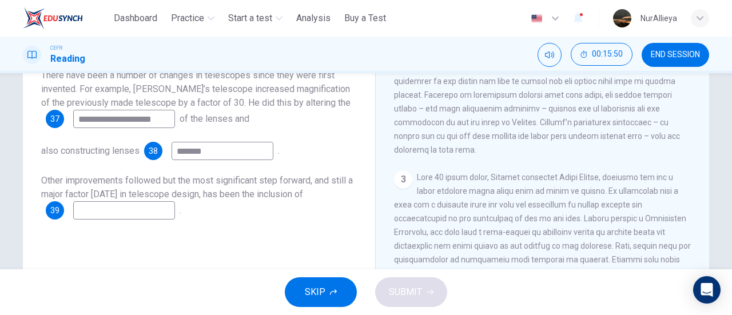
scroll to position [178, 0]
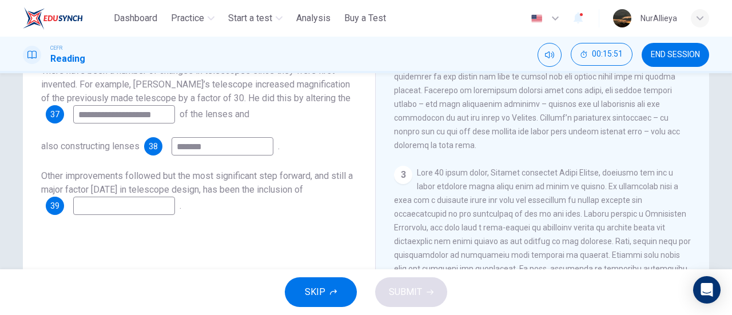
type input "*******"
click at [146, 206] on input at bounding box center [124, 206] width 102 height 18
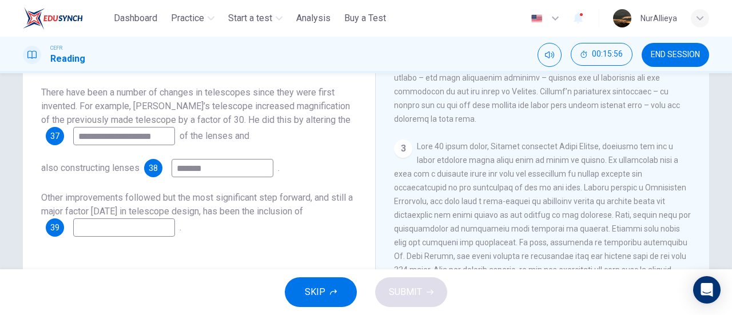
scroll to position [438, 0]
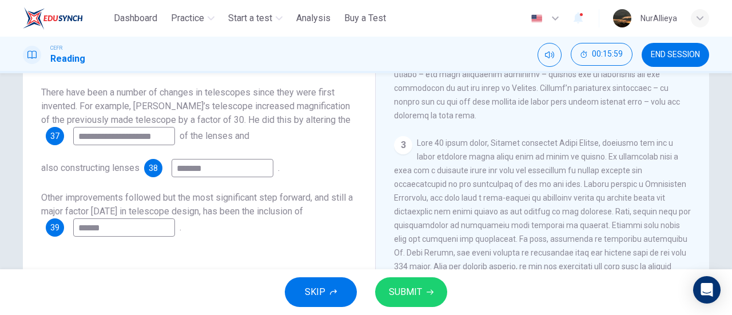
type input "******"
click at [422, 289] on button "SUBMIT" at bounding box center [411, 292] width 72 height 30
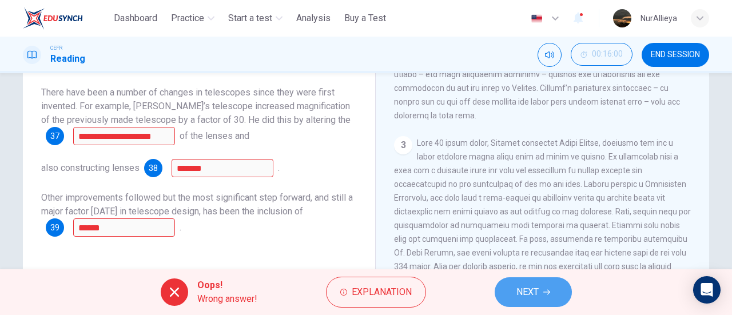
click at [500, 296] on button "NEXT" at bounding box center [533, 292] width 77 height 30
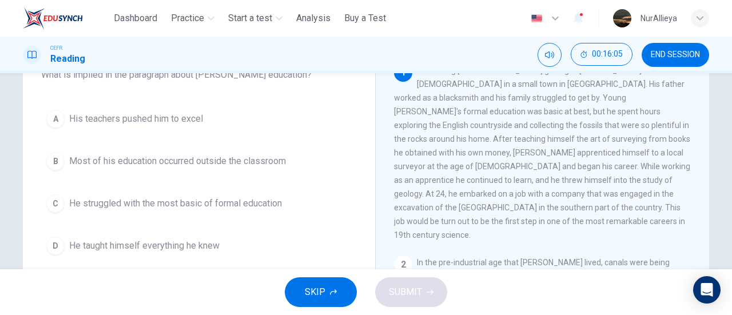
scroll to position [82, 0]
click at [665, 61] on button "END SESSION" at bounding box center [676, 55] width 68 height 24
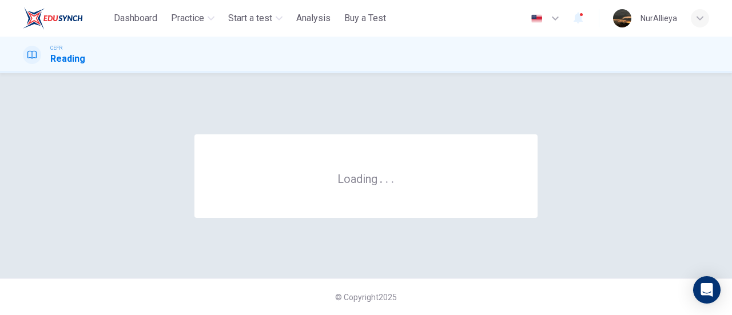
scroll to position [0, 0]
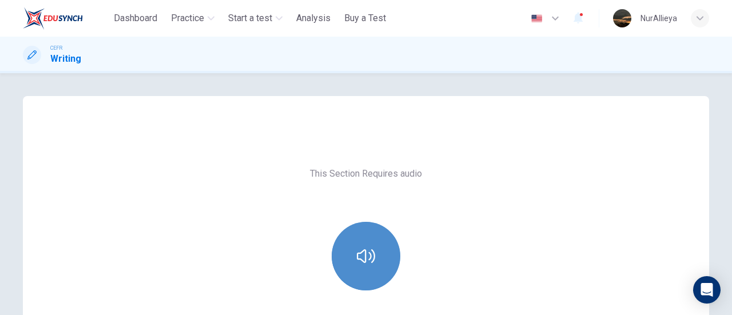
click at [364, 232] on button "button" at bounding box center [366, 256] width 69 height 69
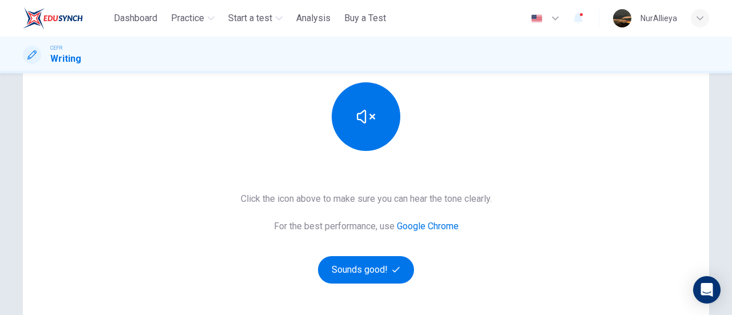
scroll to position [161, 0]
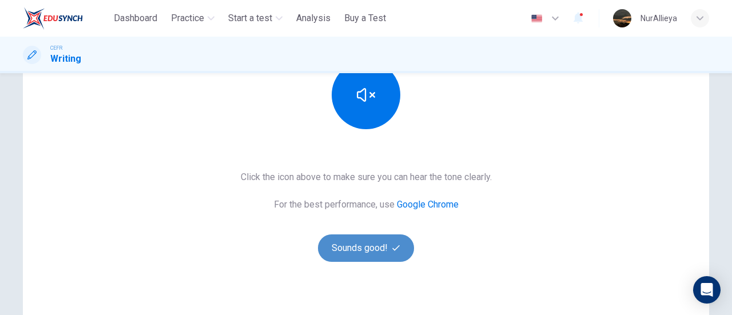
click at [403, 241] on button "Sounds good!" at bounding box center [366, 248] width 96 height 27
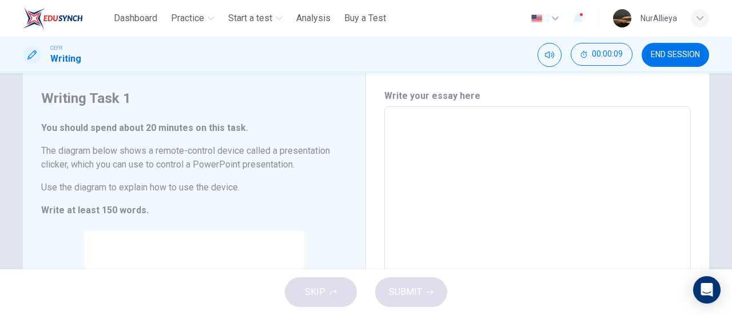
scroll to position [28, 0]
click at [429, 182] on textarea at bounding box center [537, 270] width 291 height 305
click at [404, 133] on textarea "To enrich screen reader interactions, please activate Accessibility in Grammarl…" at bounding box center [537, 270] width 291 height 305
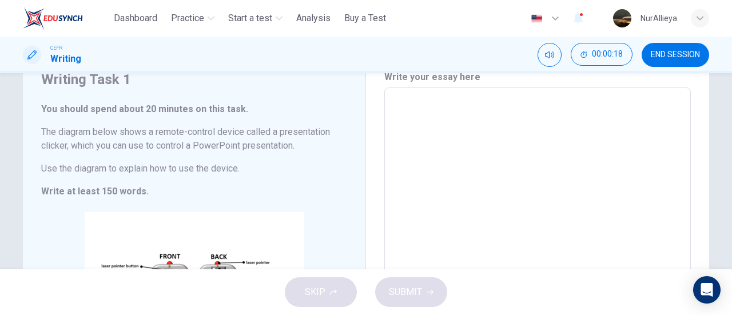
scroll to position [49, 0]
drag, startPoint x: 39, startPoint y: 81, endPoint x: 213, endPoint y: 168, distance: 195.2
click at [213, 168] on div "Writing Task 1 You should spend about 20 minutes on this task. The diagram belo…" at bounding box center [194, 250] width 343 height 406
drag, startPoint x: 213, startPoint y: 168, endPoint x: 162, endPoint y: 150, distance: 54.5
click at [162, 150] on div "You should spend about 20 minutes on this task. The diagram below shows a remot…" at bounding box center [194, 150] width 306 height 96
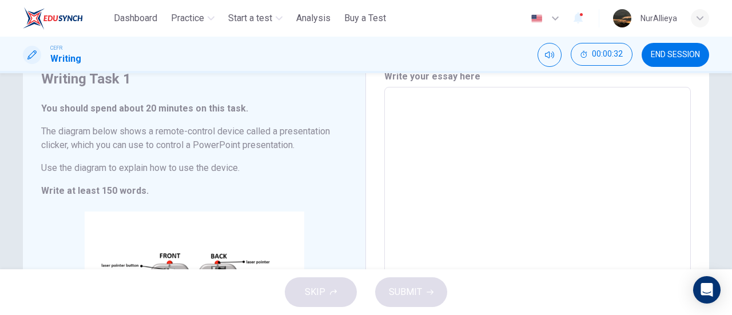
click at [162, 150] on h6 "The diagram below shows a remote-control device called a presentation clicker, …" at bounding box center [194, 138] width 306 height 27
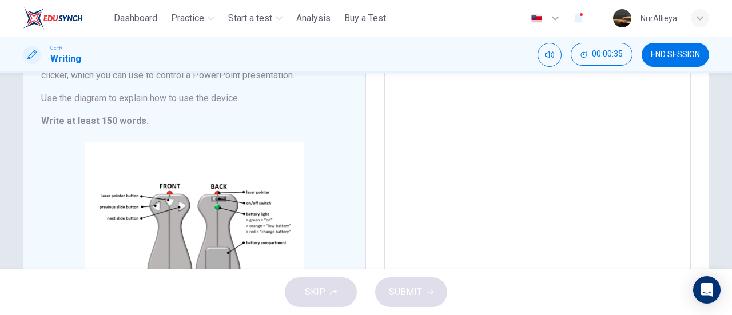
click at [486, 197] on textarea "To enrich screen reader interactions, please activate Accessibility in Grammarl…" at bounding box center [537, 179] width 291 height 305
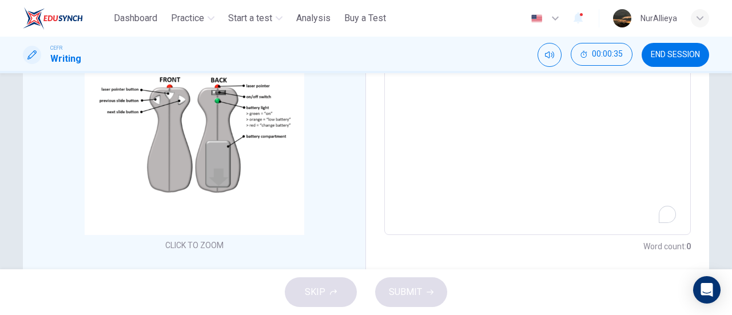
scroll to position [230, 0]
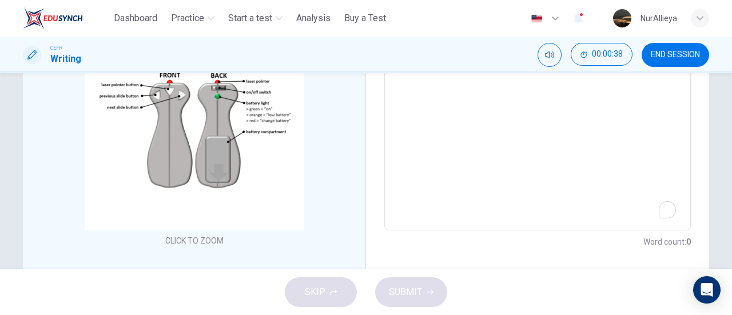
click at [569, 178] on textarea "To enrich screen reader interactions, please activate Accessibility in Grammarl…" at bounding box center [537, 68] width 291 height 305
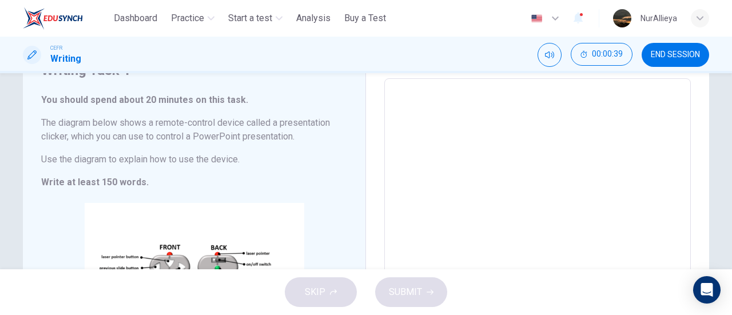
scroll to position [55, 0]
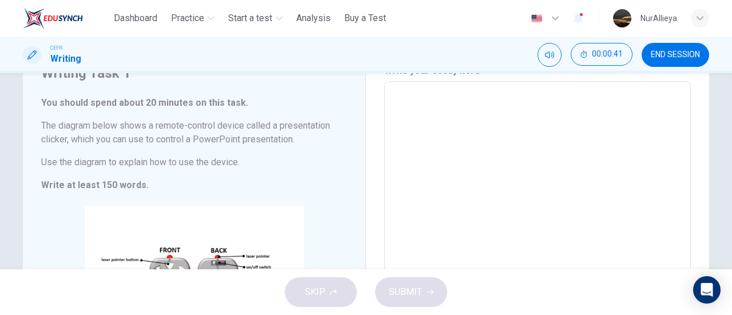
click at [386, 130] on div "* ​" at bounding box center [537, 243] width 307 height 324
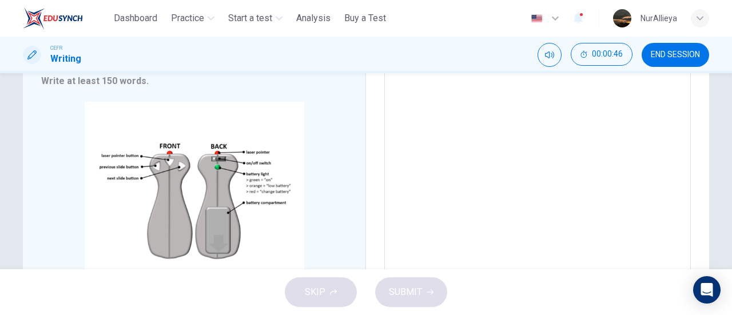
scroll to position [158, 0]
click at [662, 53] on span "END SESSION" at bounding box center [675, 54] width 49 height 9
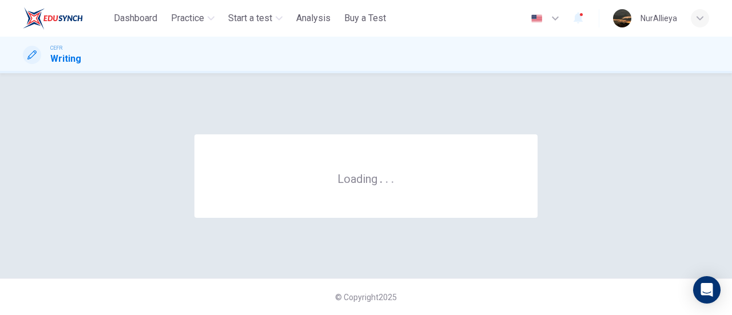
scroll to position [0, 0]
